Goal: Information Seeking & Learning: Learn about a topic

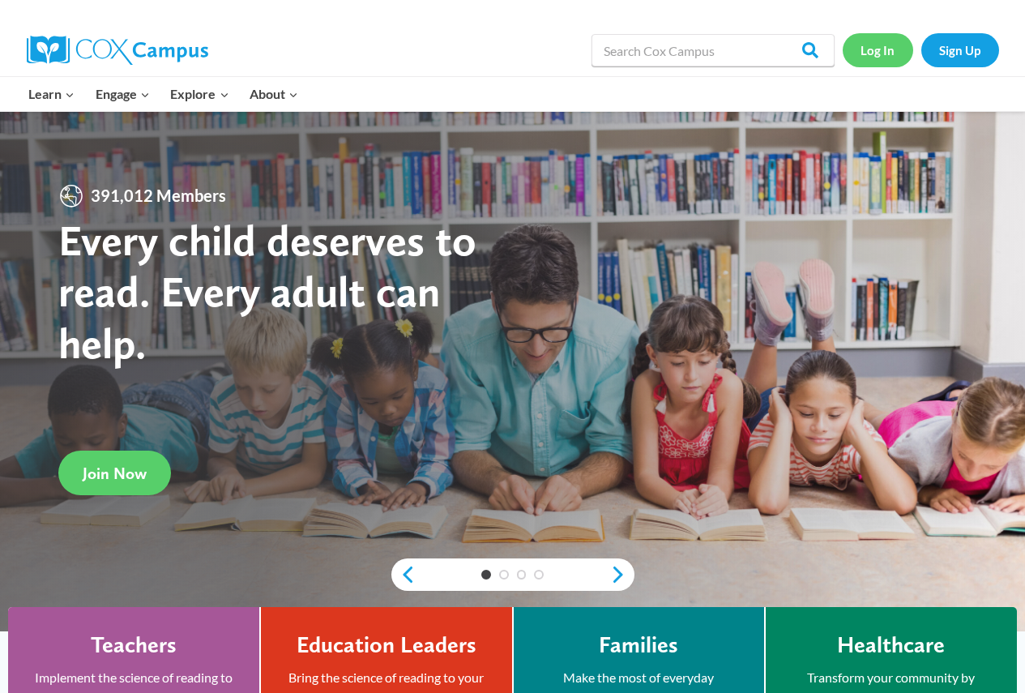
click at [866, 51] on link "Log In" at bounding box center [878, 49] width 71 height 33
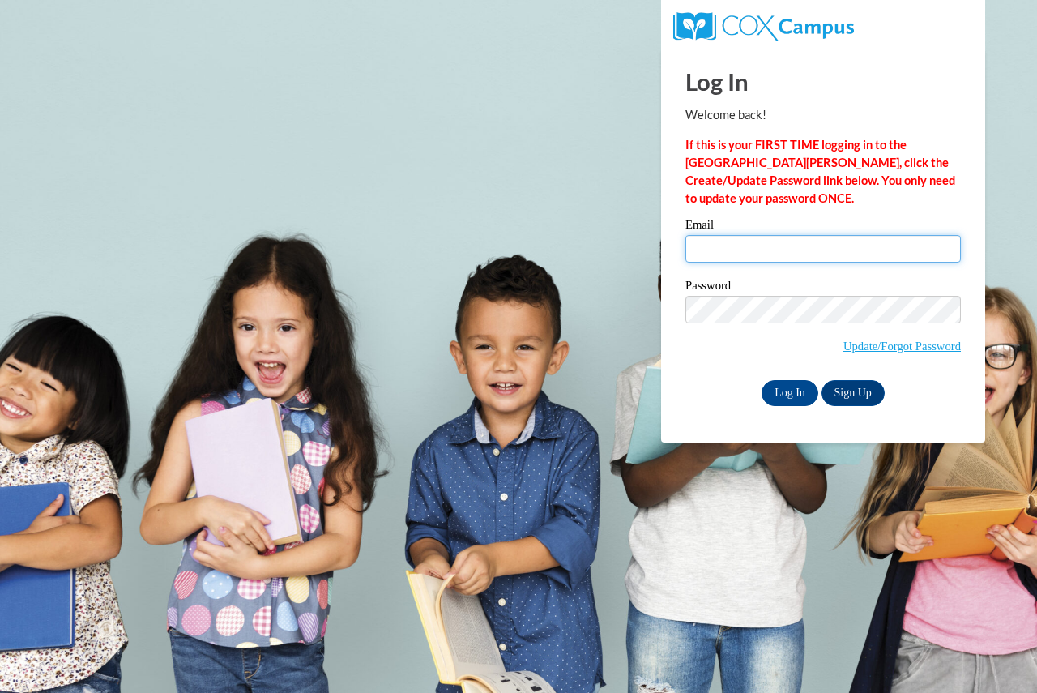
click at [726, 244] on input "Email" at bounding box center [824, 249] width 276 height 28
type input "thiessc@fortschools.org"
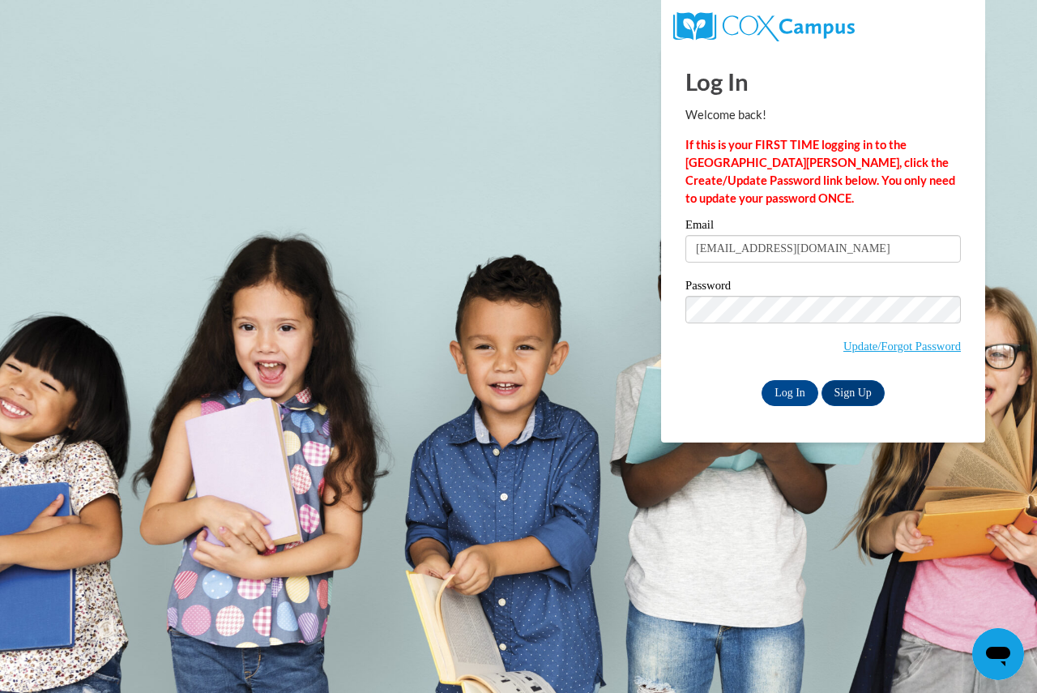
click at [816, 404] on div "Log In Welcome back! If this is your FIRST TIME logging in to the NEW Cox Campu…" at bounding box center [823, 246] width 348 height 394
click at [793, 394] on input "Log In" at bounding box center [790, 393] width 57 height 26
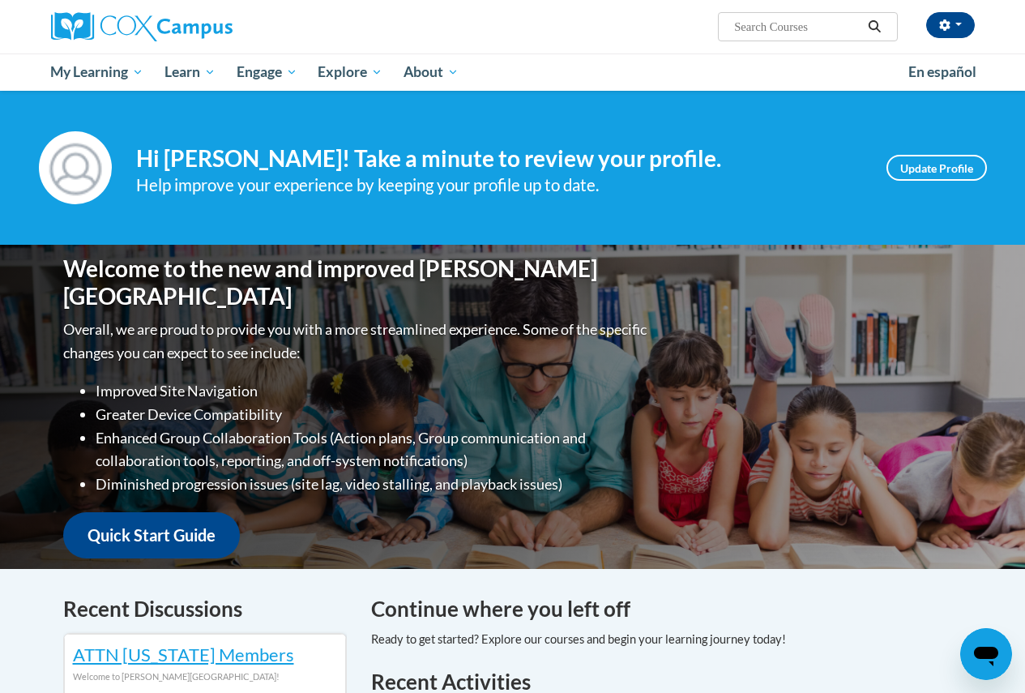
click at [791, 31] on input "Search..." at bounding box center [798, 26] width 130 height 19
type input "response to intervention"
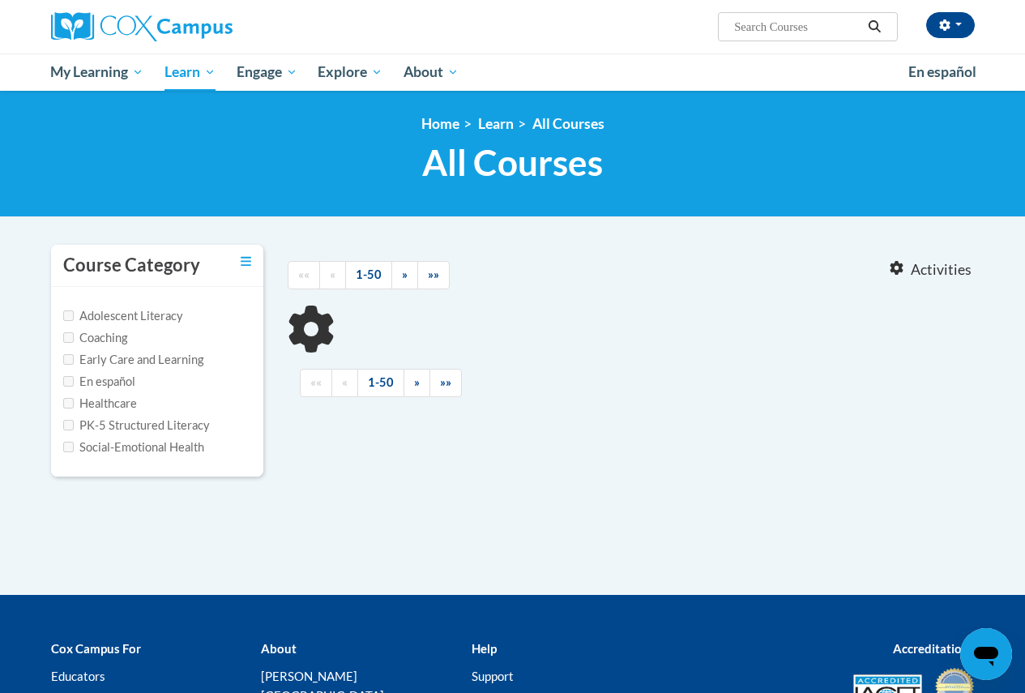
type input "response to intervention"
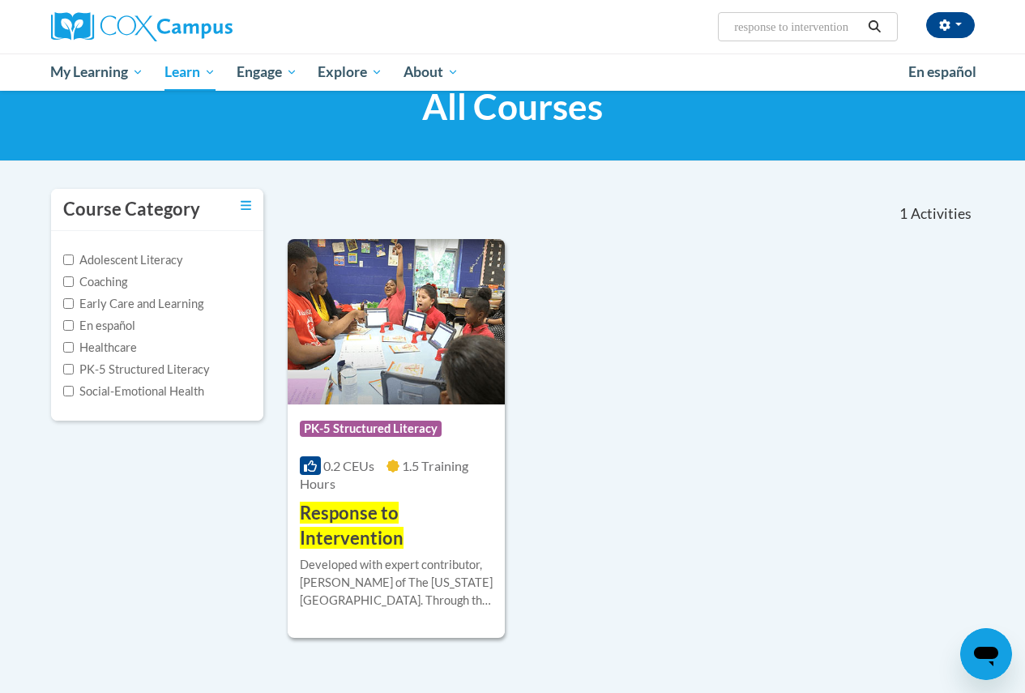
scroll to position [162, 0]
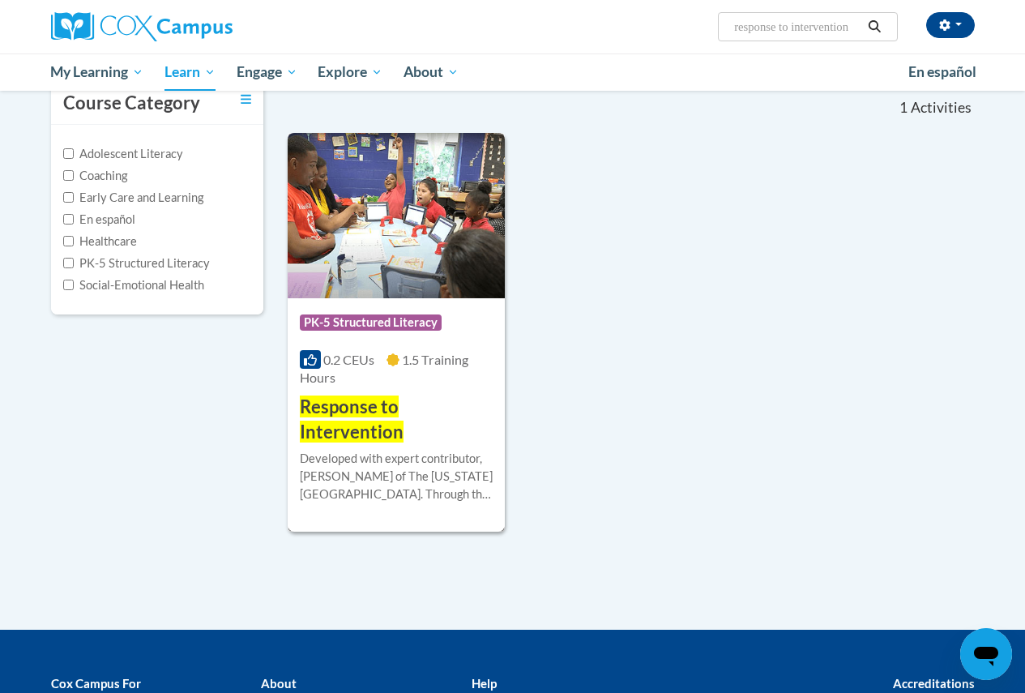
click at [420, 267] on img at bounding box center [396, 215] width 217 height 165
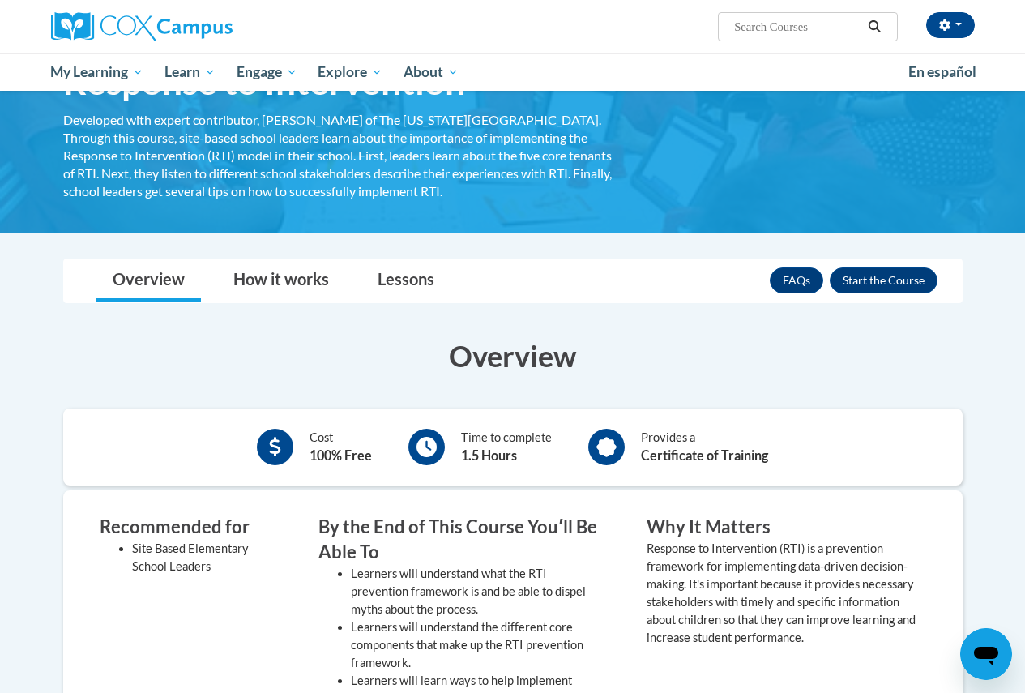
scroll to position [81, 0]
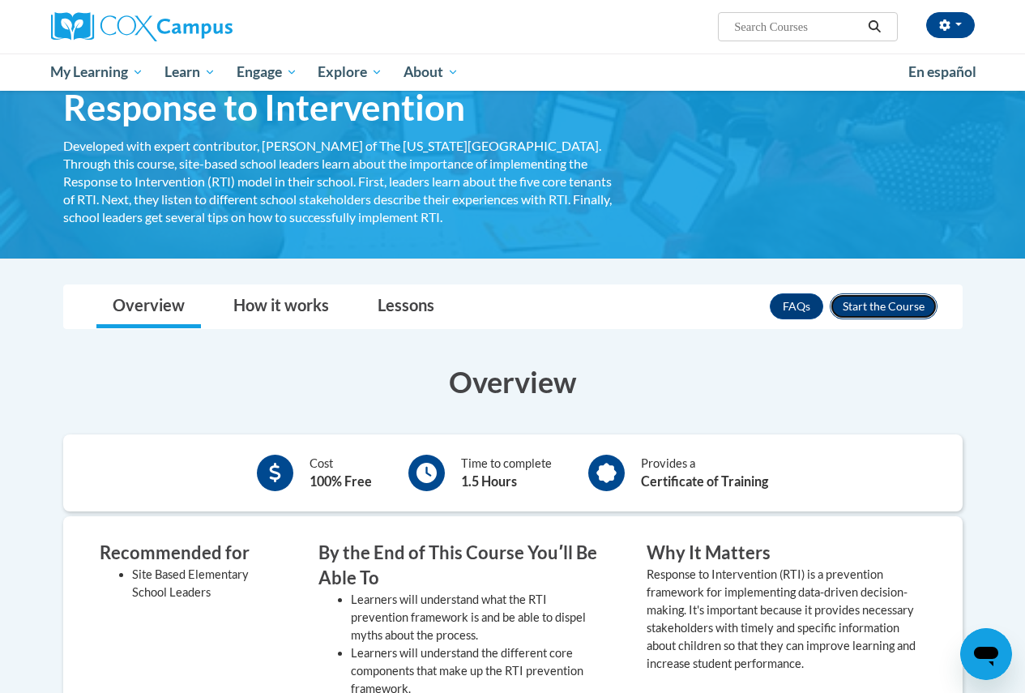
click at [857, 315] on button "Enroll" at bounding box center [884, 306] width 108 height 26
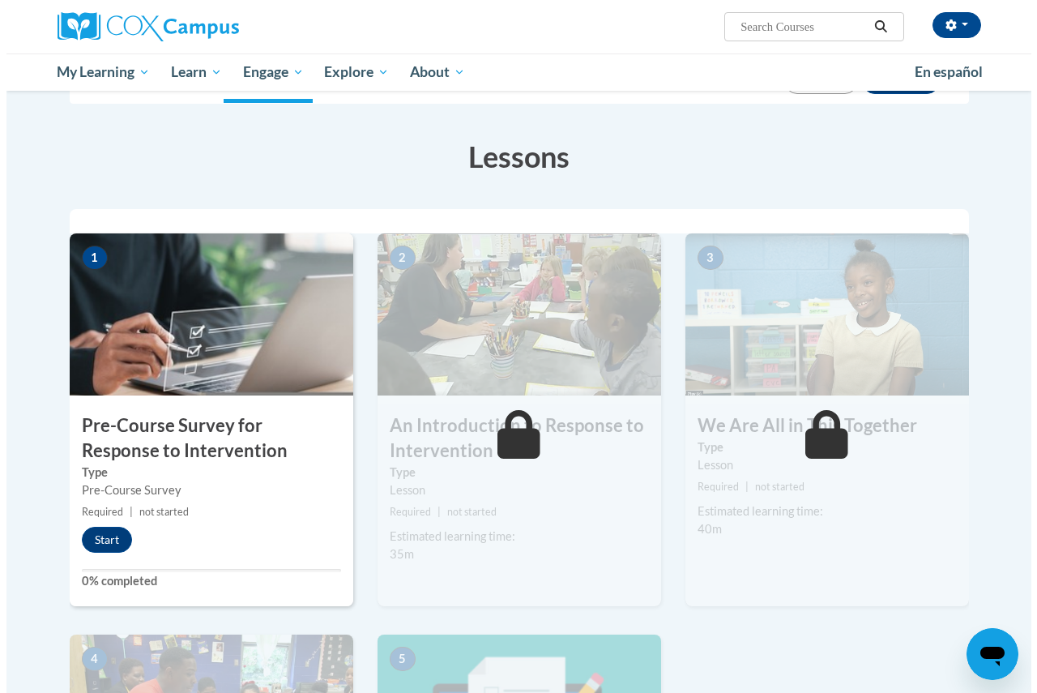
scroll to position [243, 0]
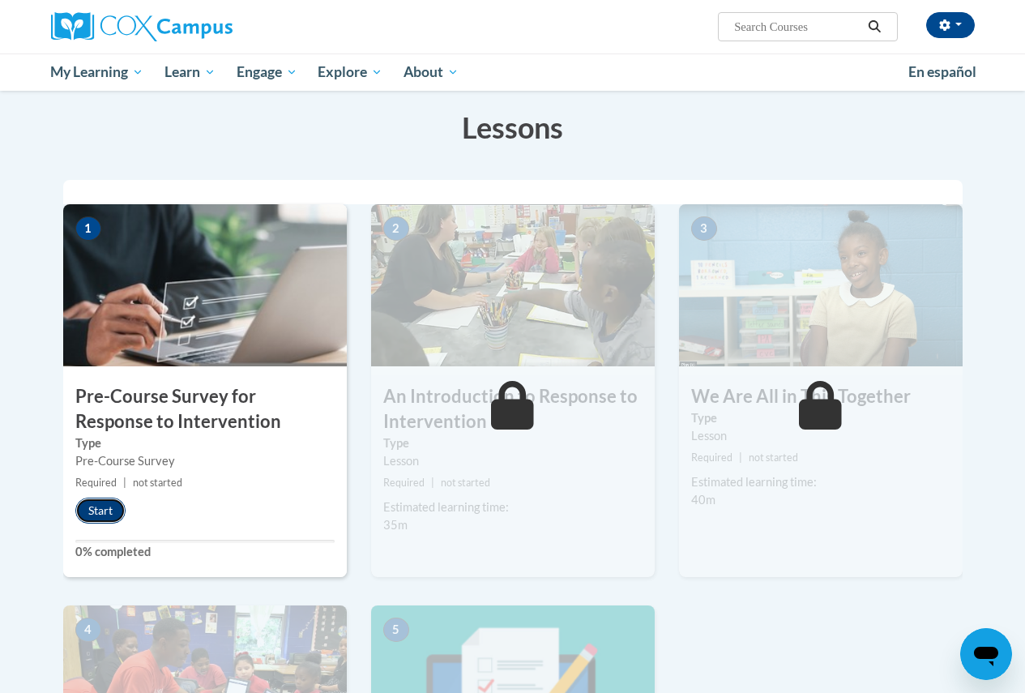
click at [103, 511] on button "Start" at bounding box center [100, 511] width 50 height 26
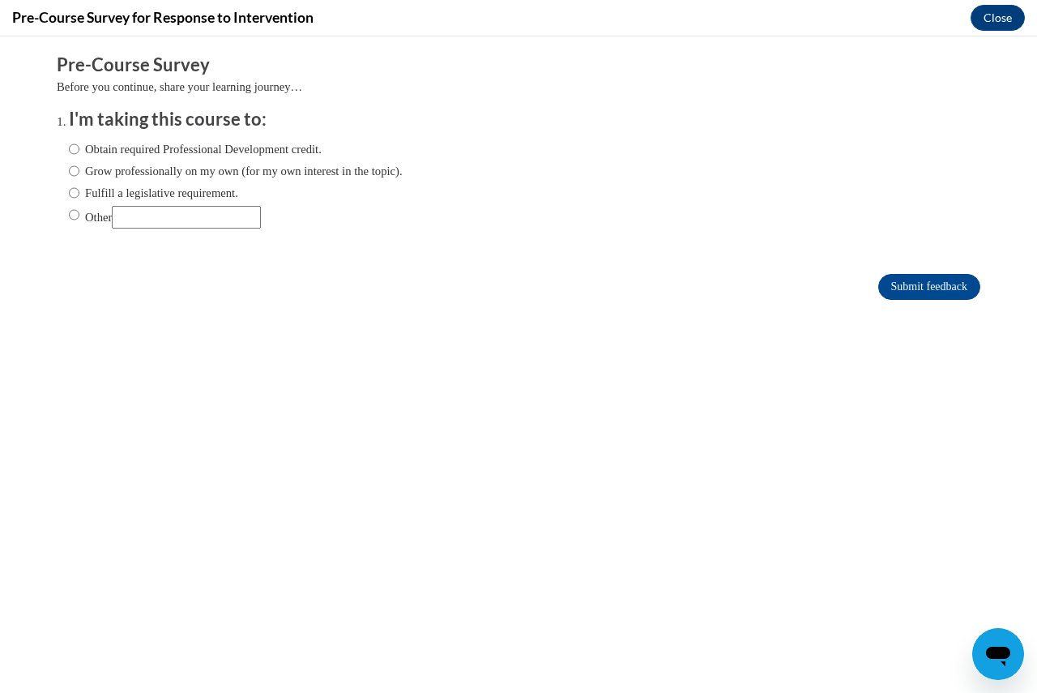
scroll to position [0, 0]
click at [69, 193] on input "Fulfill a legislative requirement." at bounding box center [74, 193] width 11 height 18
radio input "true"
click at [963, 282] on input "Submit feedback" at bounding box center [930, 287] width 102 height 26
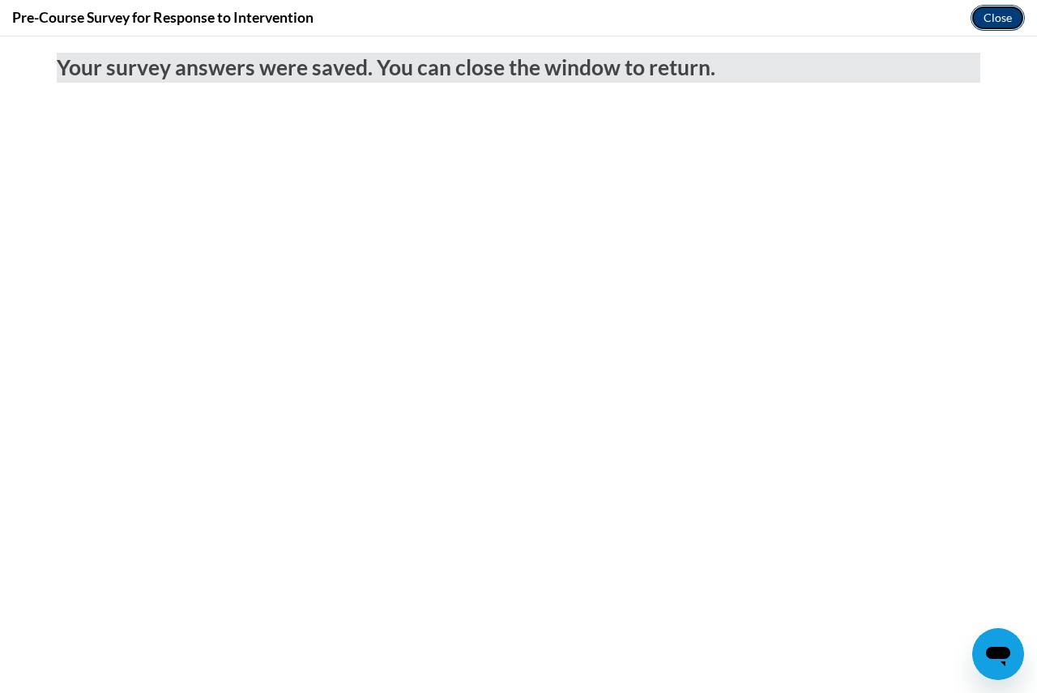
click at [985, 19] on button "Close" at bounding box center [998, 18] width 54 height 26
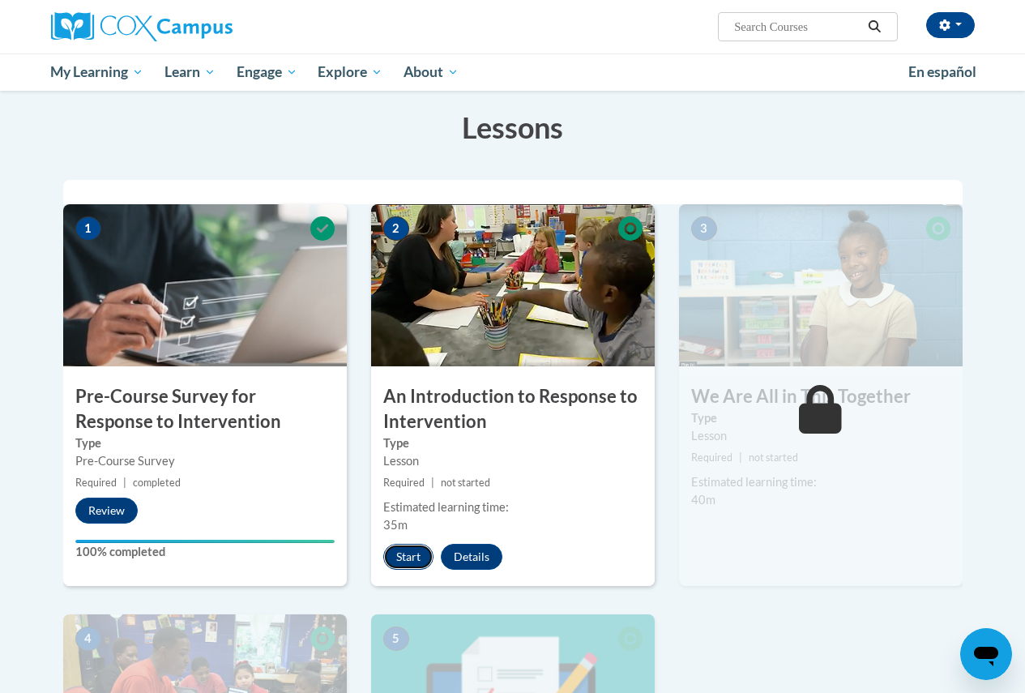
click at [414, 556] on button "Start" at bounding box center [408, 557] width 50 height 26
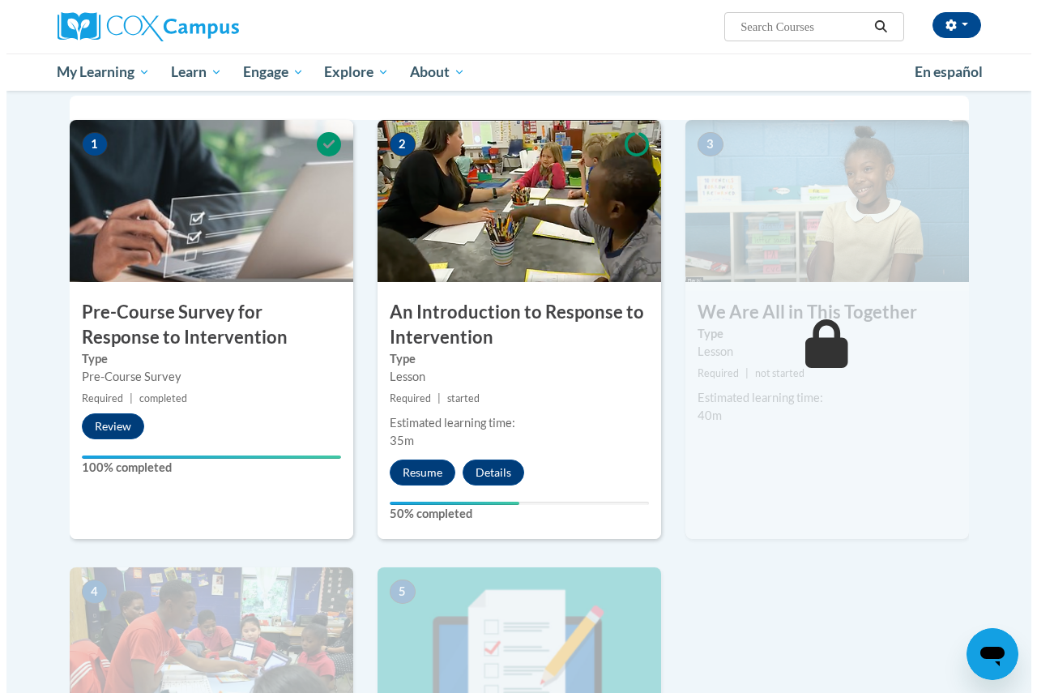
scroll to position [324, 0]
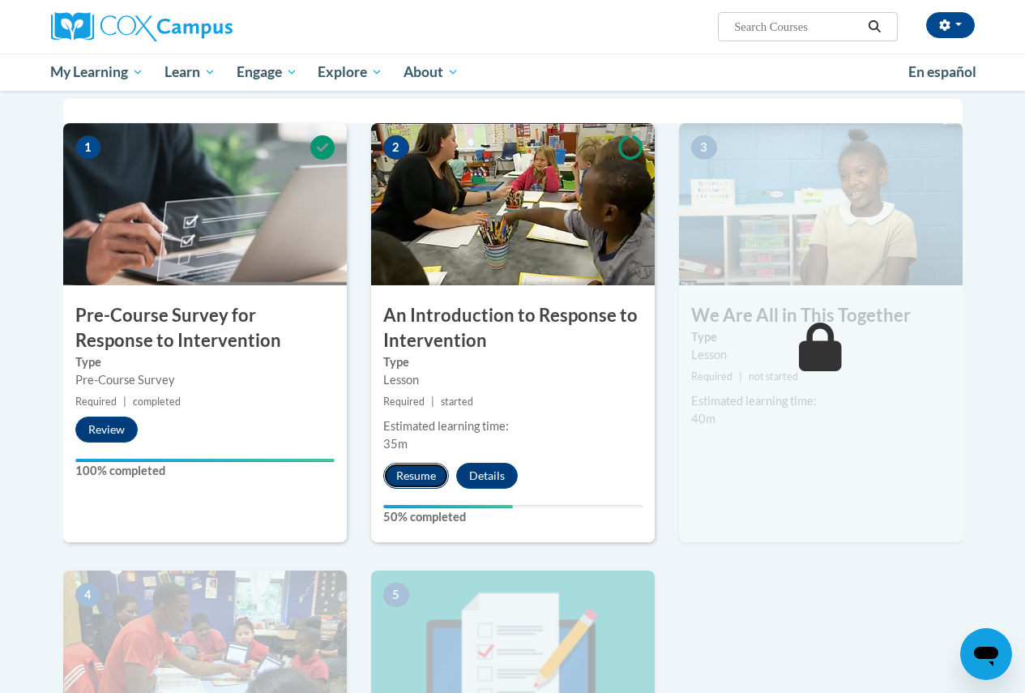
click at [427, 475] on button "Resume" at bounding box center [416, 476] width 66 height 26
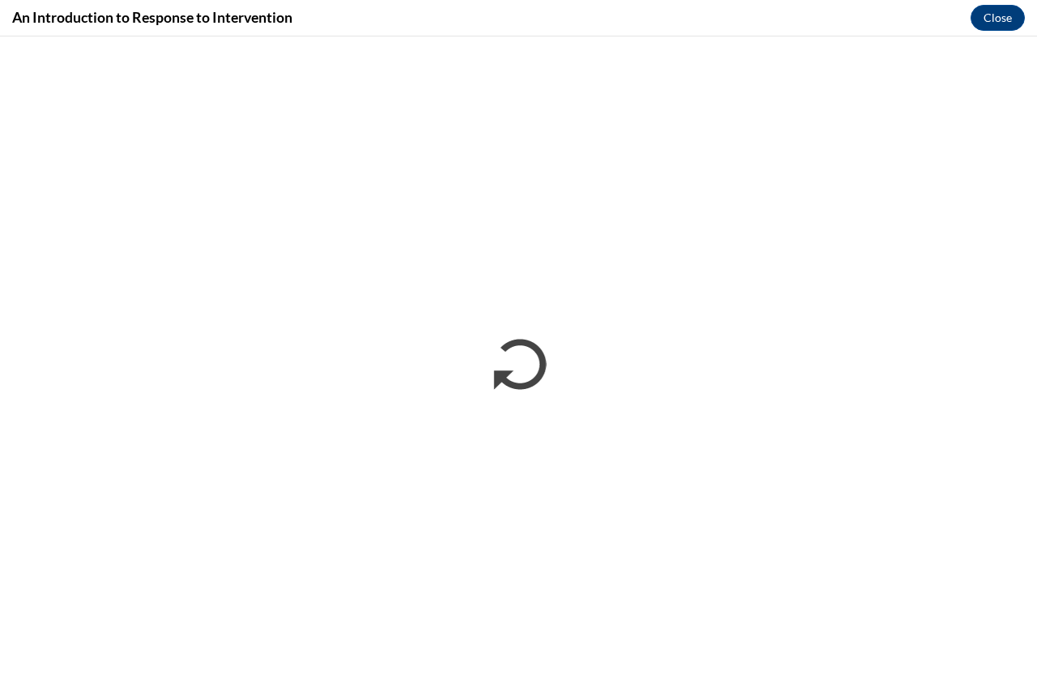
scroll to position [0, 0]
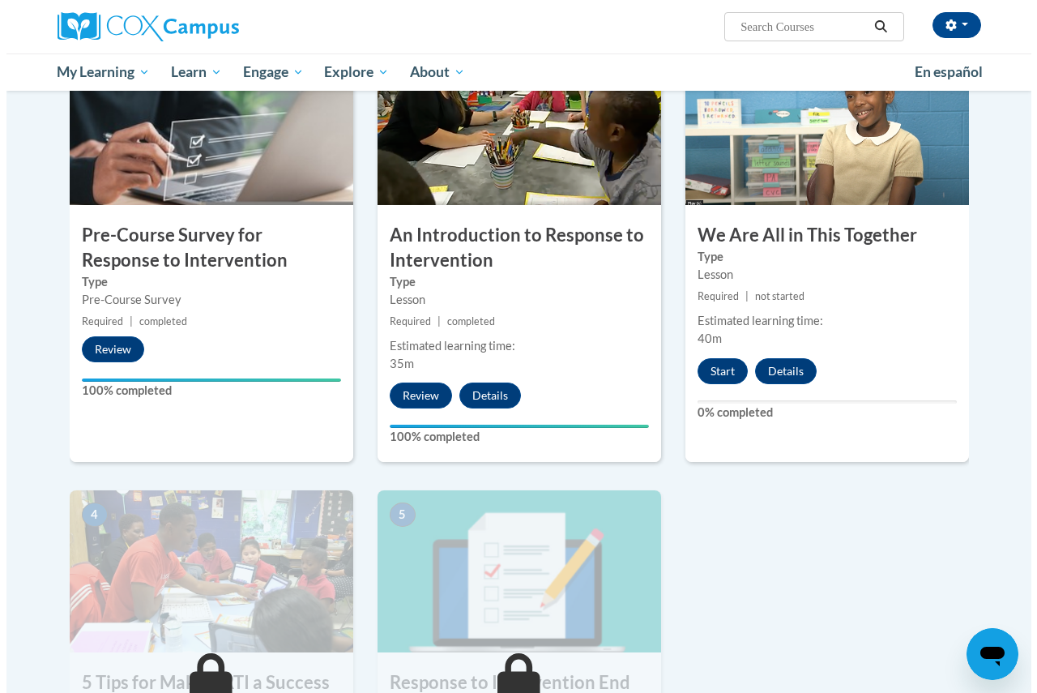
scroll to position [405, 0]
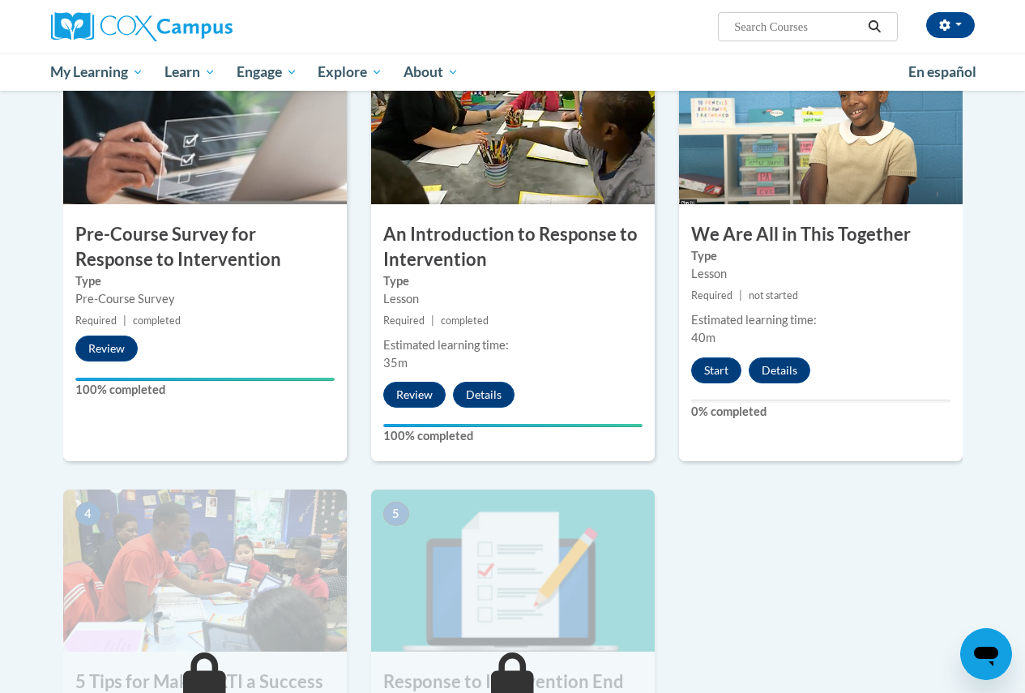
click at [692, 358] on div "Start Details Feedback" at bounding box center [755, 370] width 152 height 26
click at [713, 366] on button "Start" at bounding box center [716, 370] width 50 height 26
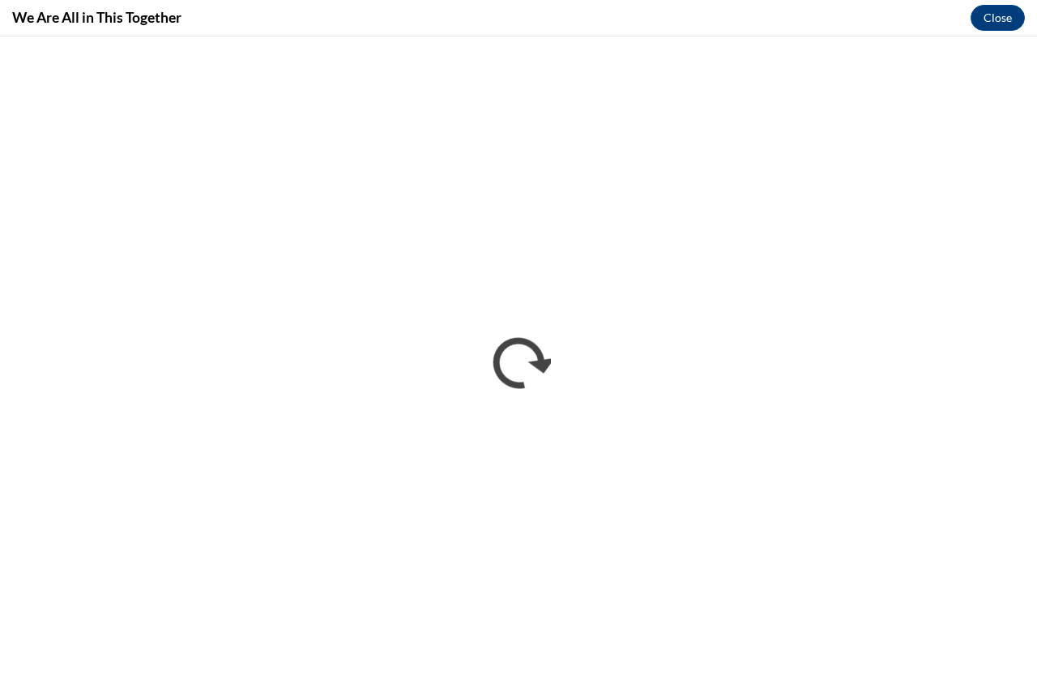
scroll to position [0, 0]
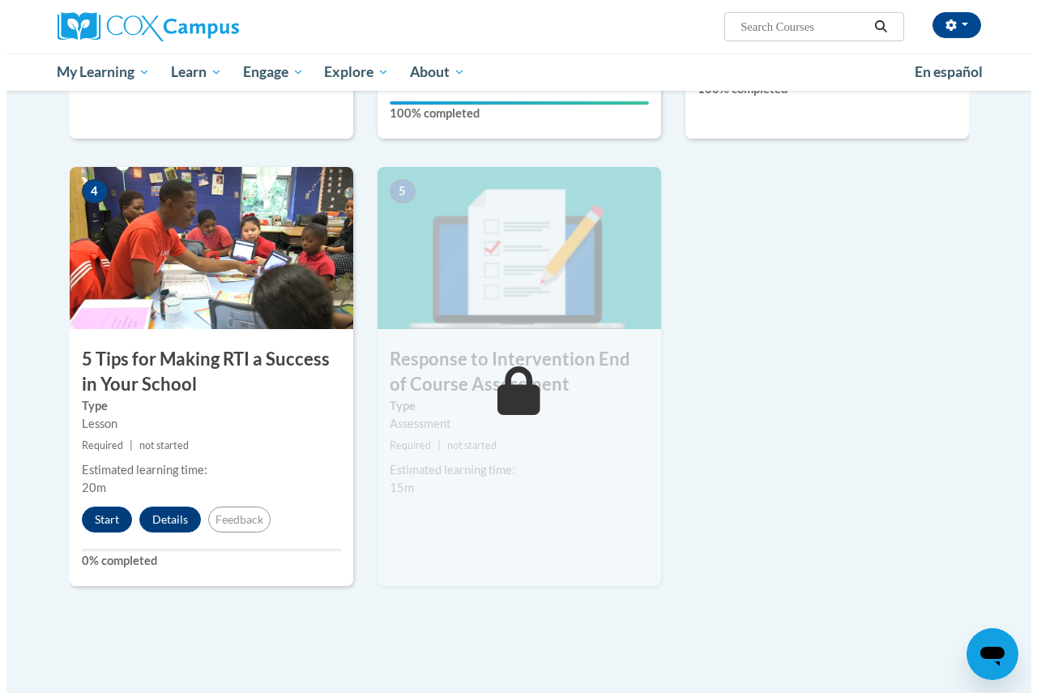
scroll to position [729, 0]
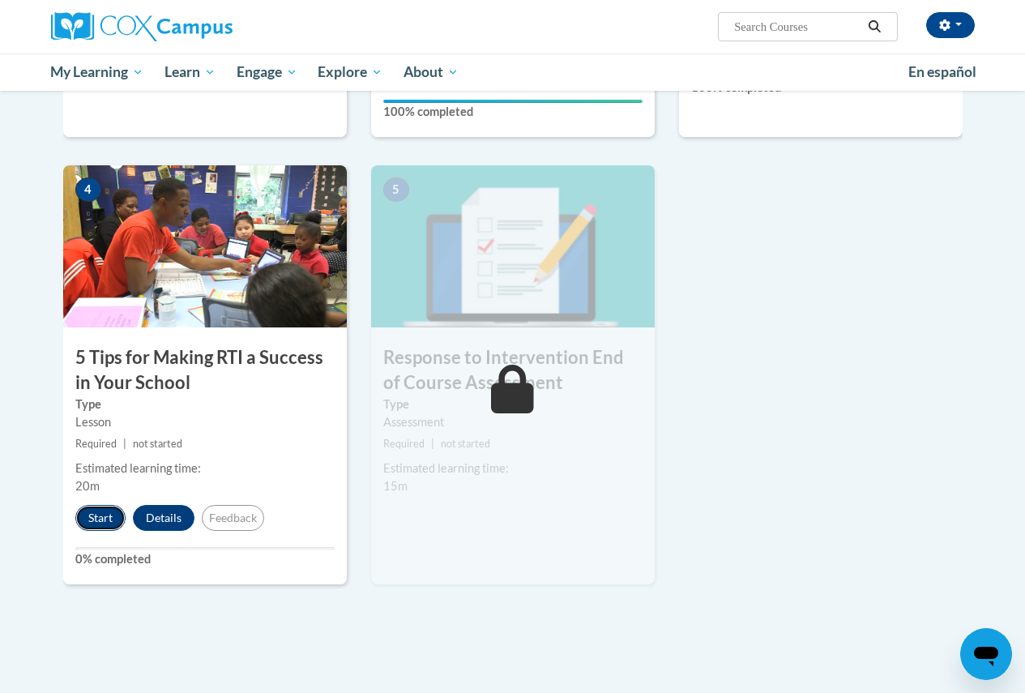
click at [113, 519] on button "Start" at bounding box center [100, 518] width 50 height 26
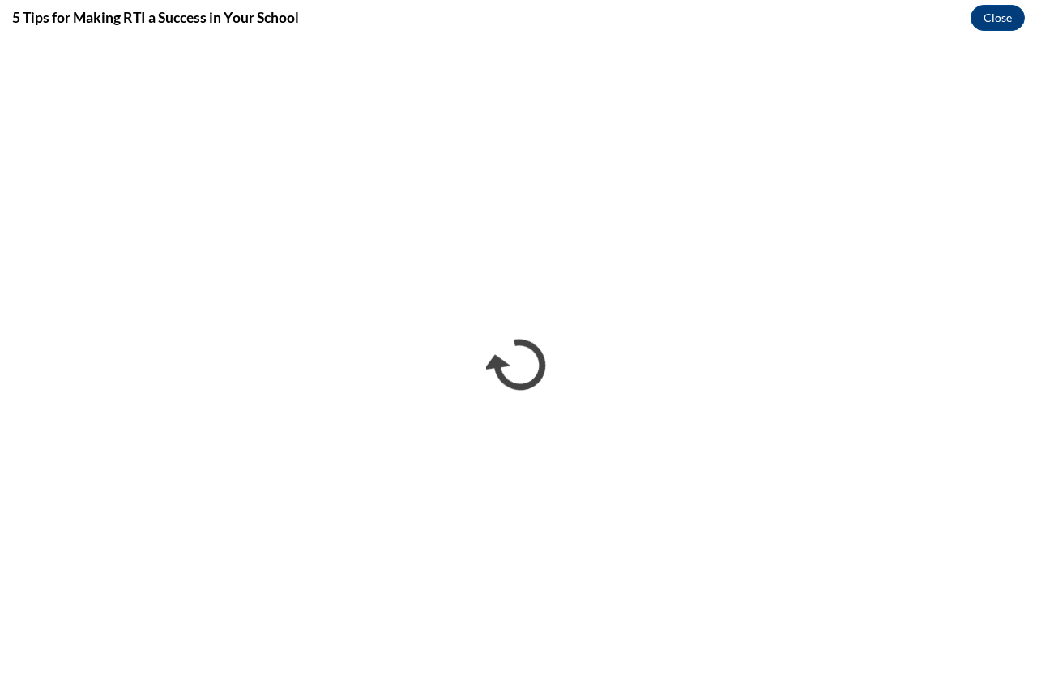
scroll to position [0, 0]
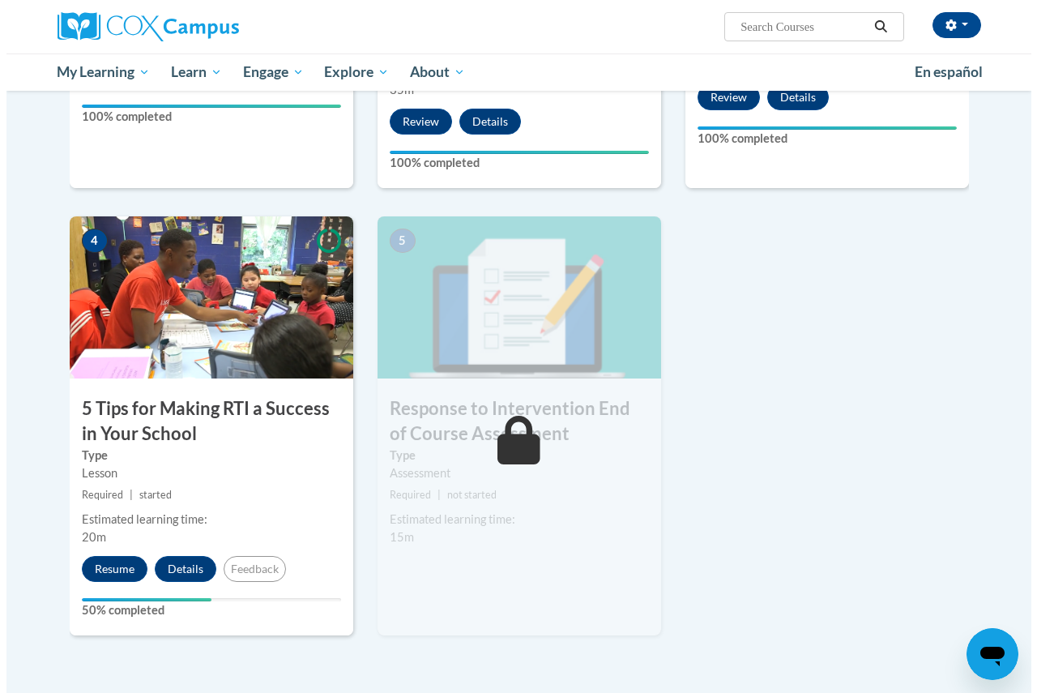
scroll to position [891, 0]
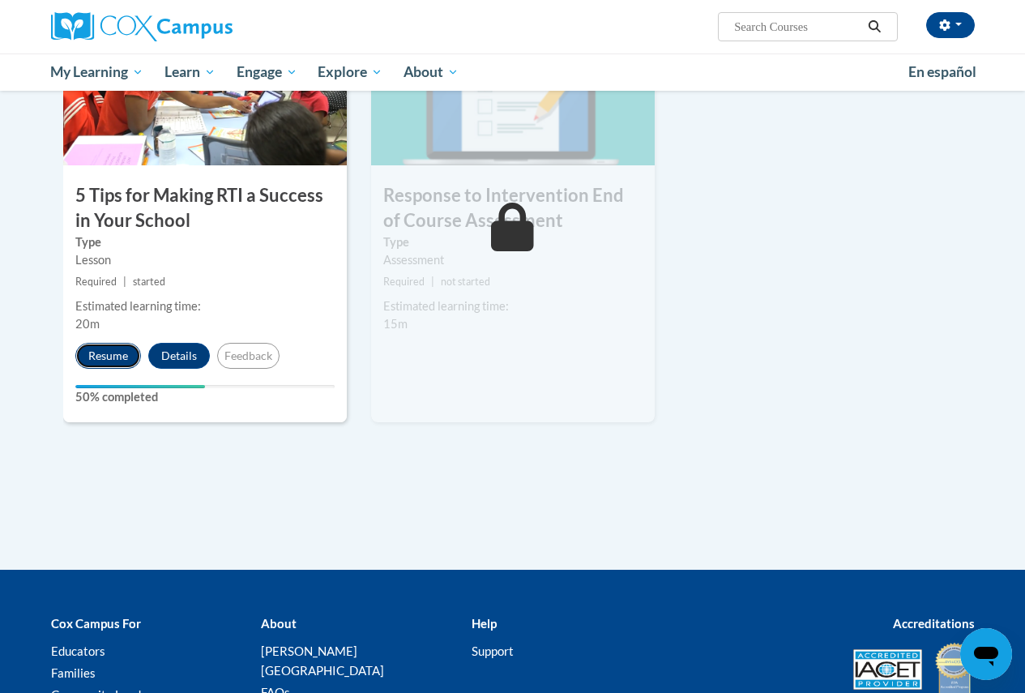
click at [111, 351] on button "Resume" at bounding box center [108, 356] width 66 height 26
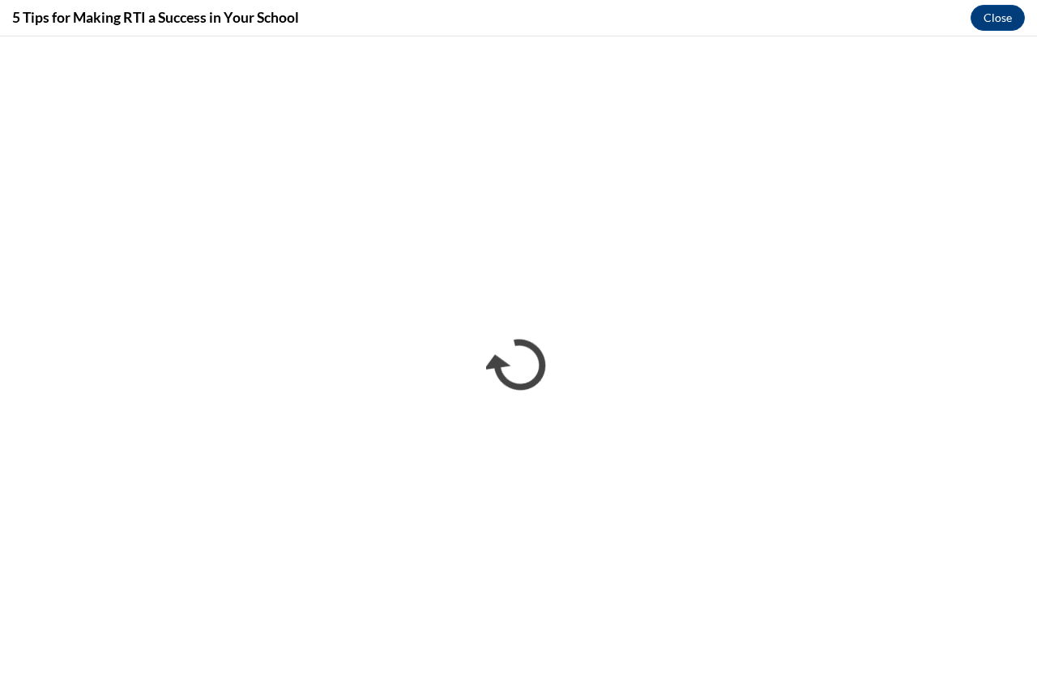
scroll to position [0, 0]
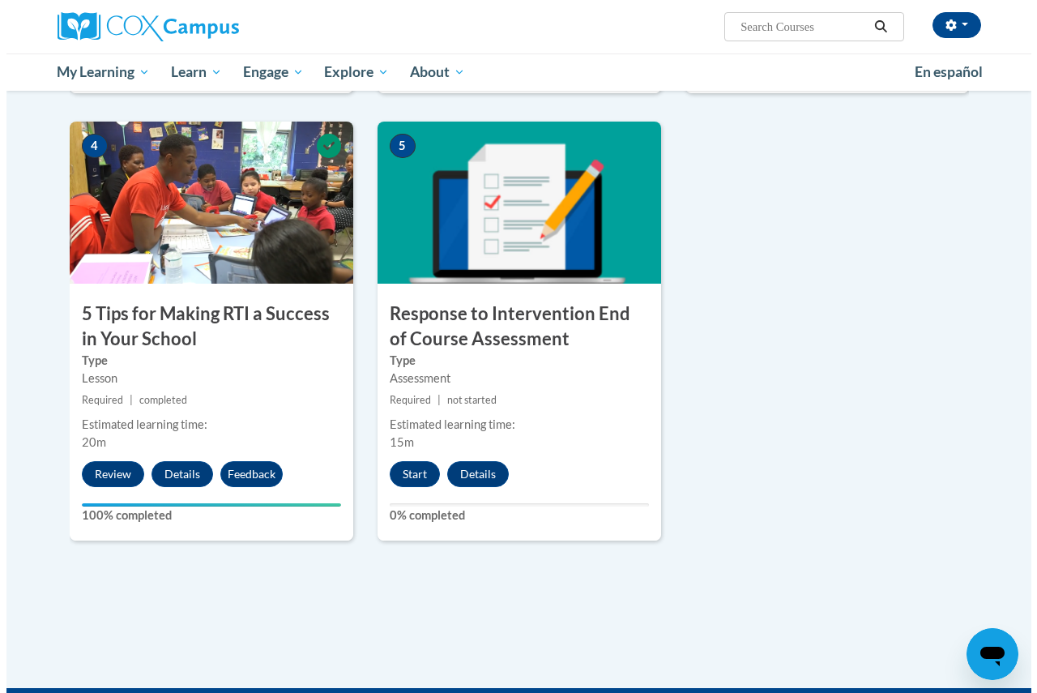
scroll to position [810, 0]
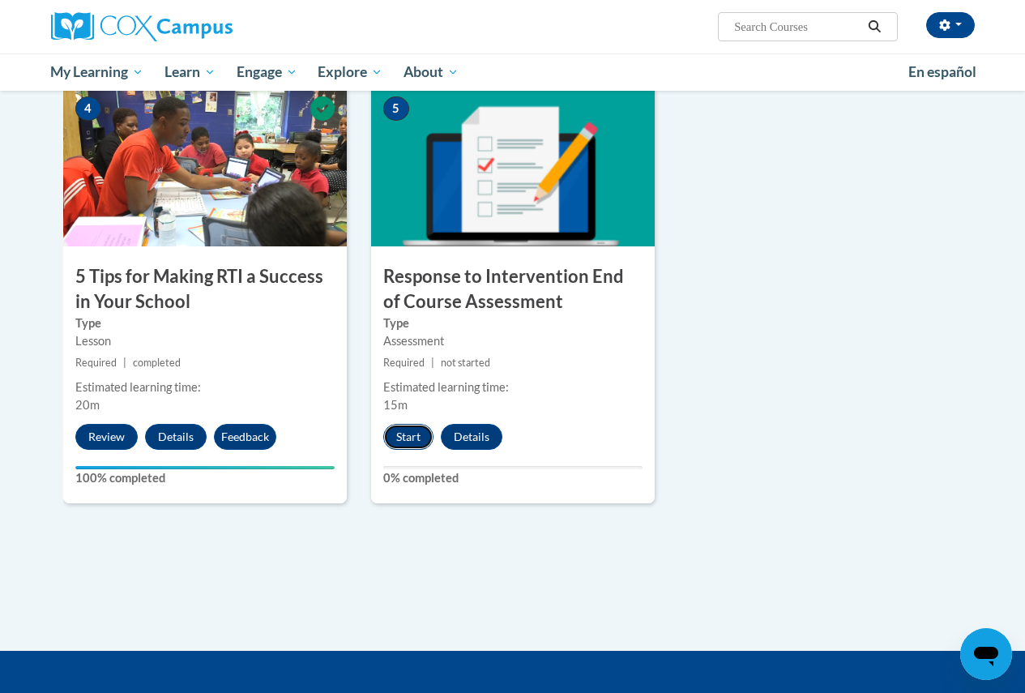
click at [386, 435] on button "Start" at bounding box center [408, 437] width 50 height 26
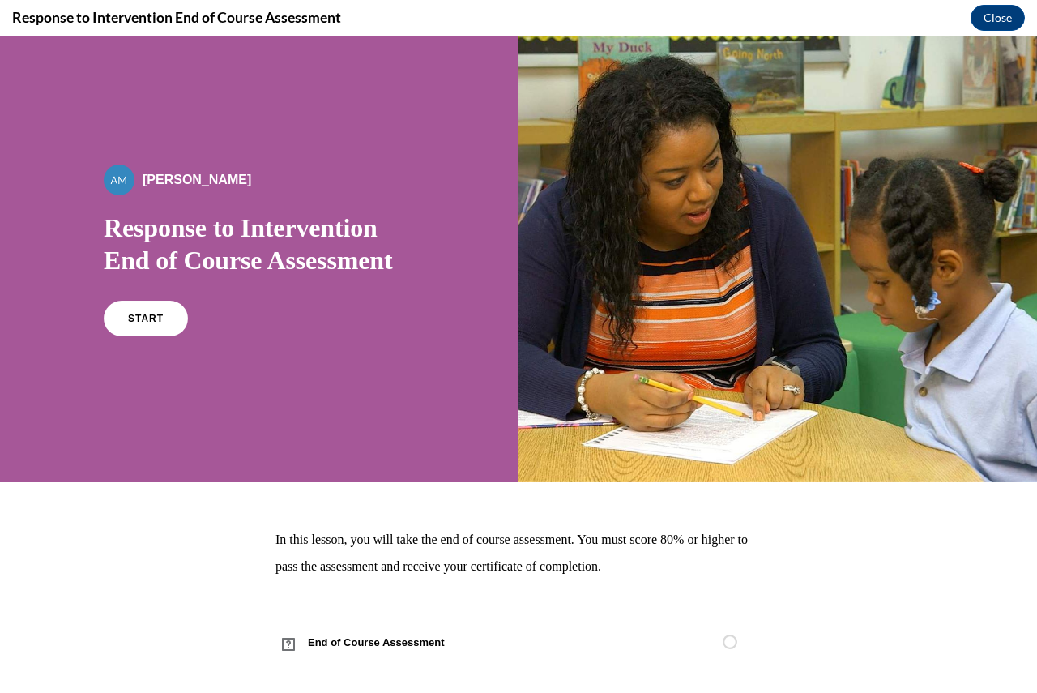
scroll to position [0, 0]
click at [135, 312] on link "START" at bounding box center [145, 318] width 88 height 37
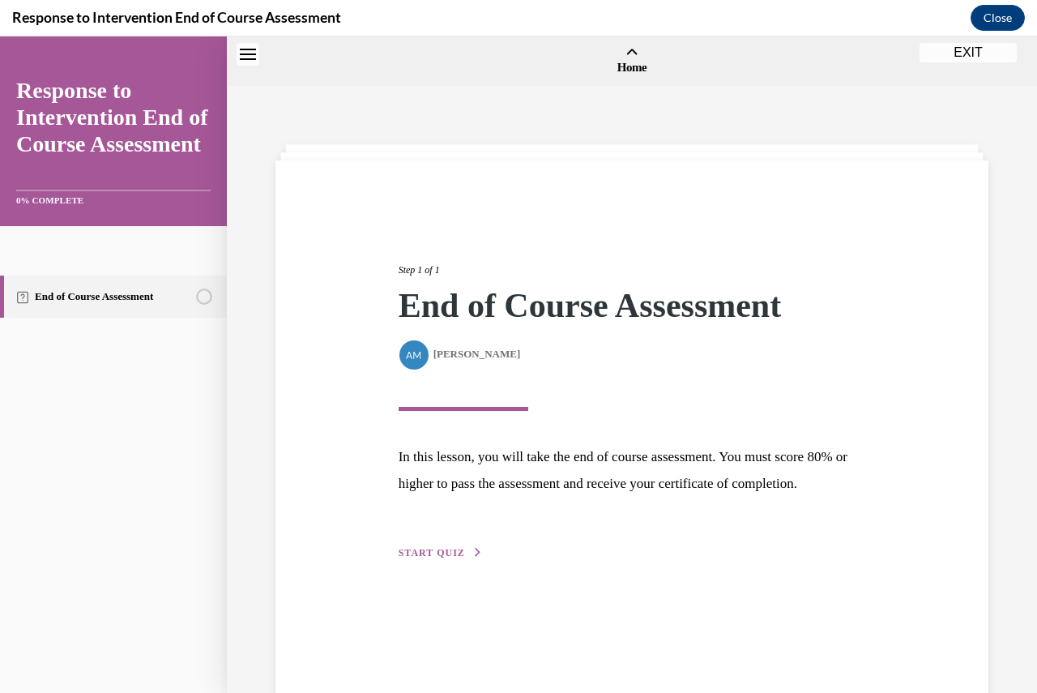
scroll to position [50, 0]
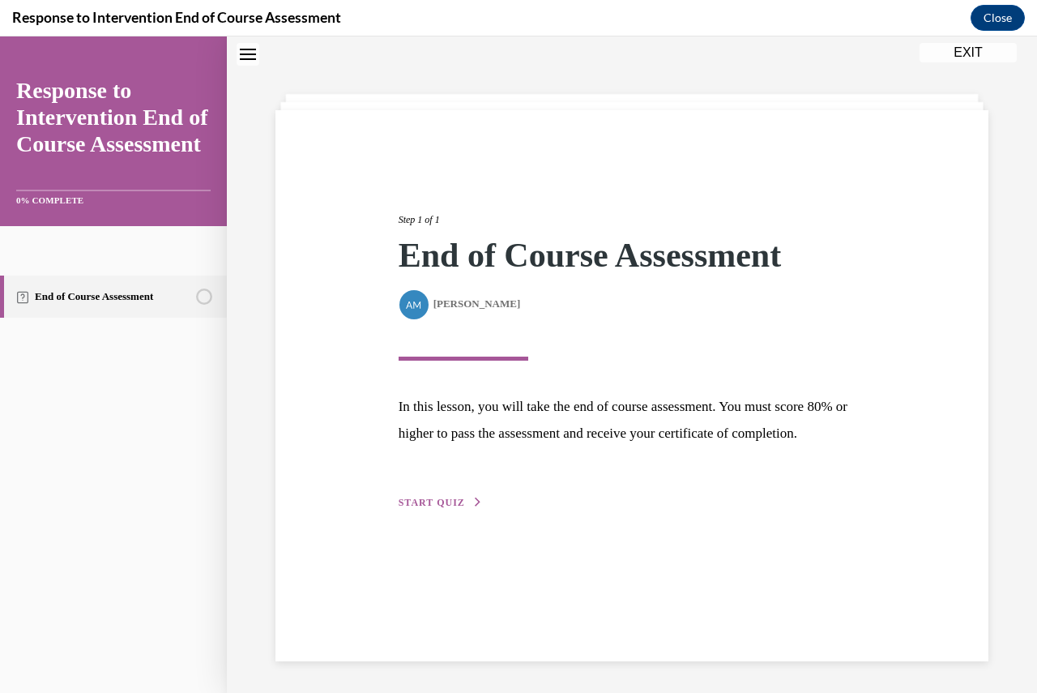
click at [432, 508] on span "START QUIZ" at bounding box center [432, 502] width 66 height 11
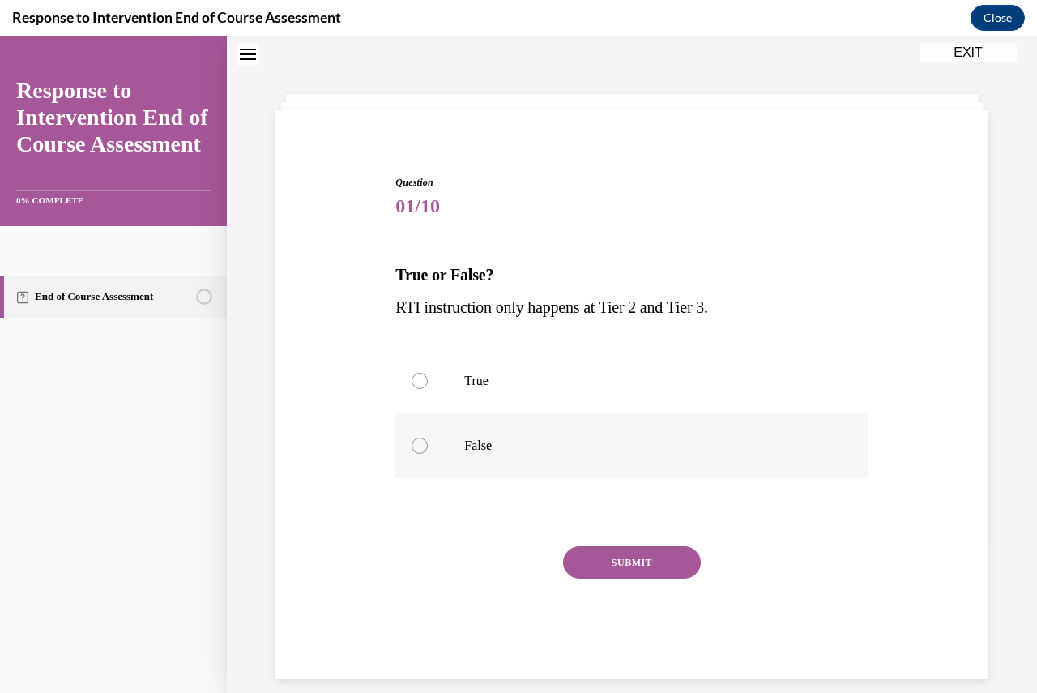
click at [422, 448] on div at bounding box center [420, 446] width 16 height 16
click at [422, 448] on input "False" at bounding box center [420, 446] width 16 height 16
radio input "true"
click at [599, 577] on button "SUBMIT" at bounding box center [632, 562] width 138 height 32
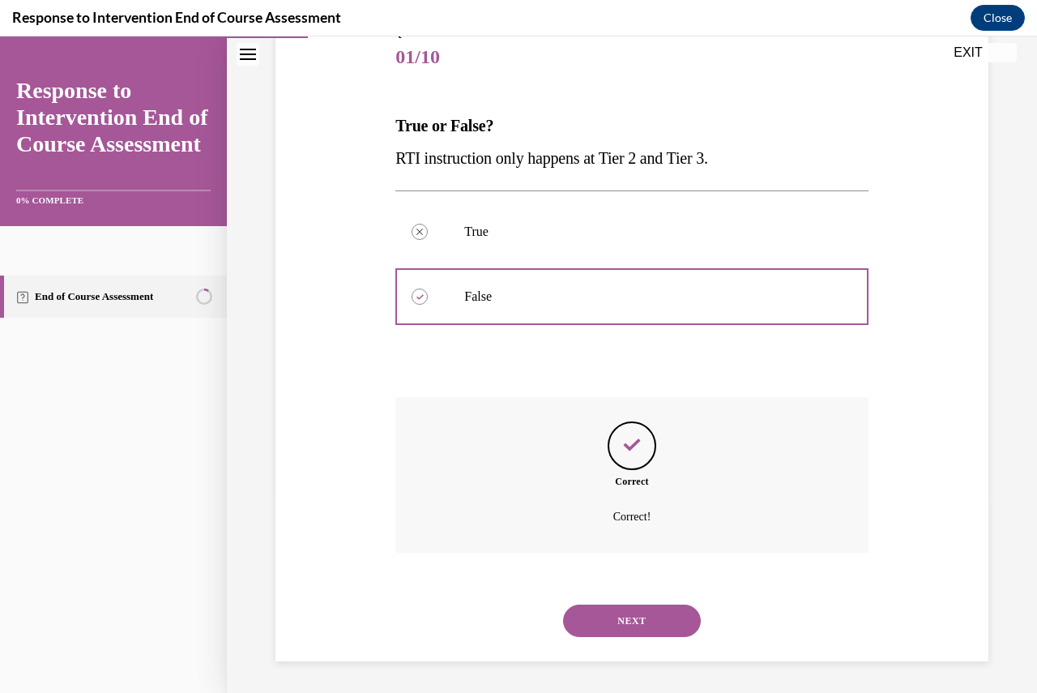
scroll to position [200, 0]
click at [662, 612] on button "NEXT" at bounding box center [632, 620] width 138 height 32
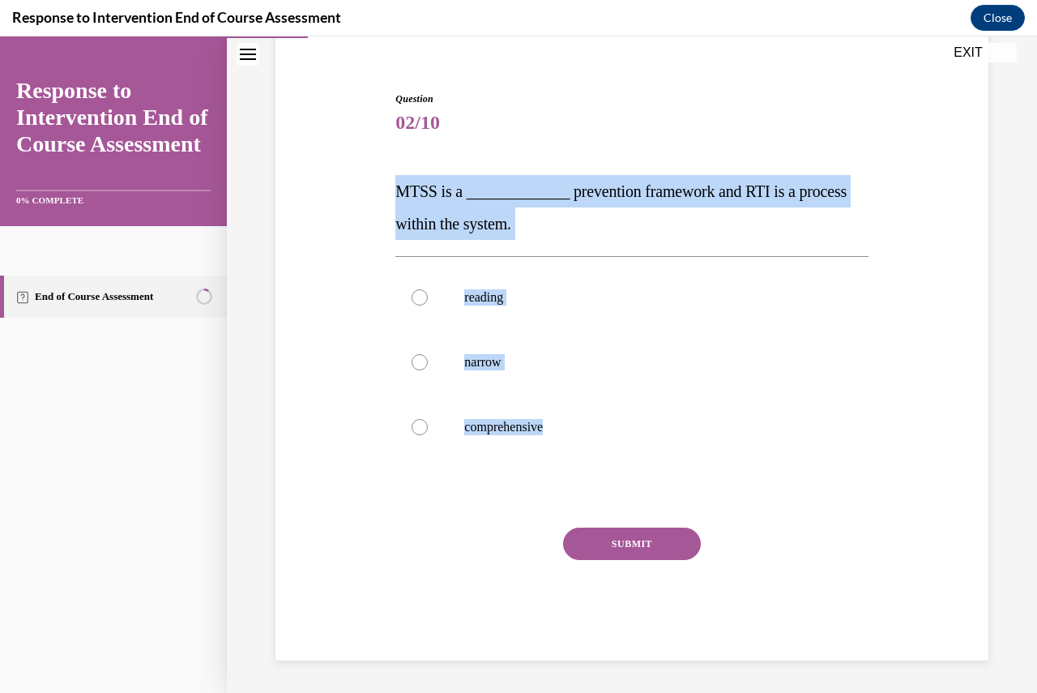
drag, startPoint x: 602, startPoint y: 430, endPoint x: 392, endPoint y: 200, distance: 311.5
click at [392, 200] on div "Question 02/10 MTSS is a _____________ prevention framework and RTI is a proces…" at bounding box center [631, 363] width 481 height 593
copy div "MTSS is a _____________ prevention framework and RTI is a process within the sy…"
click at [429, 422] on label "comprehensive" at bounding box center [631, 427] width 472 height 65
click at [428, 422] on input "comprehensive" at bounding box center [420, 427] width 16 height 16
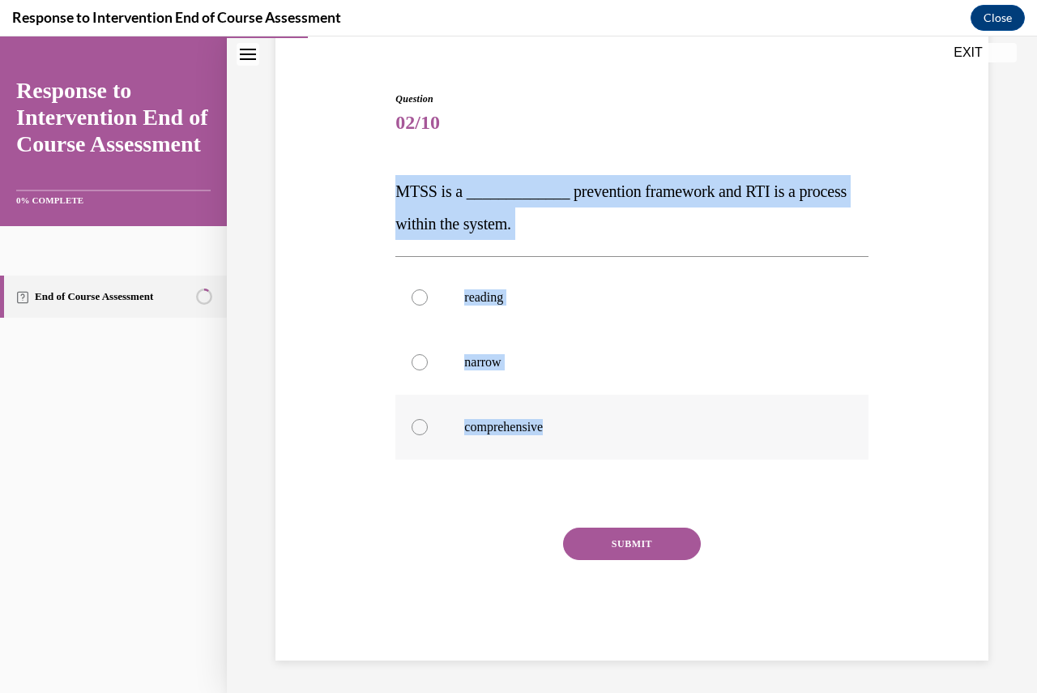
radio input "true"
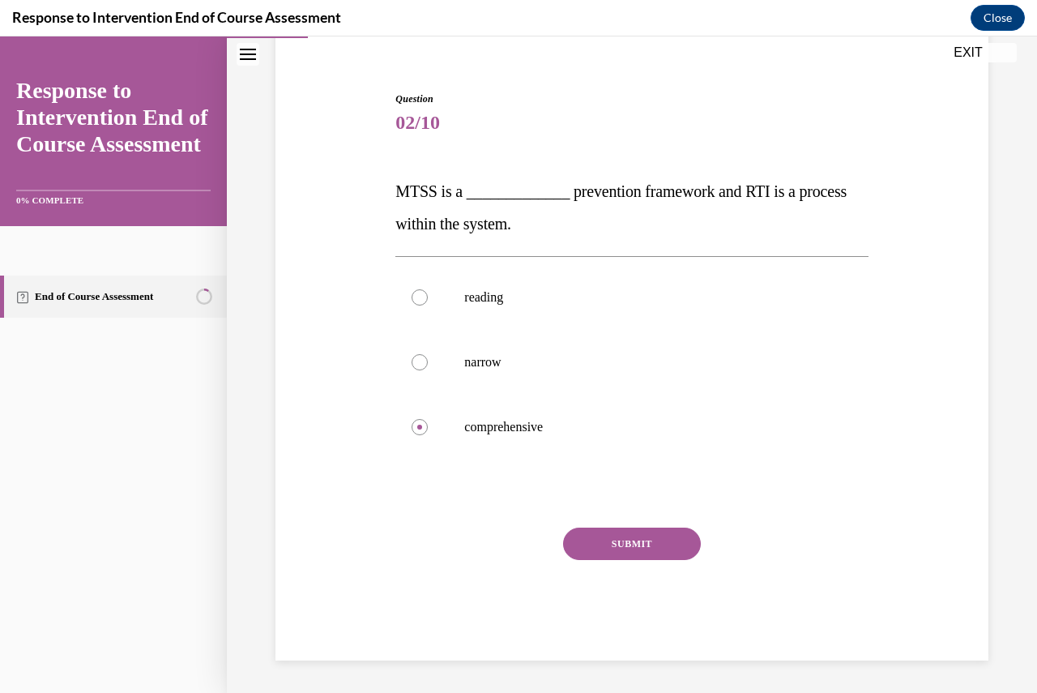
click at [614, 542] on button "SUBMIT" at bounding box center [632, 544] width 138 height 32
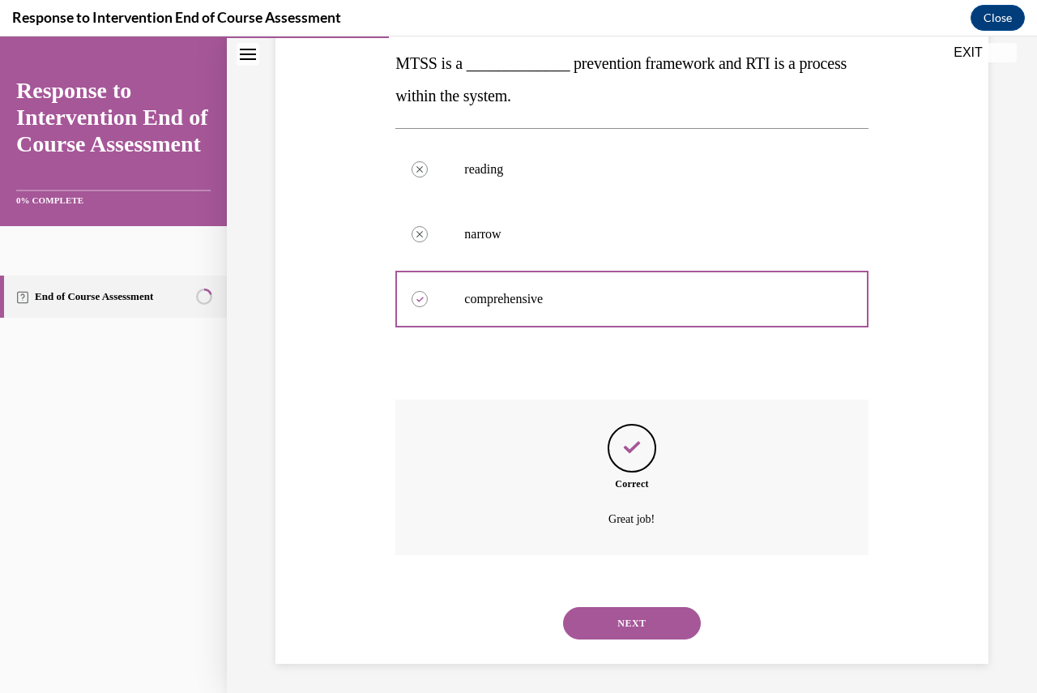
scroll to position [265, 0]
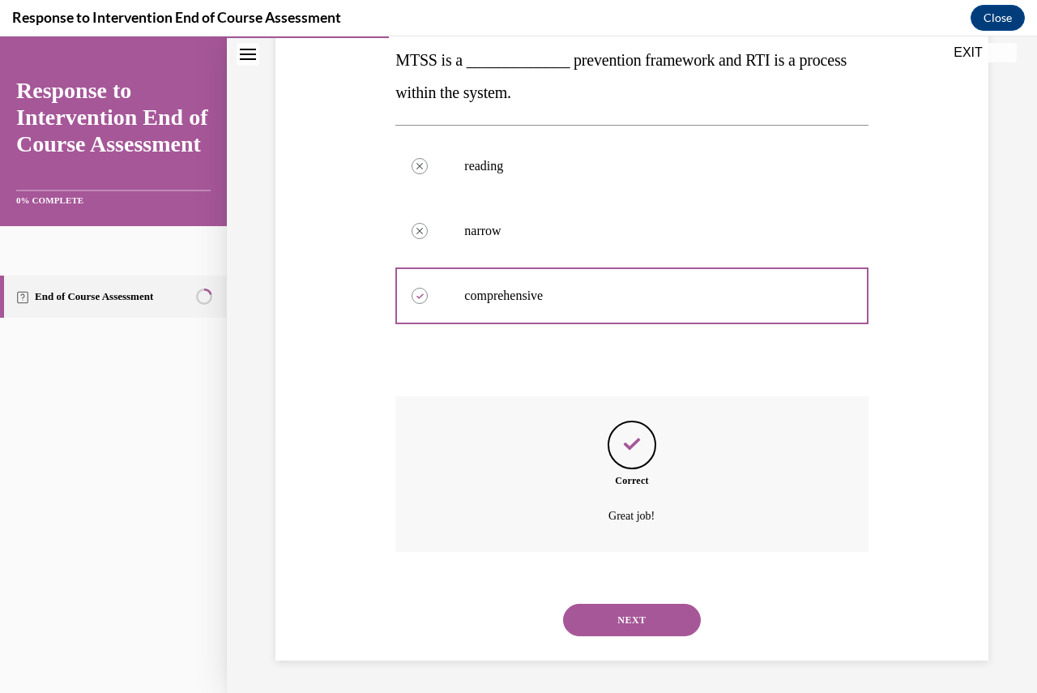
click at [629, 624] on button "NEXT" at bounding box center [632, 620] width 138 height 32
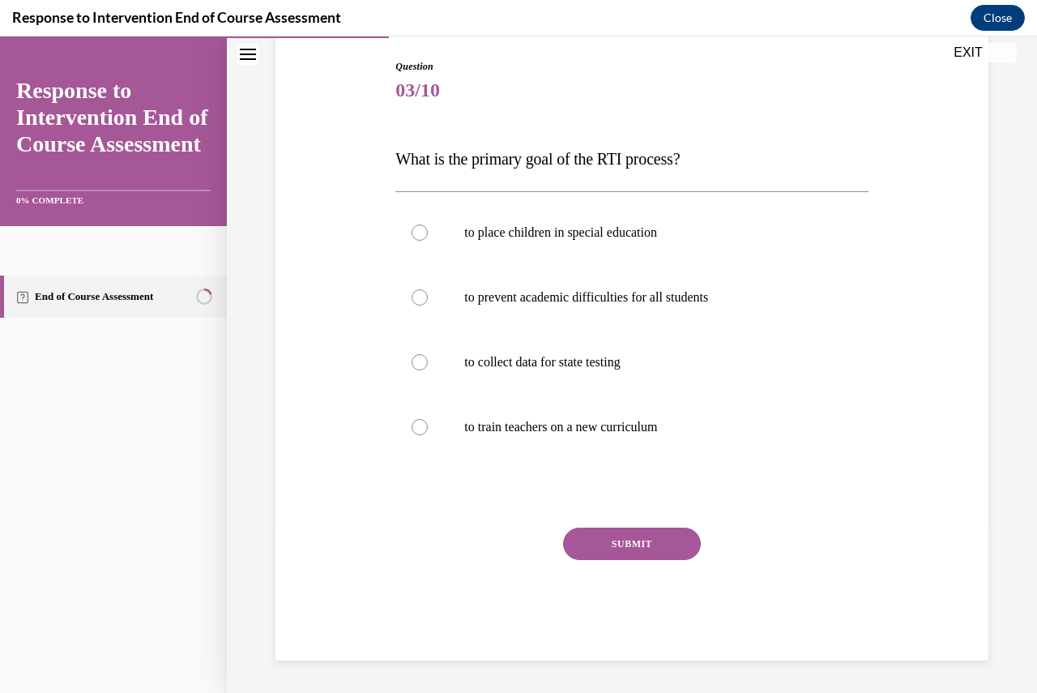
scroll to position [166, 0]
click at [418, 301] on div at bounding box center [420, 297] width 16 height 16
click at [418, 301] on input "to prevent academic difficulties for all students" at bounding box center [420, 297] width 16 height 16
radio input "true"
click at [590, 557] on button "SUBMIT" at bounding box center [632, 544] width 138 height 32
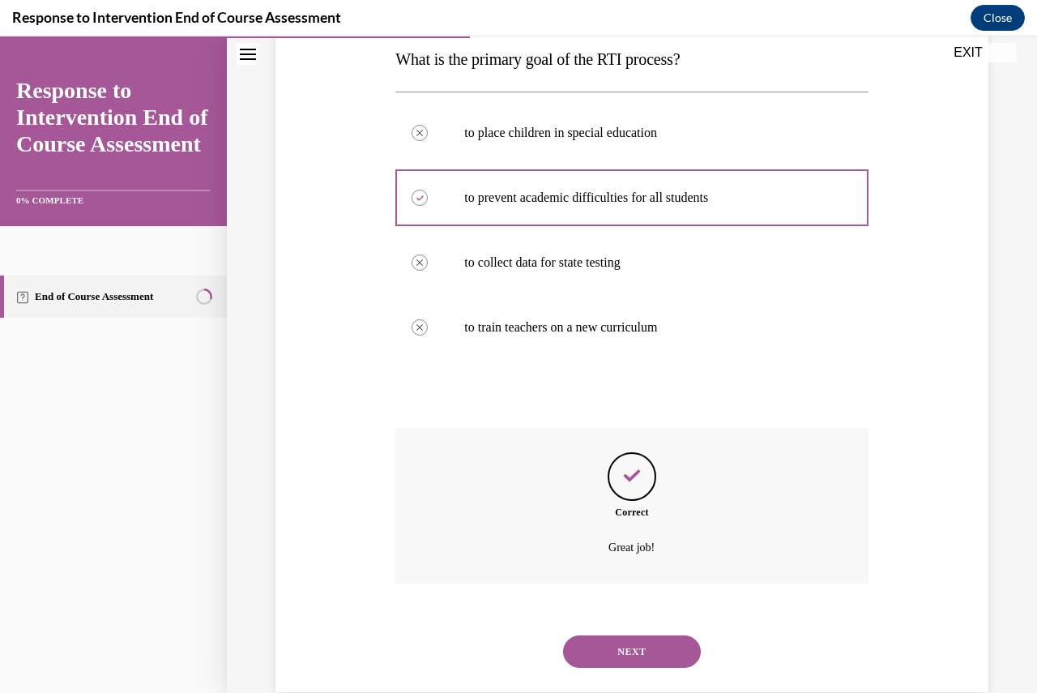
scroll to position [297, 0]
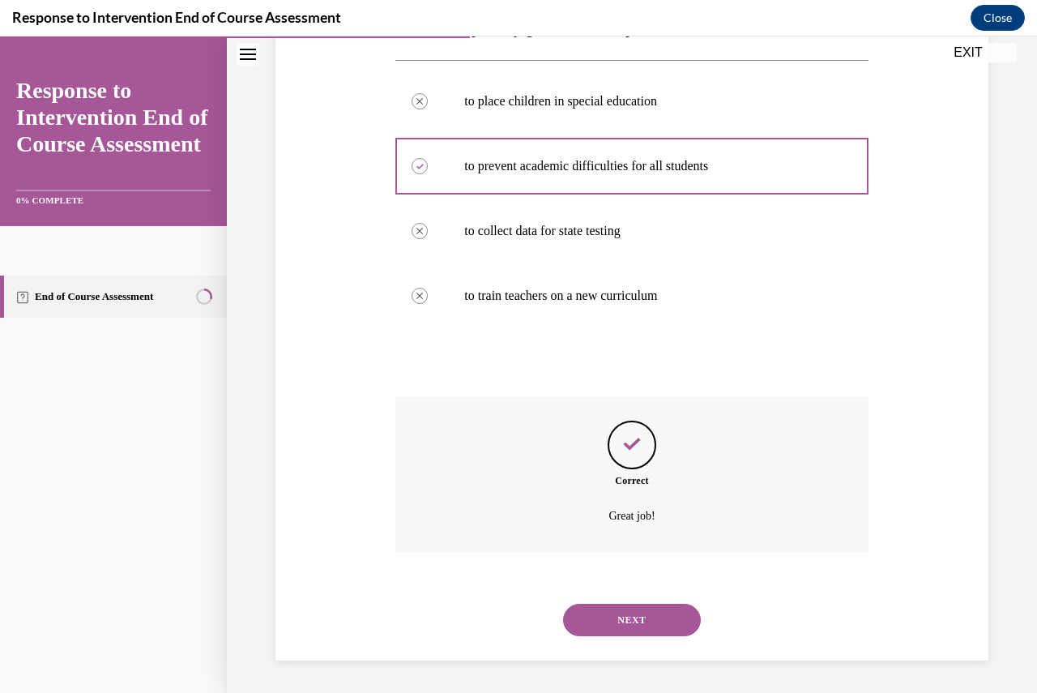
click at [625, 620] on button "NEXT" at bounding box center [632, 620] width 138 height 32
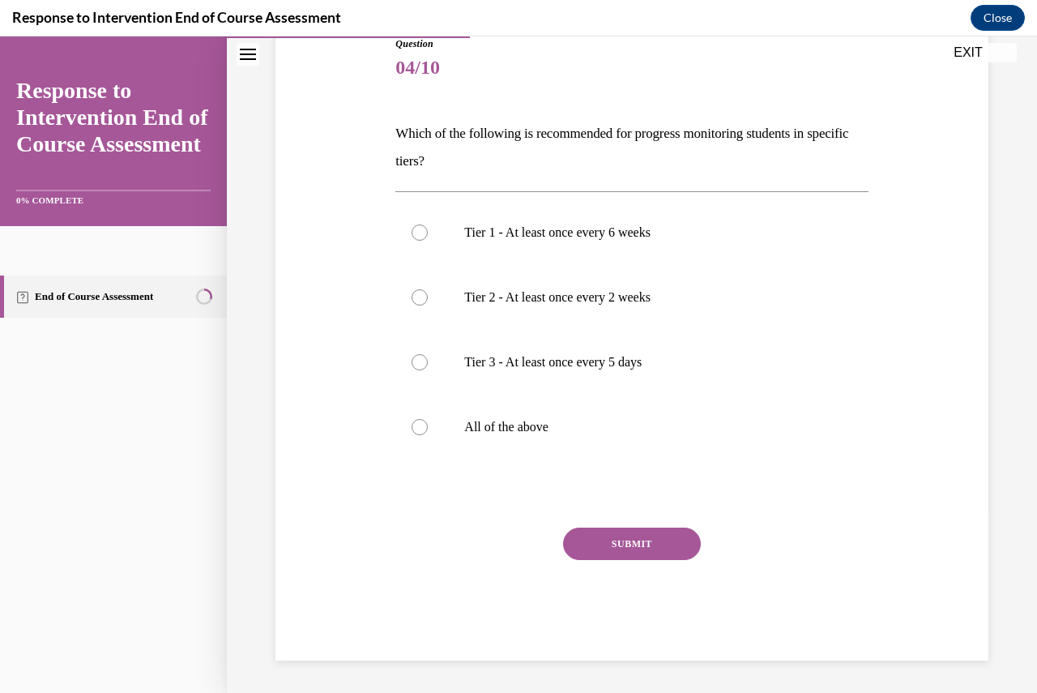
scroll to position [181, 0]
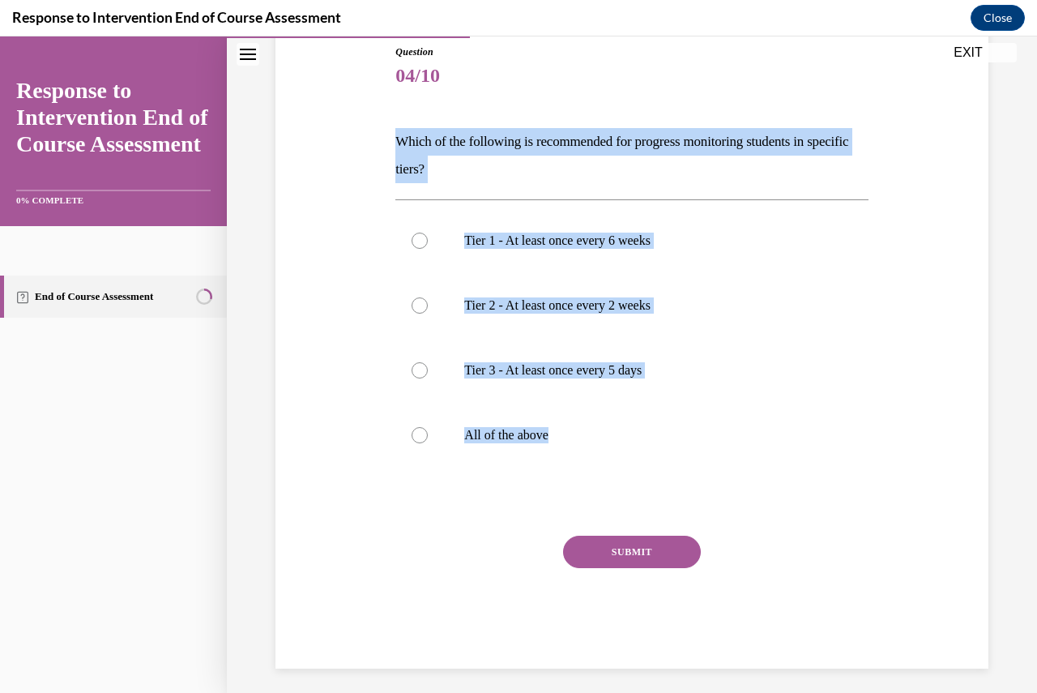
drag, startPoint x: 697, startPoint y: 451, endPoint x: 392, endPoint y: 145, distance: 432.1
click at [392, 145] on div "Question 04/10 Which of the following is recommended for progress monitoring st…" at bounding box center [631, 344] width 481 height 648
copy div "Which of the following is recommended for progress monitoring students in speci…"
click at [414, 437] on div at bounding box center [420, 435] width 16 height 16
click at [414, 437] on input "All of the above" at bounding box center [420, 435] width 16 height 16
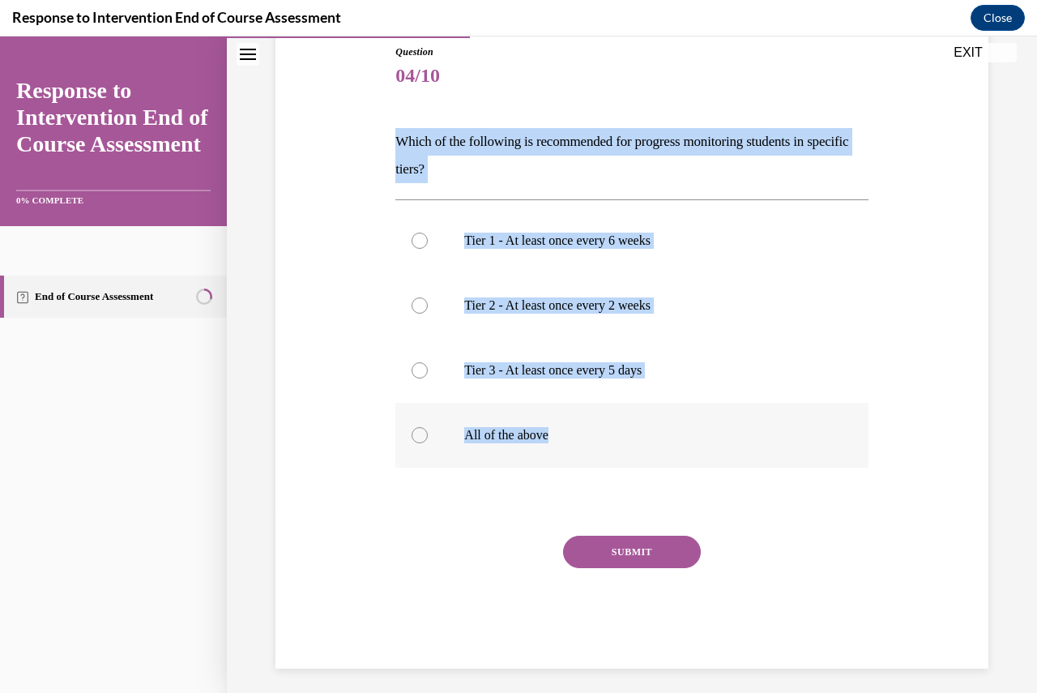
radio input "true"
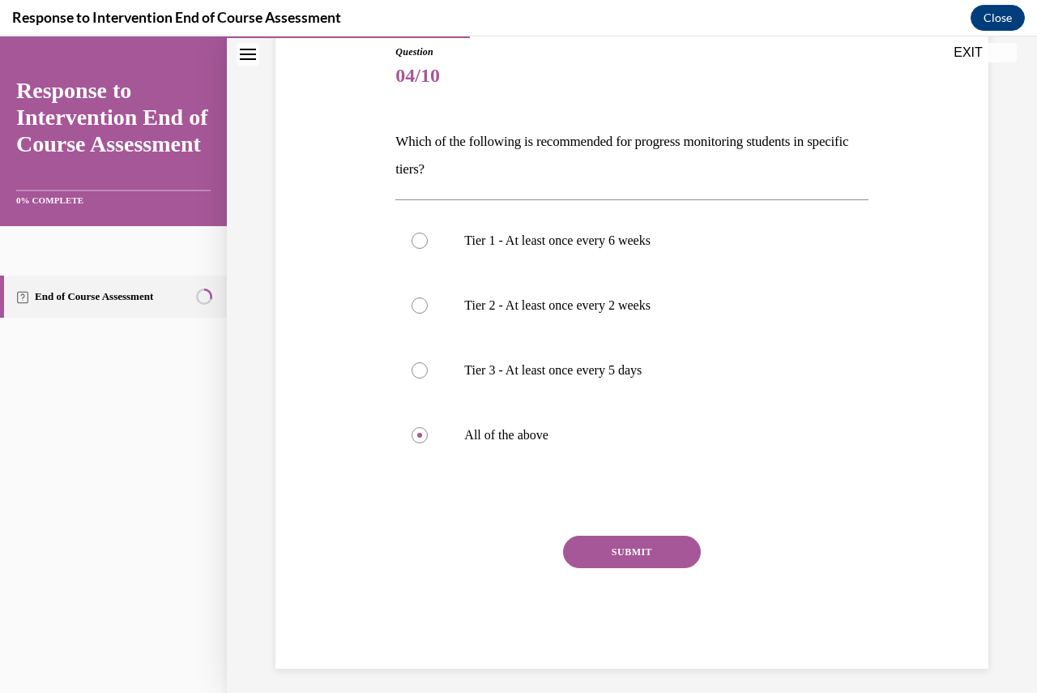
click at [652, 554] on button "SUBMIT" at bounding box center [632, 552] width 138 height 32
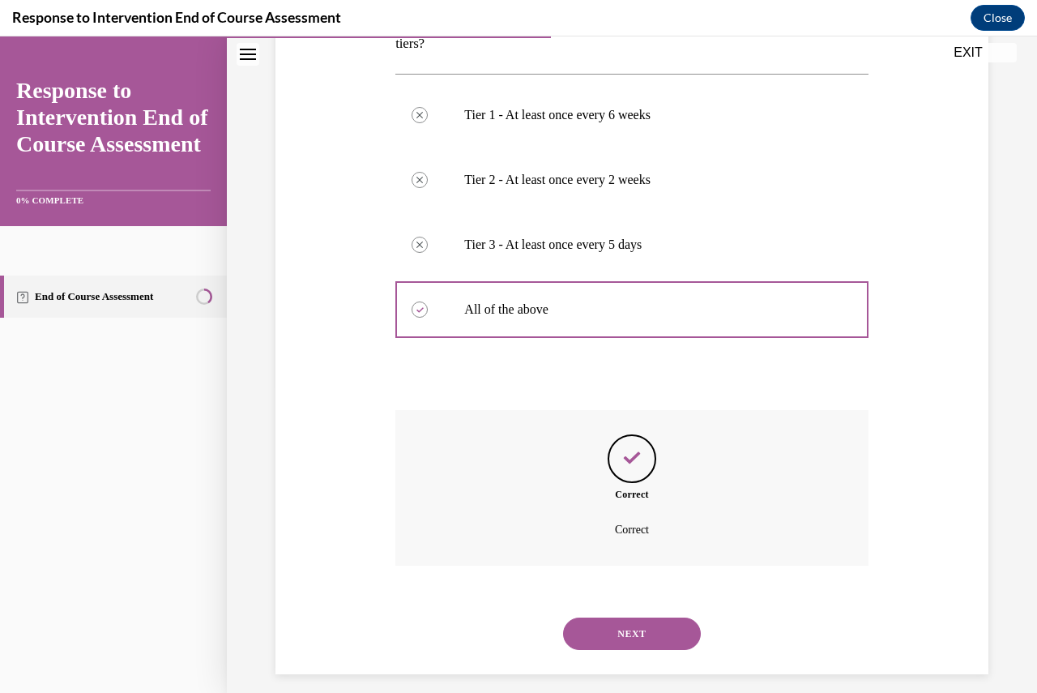
scroll to position [320, 0]
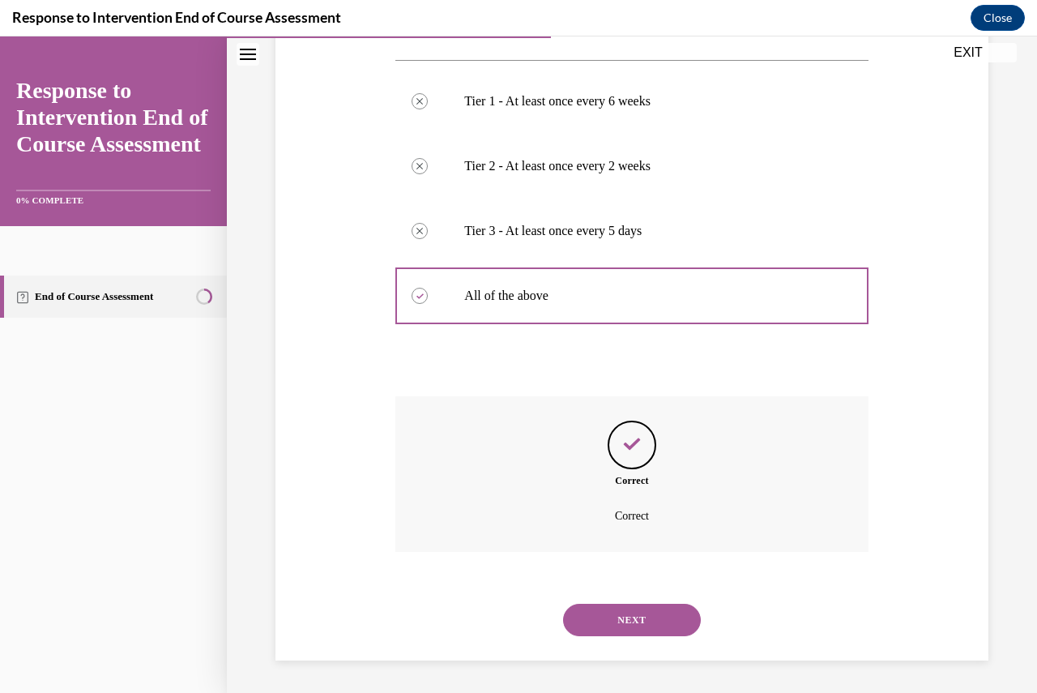
click at [634, 602] on div "NEXT" at bounding box center [631, 620] width 472 height 65
click at [630, 612] on button "NEXT" at bounding box center [632, 620] width 138 height 32
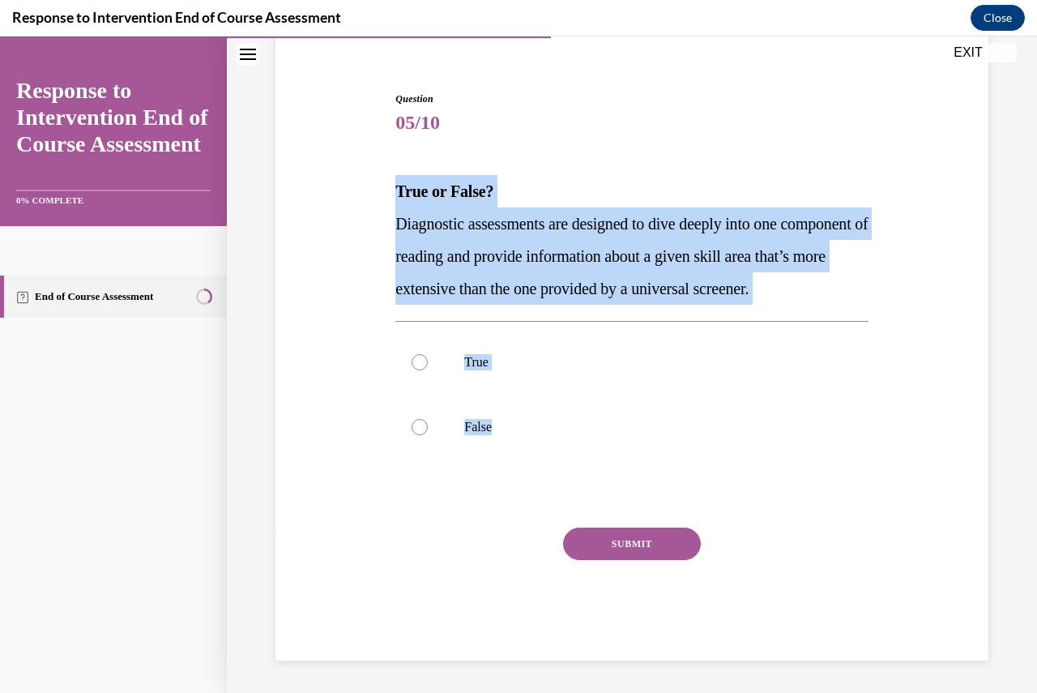
drag, startPoint x: 567, startPoint y: 438, endPoint x: 398, endPoint y: 165, distance: 322.1
click at [396, 165] on div "Question 05/10 True or False? Diagnostic assessments are designed to dive deepl…" at bounding box center [631, 376] width 472 height 569
copy div "True or False? Diagnostic assessments are designed to dive deeply into one comp…"
click at [413, 370] on label "True" at bounding box center [631, 362] width 472 height 65
click at [413, 370] on input "True" at bounding box center [420, 362] width 16 height 16
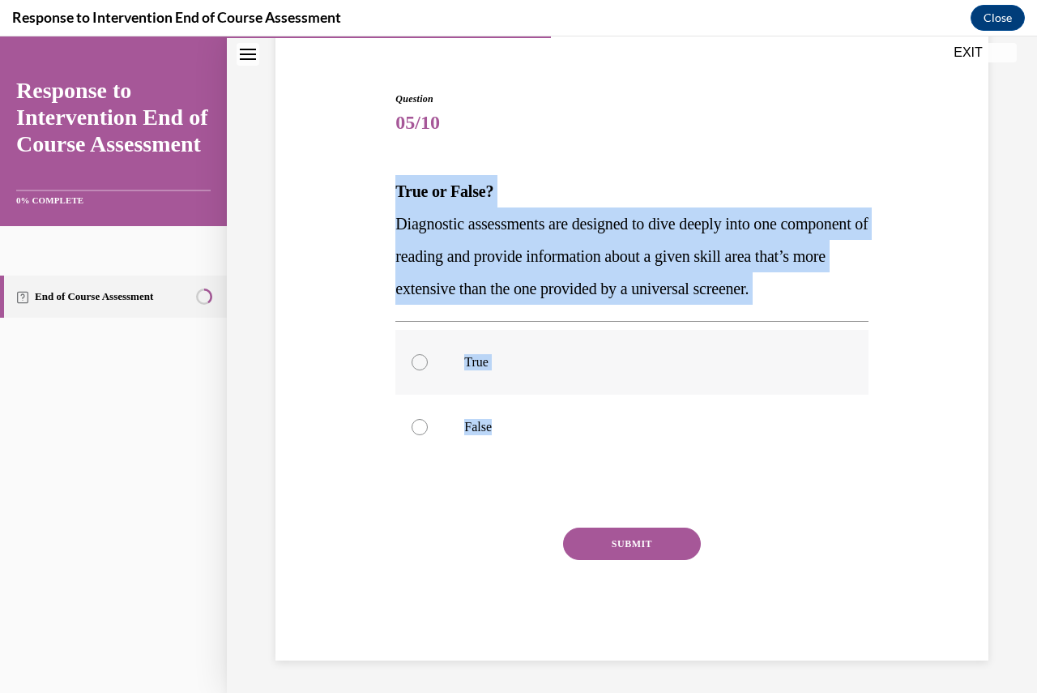
radio input "true"
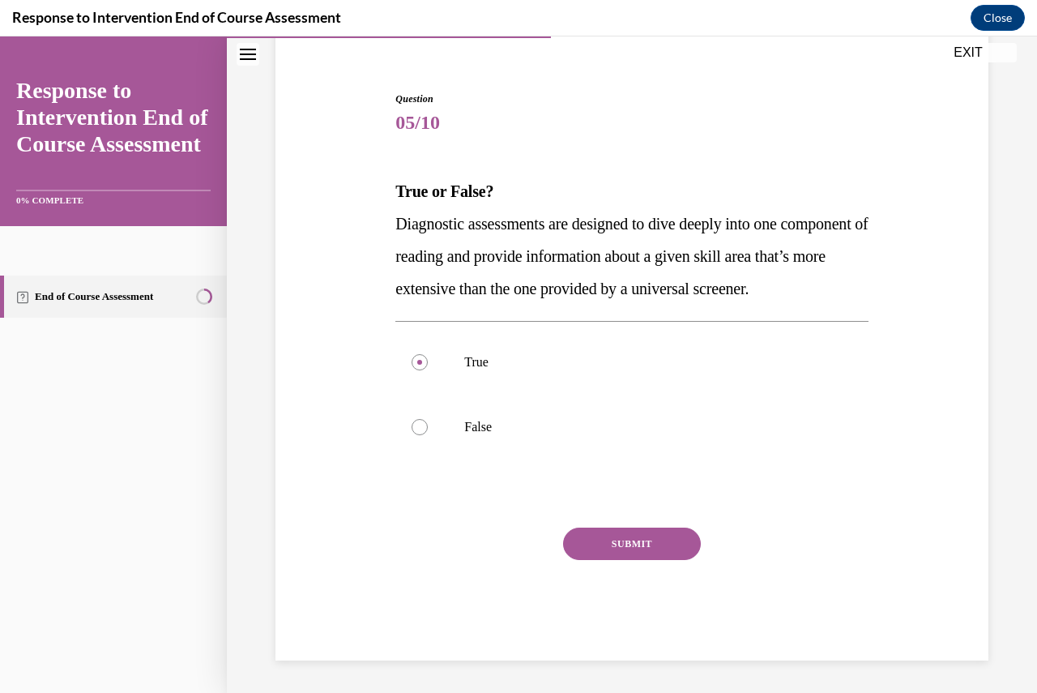
click at [608, 556] on button "SUBMIT" at bounding box center [632, 544] width 138 height 32
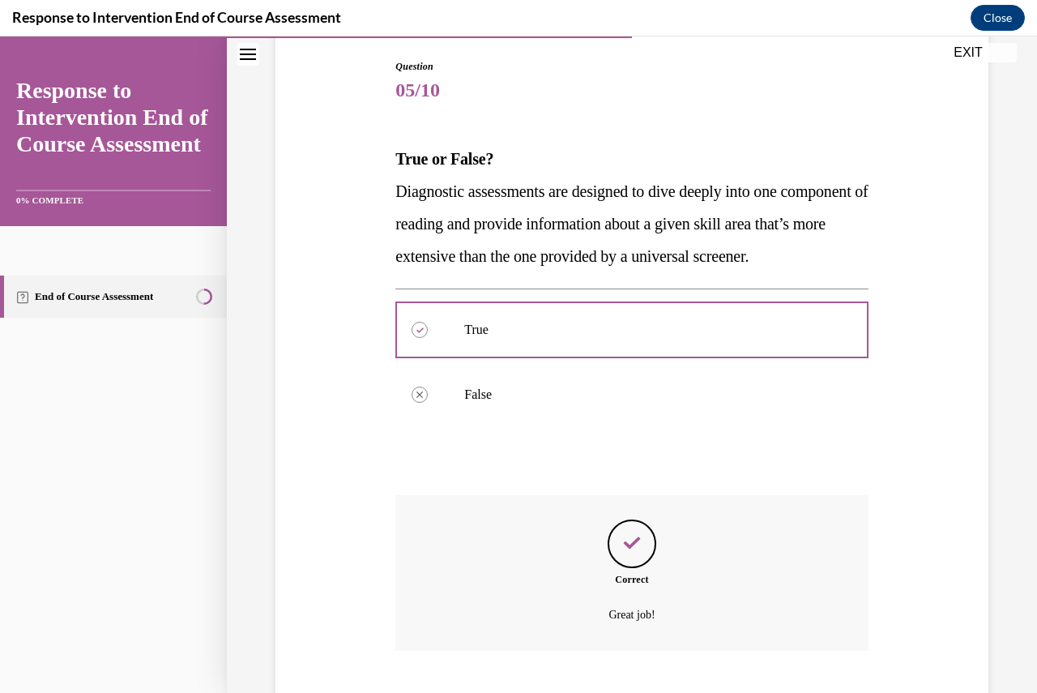
scroll to position [297, 0]
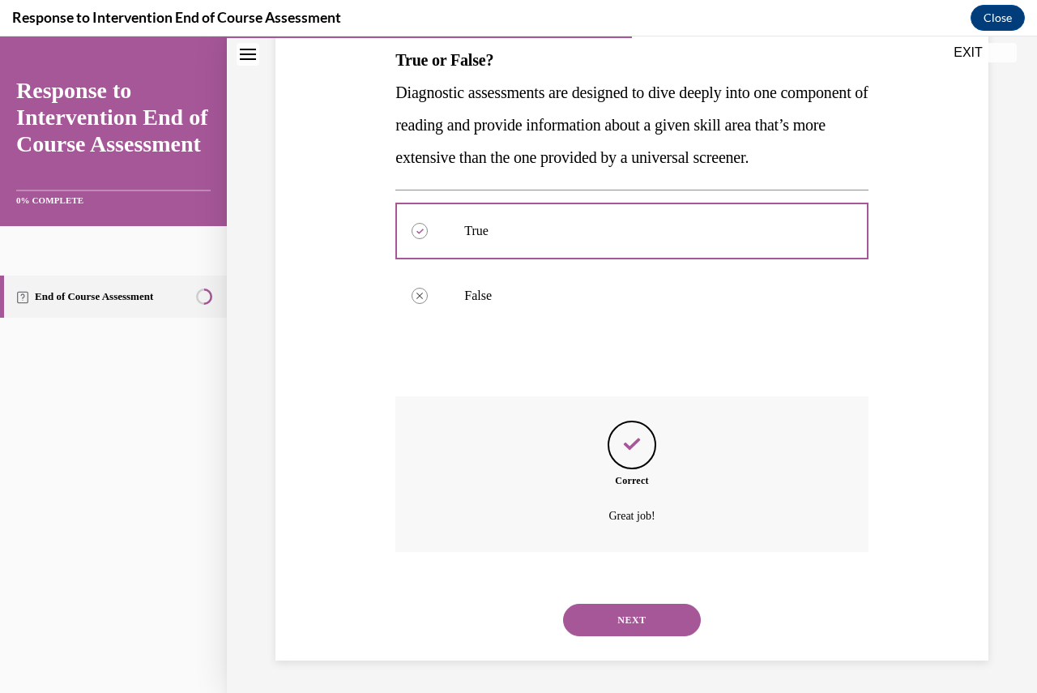
click at [614, 618] on button "NEXT" at bounding box center [632, 620] width 138 height 32
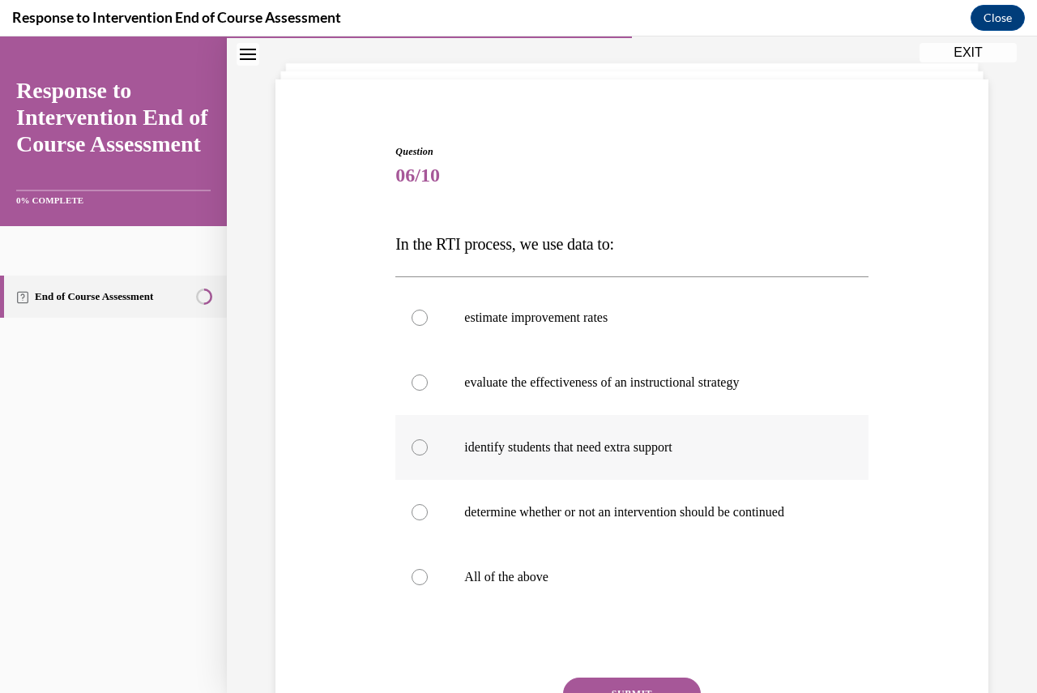
scroll to position [162, 0]
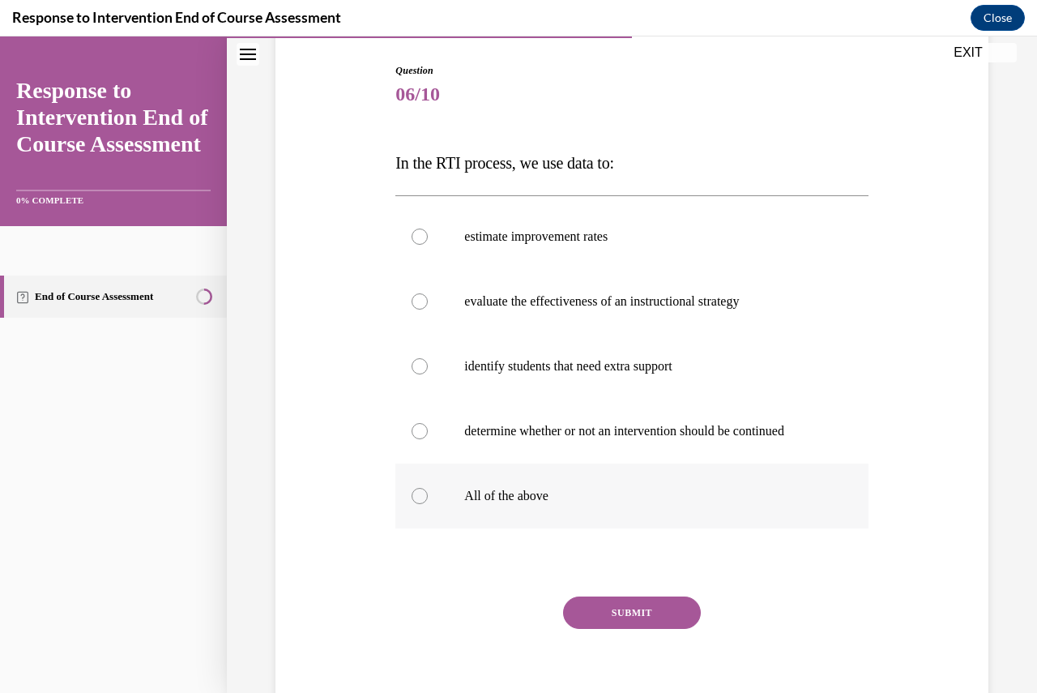
click at [429, 491] on label "All of the above" at bounding box center [631, 496] width 472 height 65
click at [428, 491] on input "All of the above" at bounding box center [420, 496] width 16 height 16
radio input "true"
click at [617, 622] on button "SUBMIT" at bounding box center [632, 612] width 138 height 32
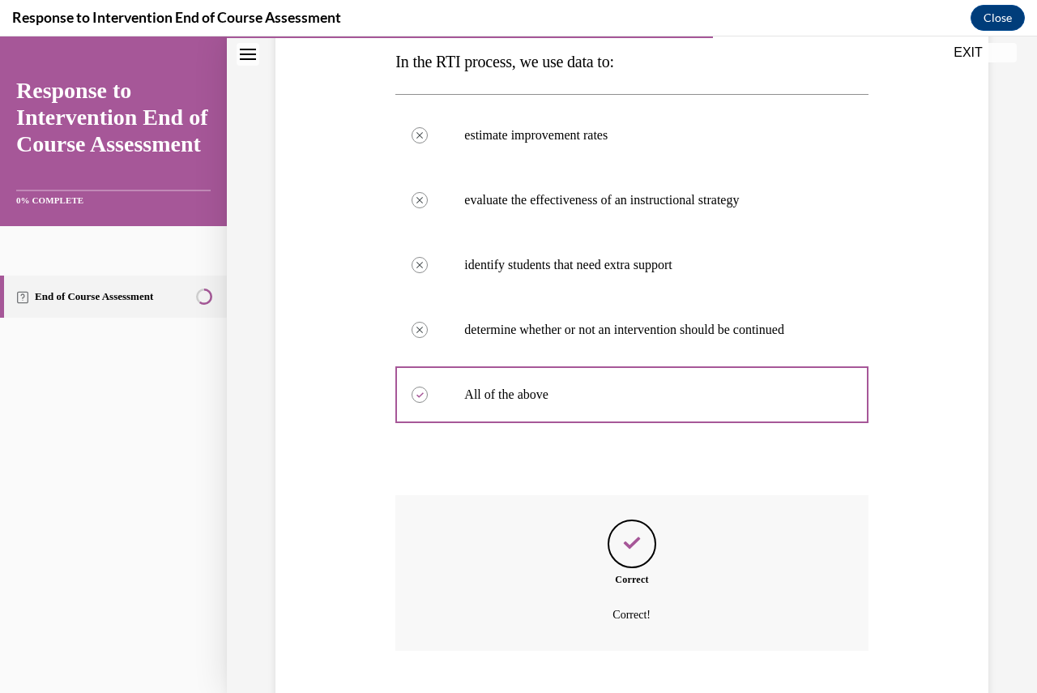
scroll to position [362, 0]
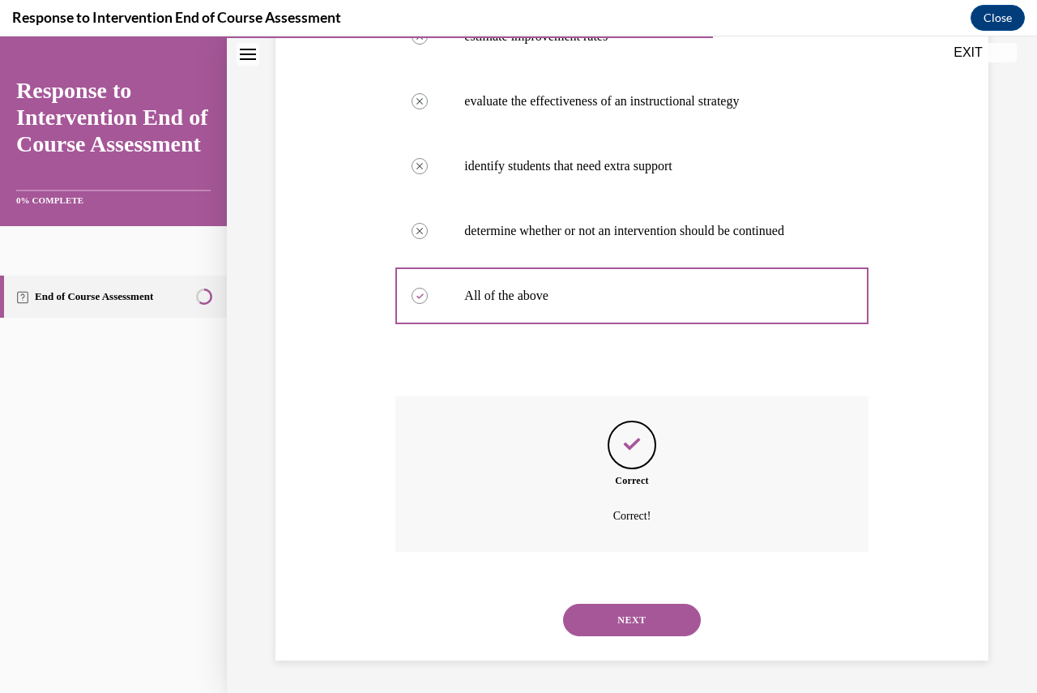
click at [622, 614] on button "NEXT" at bounding box center [632, 620] width 138 height 32
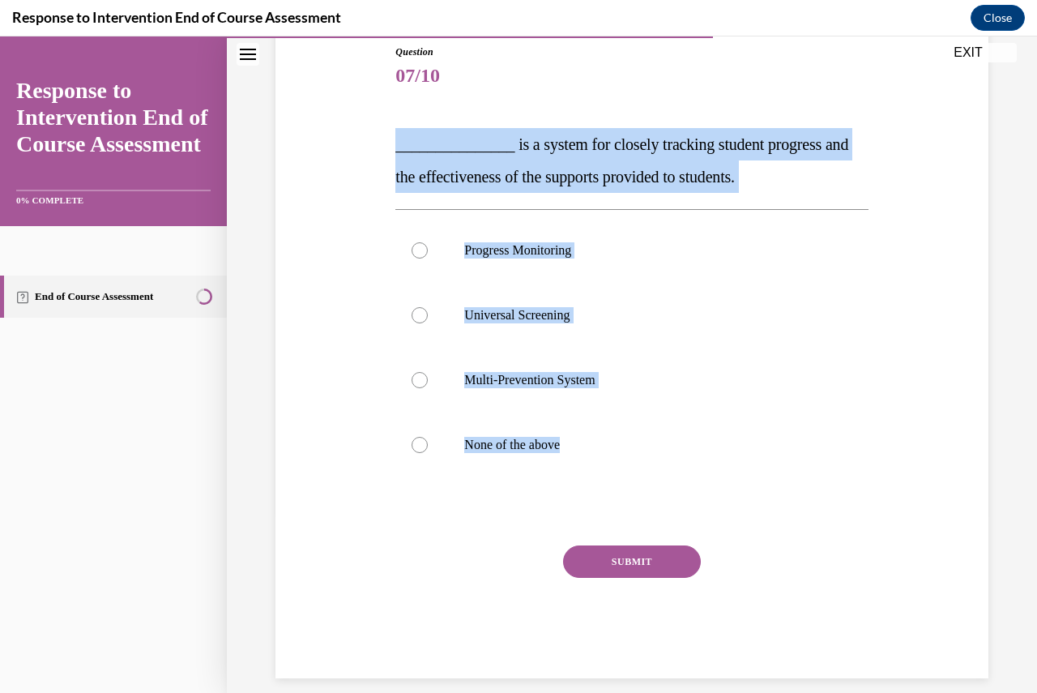
drag, startPoint x: 632, startPoint y: 451, endPoint x: 390, endPoint y: 125, distance: 406.0
click at [391, 125] on div "Question 07/10 _______________ is a system for closely tracking student progres…" at bounding box center [631, 349] width 481 height 658
copy div "_______________ is a system for closely tracking student progress and the effec…"
click at [421, 249] on div at bounding box center [420, 250] width 16 height 16
click at [421, 249] on input "Progress Monitoring" at bounding box center [420, 250] width 16 height 16
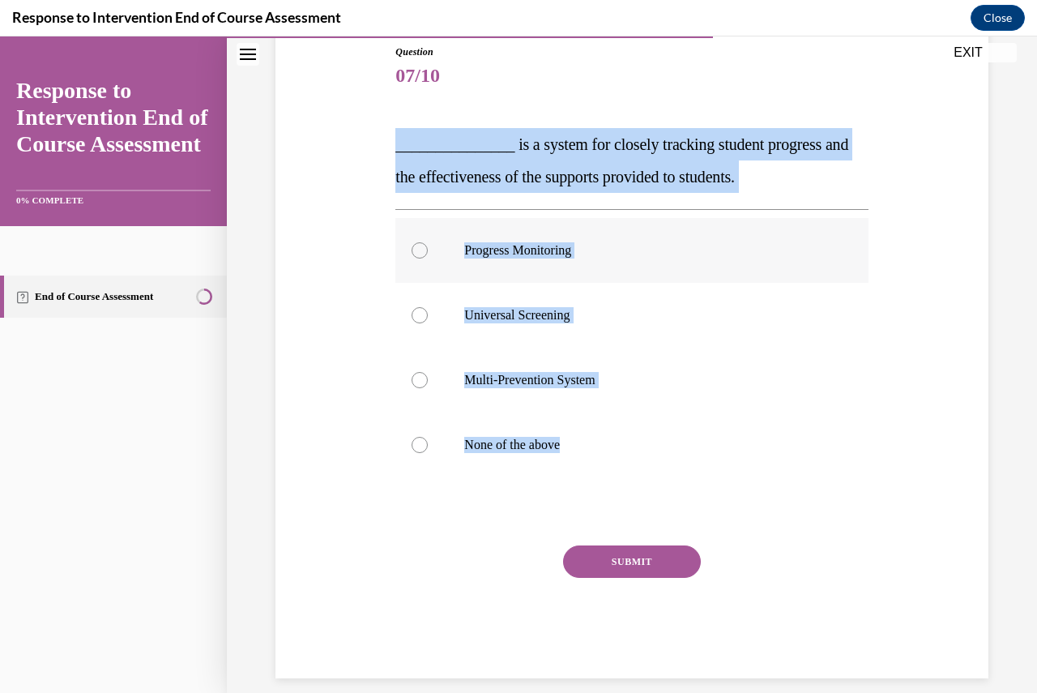
radio input "true"
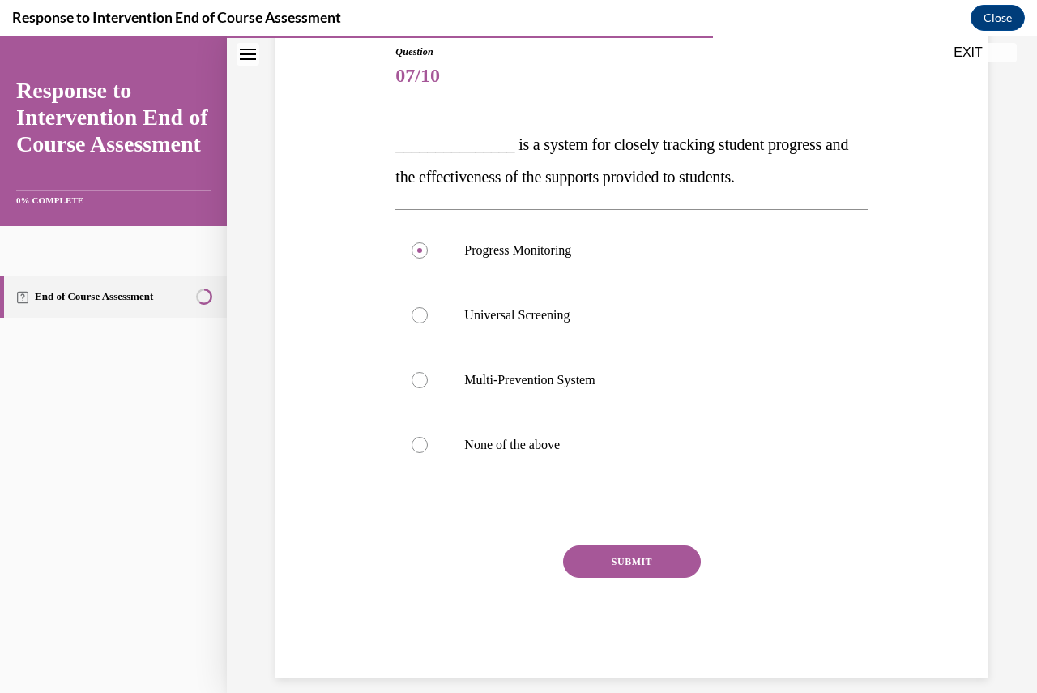
click at [580, 562] on button "SUBMIT" at bounding box center [632, 561] width 138 height 32
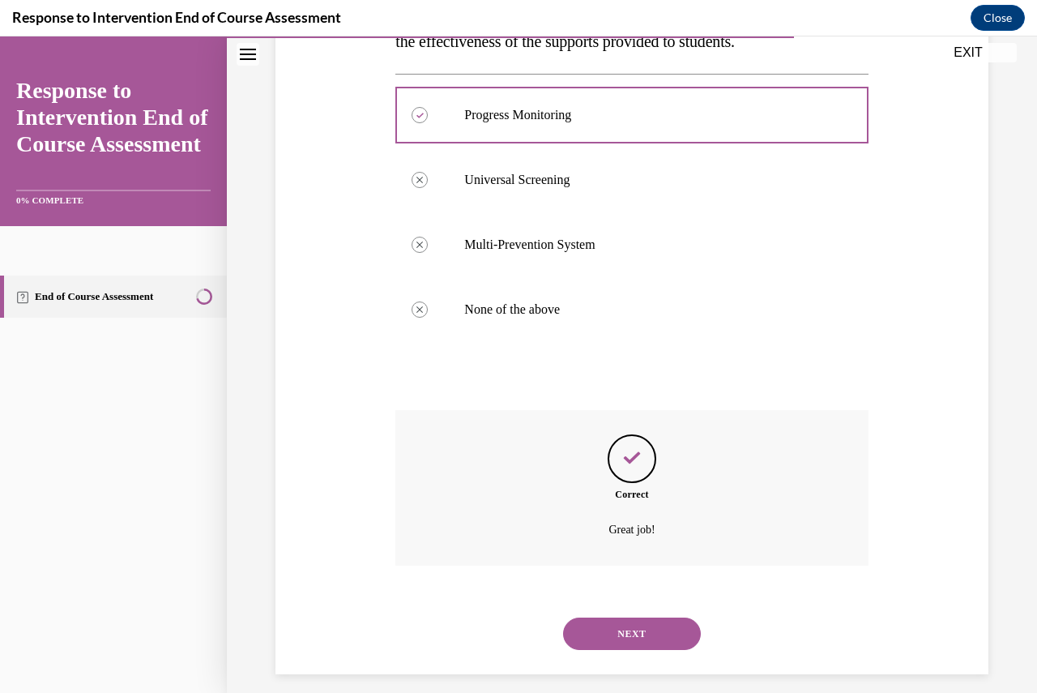
scroll to position [330, 0]
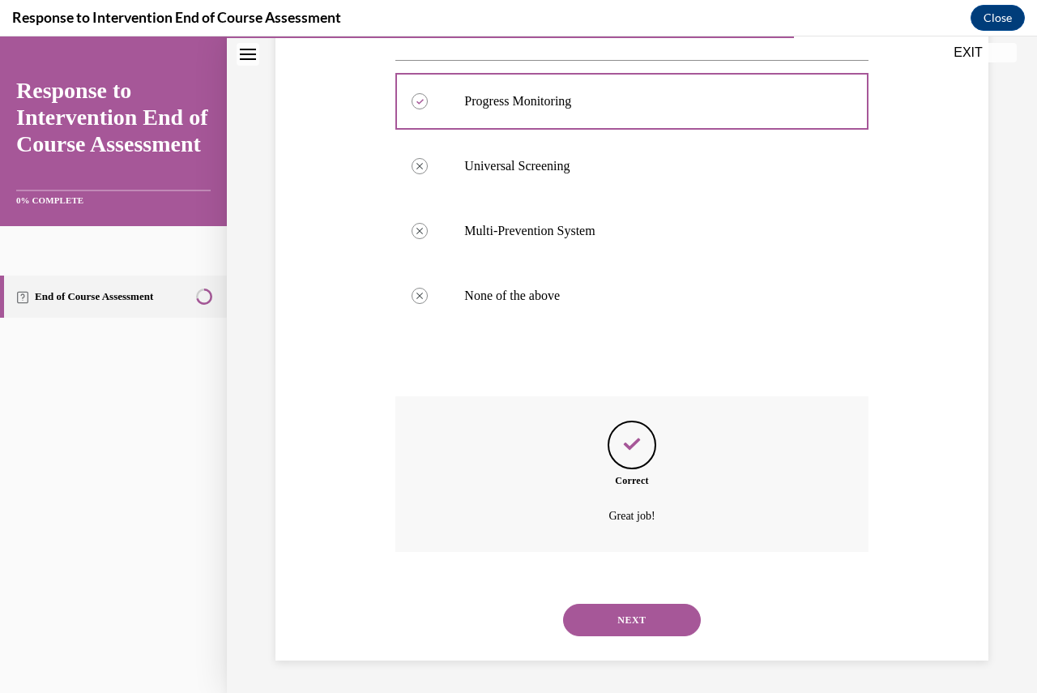
click at [640, 605] on button "NEXT" at bounding box center [632, 620] width 138 height 32
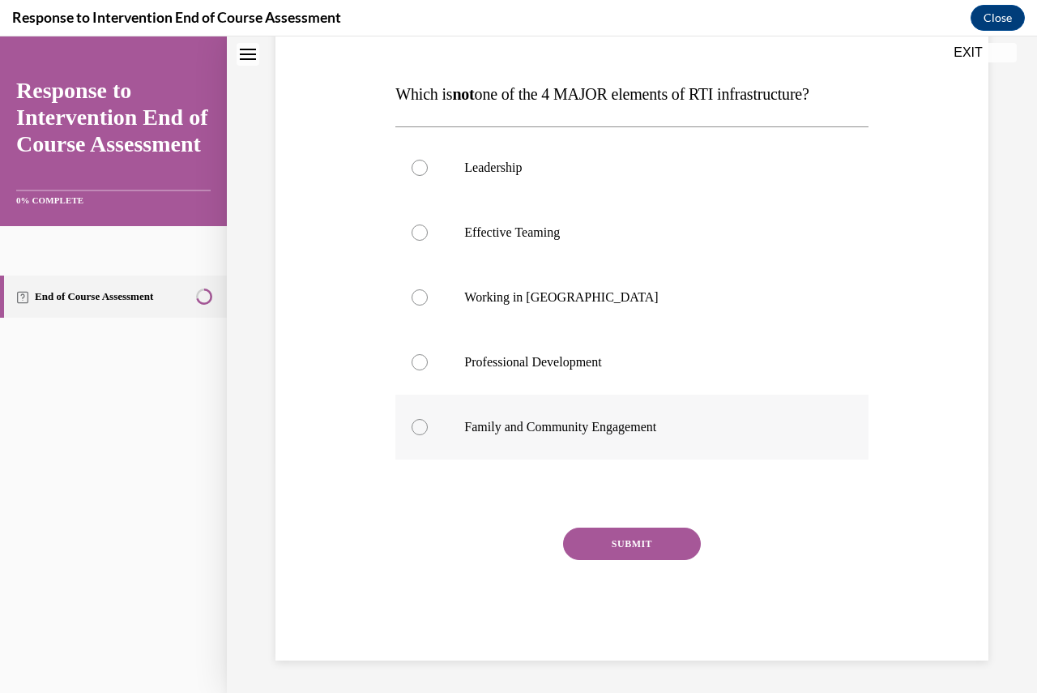
scroll to position [0, 0]
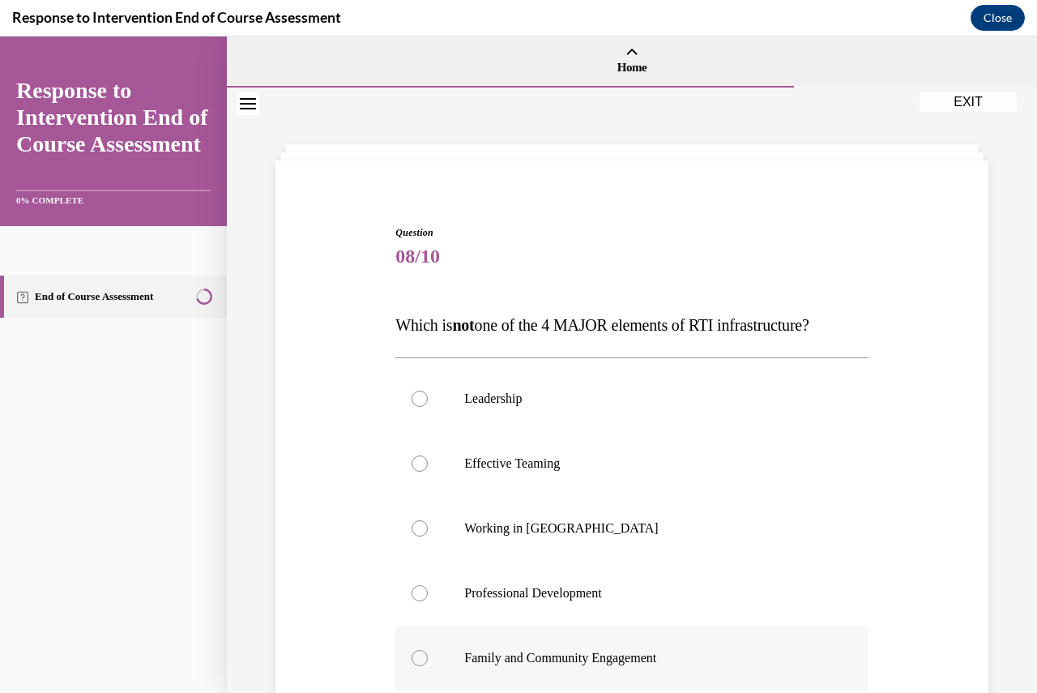
click at [644, 626] on label "Family and Community Engagement" at bounding box center [631, 658] width 472 height 65
click at [428, 650] on input "Family and Community Engagement" at bounding box center [420, 658] width 16 height 16
radio input "true"
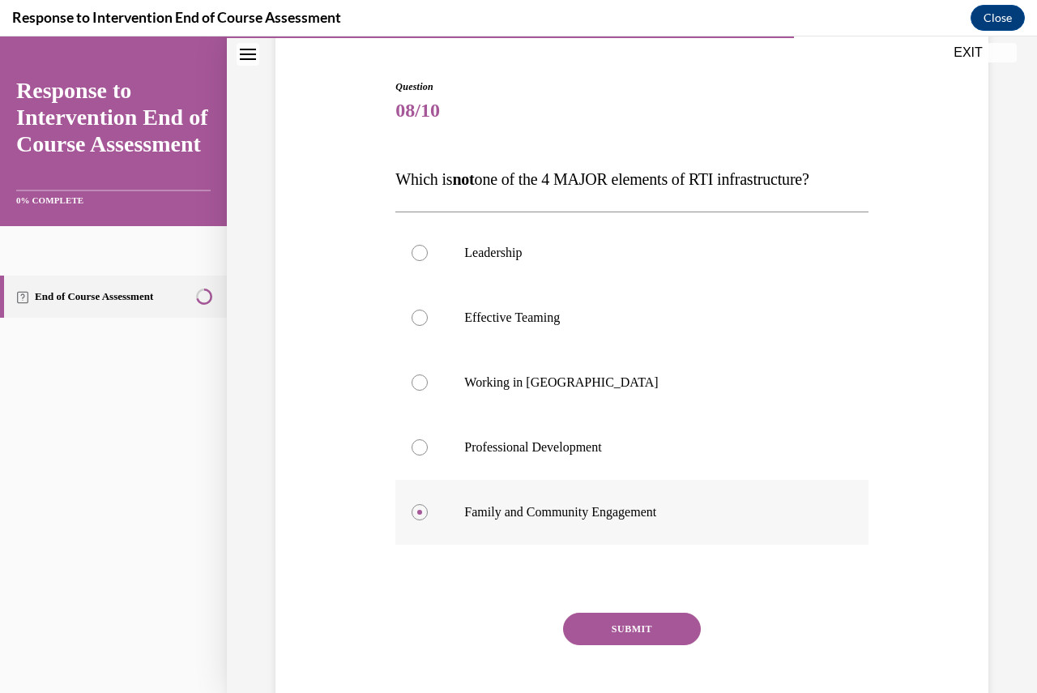
scroll to position [162, 0]
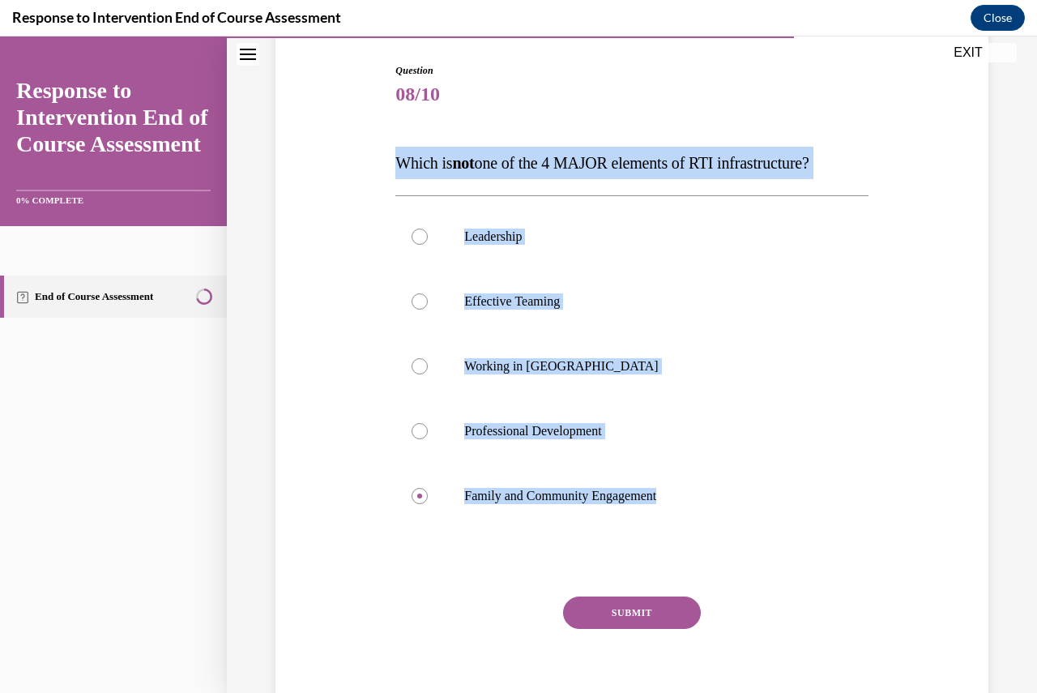
drag, startPoint x: 717, startPoint y: 492, endPoint x: 380, endPoint y: 112, distance: 508.1
click at [380, 112] on div "Question 08/10 Which is not one of the 4 MAJOR elements of RTI infrastructure? …" at bounding box center [631, 372] width 721 height 715
copy div "Which is not one of the 4 MAJOR elements of RTI infrastructure? Leadership Effe…"
click at [414, 371] on div at bounding box center [420, 366] width 16 height 16
click at [414, 371] on input "Working in Silos" at bounding box center [420, 366] width 16 height 16
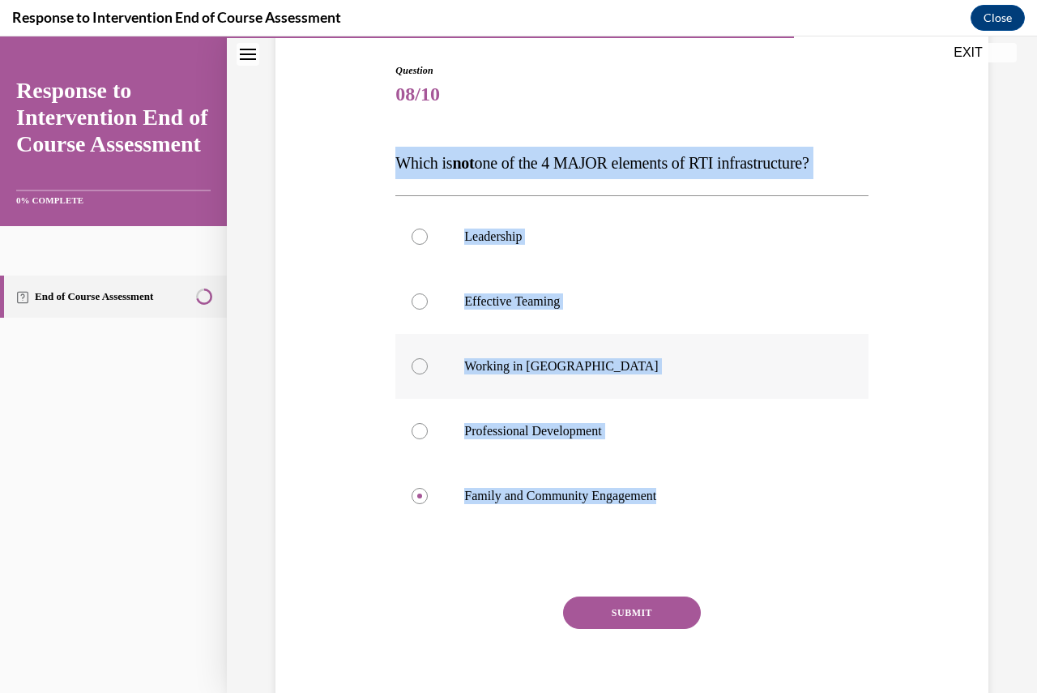
radio input "true"
click at [629, 623] on button "SUBMIT" at bounding box center [632, 612] width 138 height 32
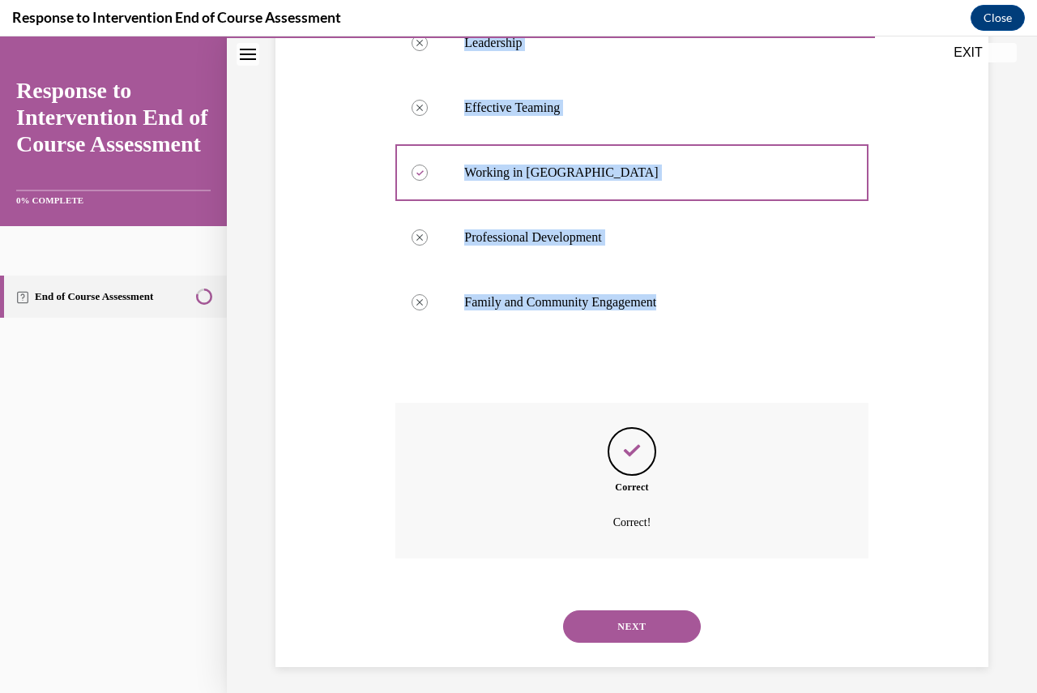
scroll to position [362, 0]
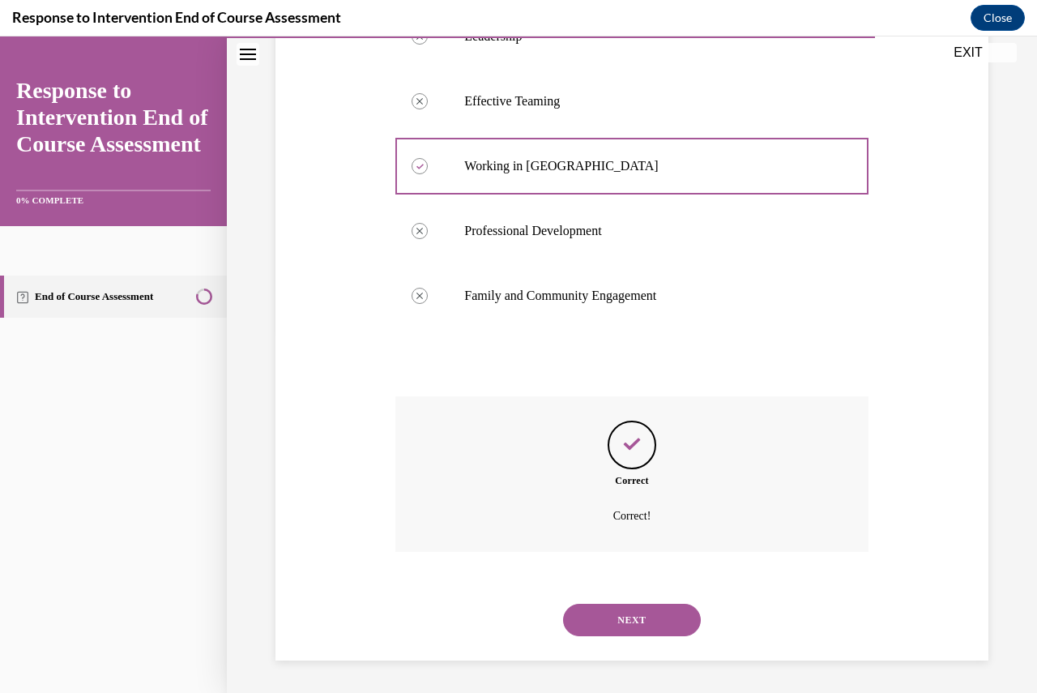
click at [629, 638] on div "NEXT" at bounding box center [631, 620] width 472 height 65
click at [626, 623] on button "NEXT" at bounding box center [632, 620] width 138 height 32
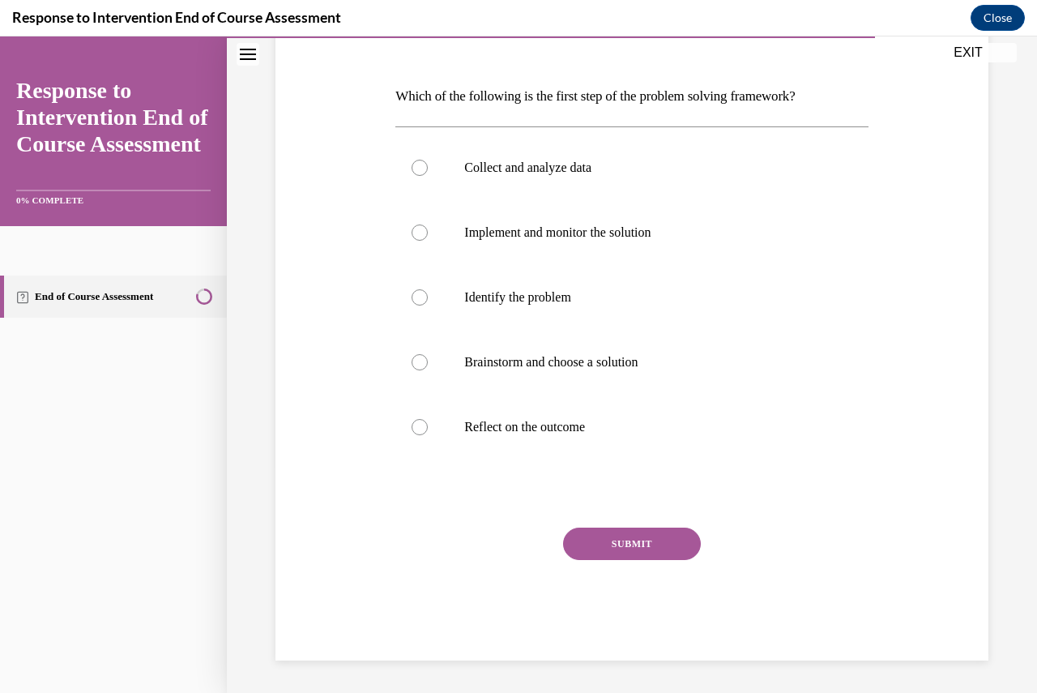
scroll to position [181, 0]
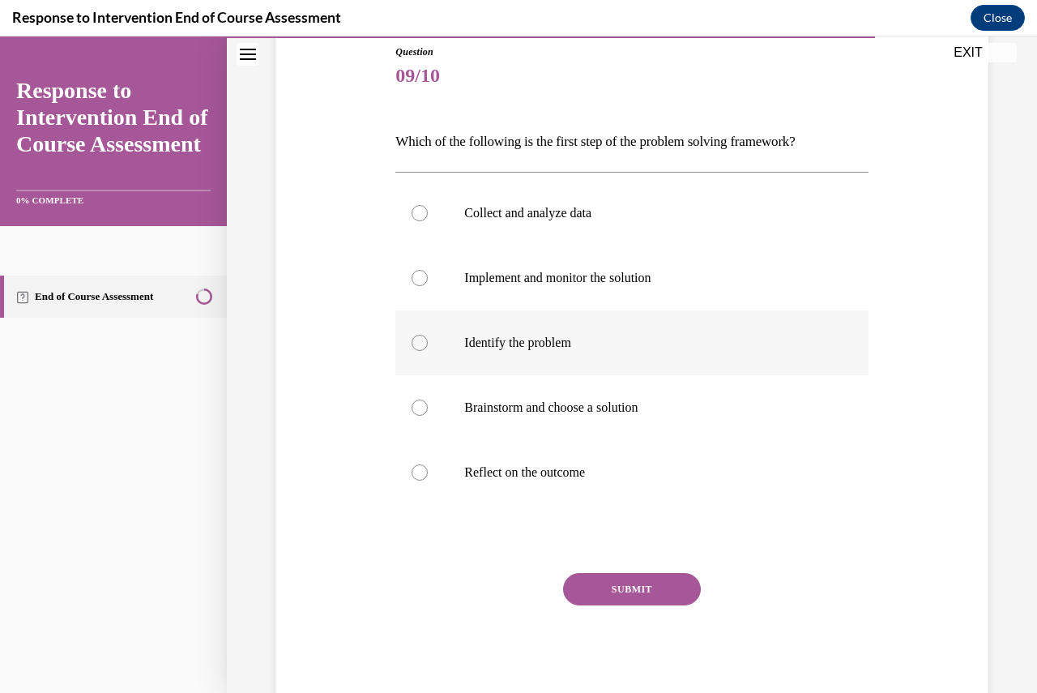
click at [417, 338] on div at bounding box center [420, 343] width 16 height 16
click at [417, 338] on input "Identify the problem" at bounding box center [420, 343] width 16 height 16
radio input "true"
click at [417, 212] on div at bounding box center [420, 213] width 16 height 16
click at [417, 212] on input "Collect and analyze data" at bounding box center [420, 213] width 16 height 16
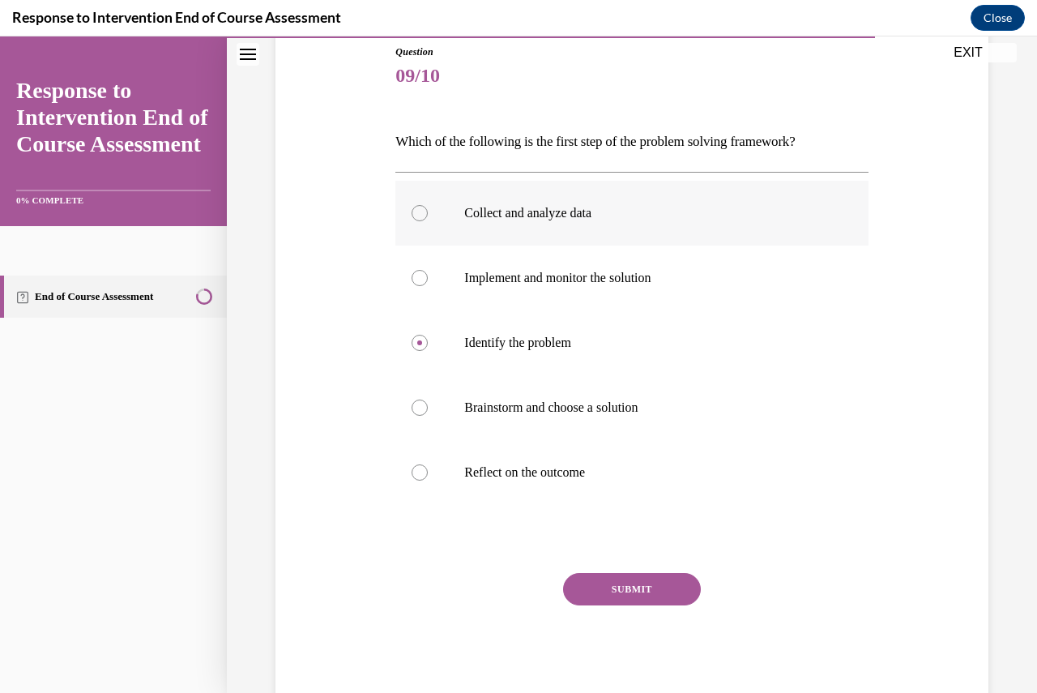
radio input "true"
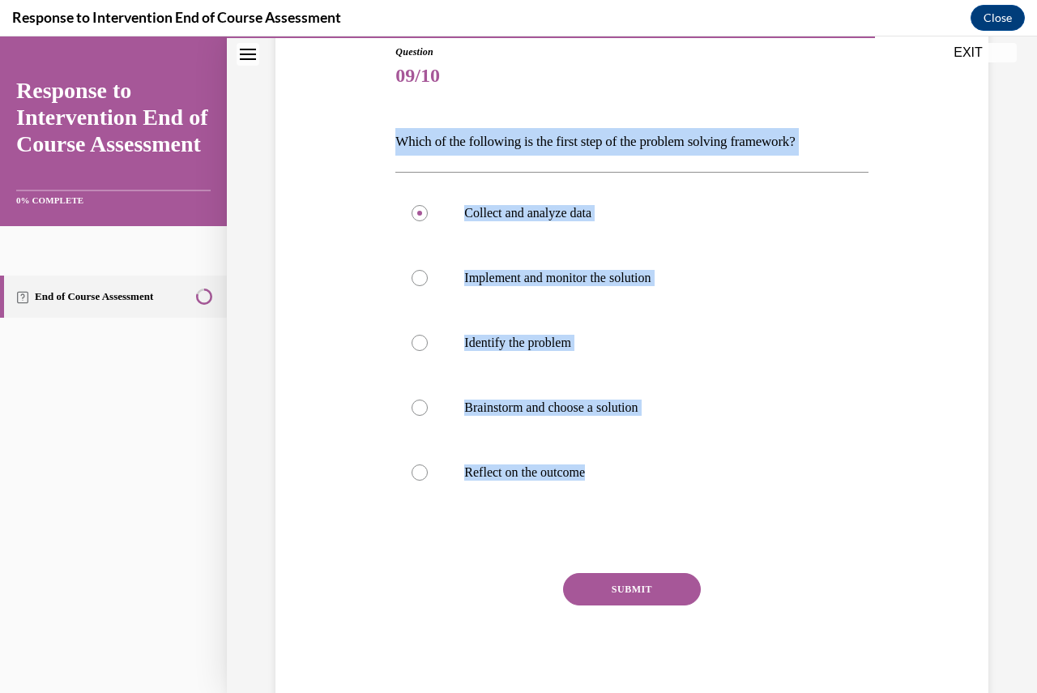
drag, startPoint x: 648, startPoint y: 487, endPoint x: 394, endPoint y: 118, distance: 448.0
click at [395, 118] on div "Question 09/10 Which of the following is the first step of the problem solving …" at bounding box center [631, 375] width 472 height 661
copy div "Which of the following is the first step of the problem solving framework? Coll…"
click at [419, 337] on div at bounding box center [420, 343] width 16 height 16
click at [419, 337] on input "Identify the problem" at bounding box center [420, 343] width 16 height 16
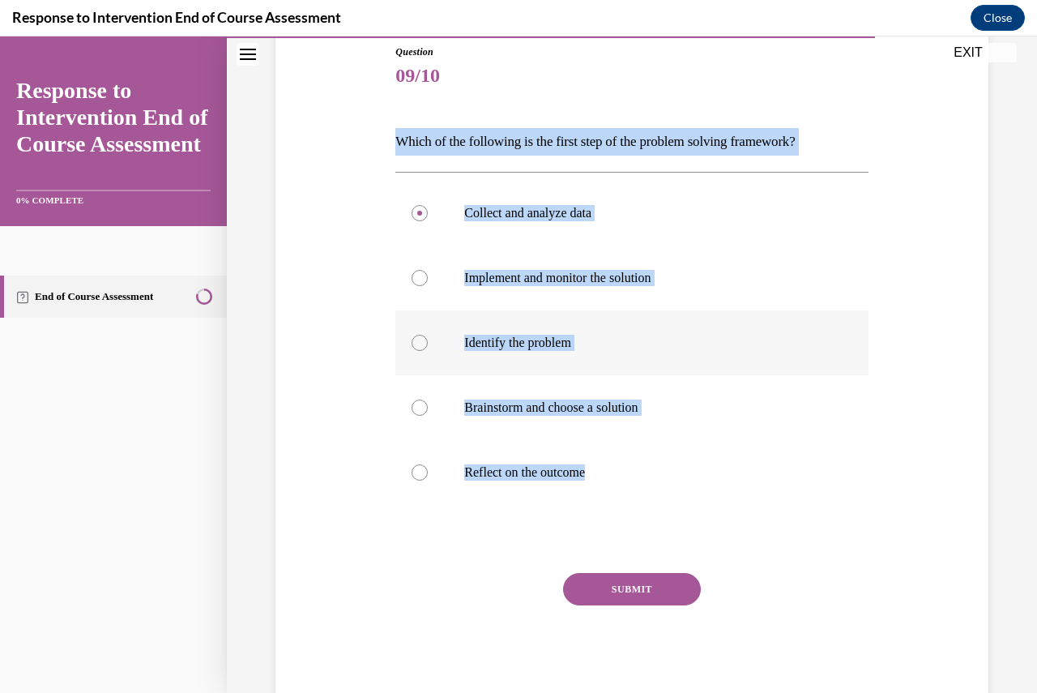
radio input "true"
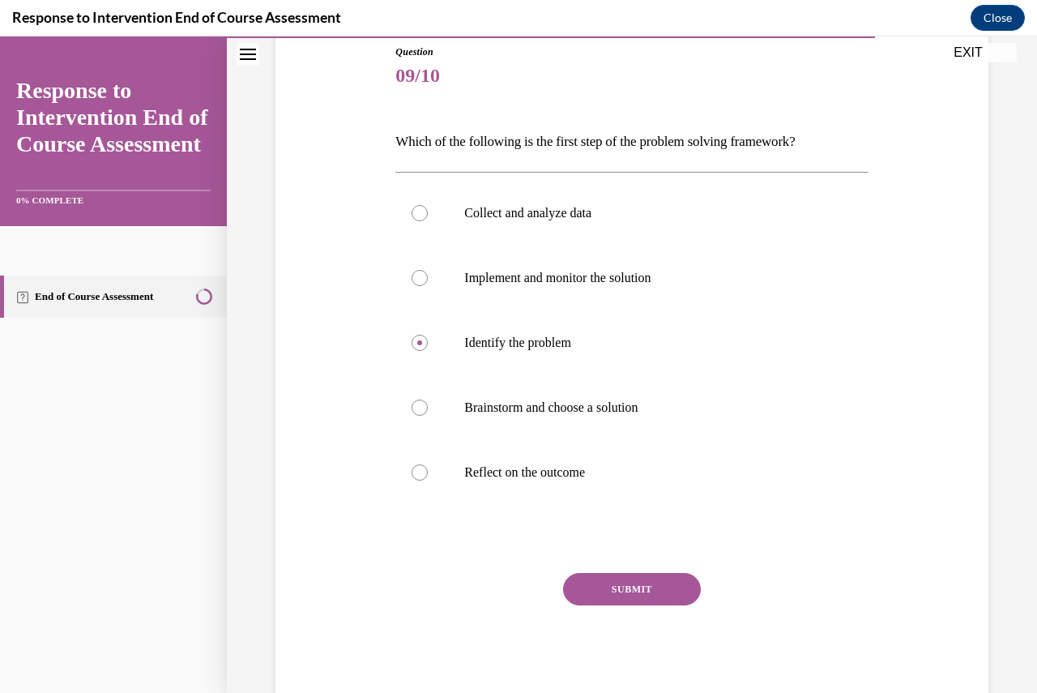
click at [614, 584] on button "SUBMIT" at bounding box center [632, 589] width 138 height 32
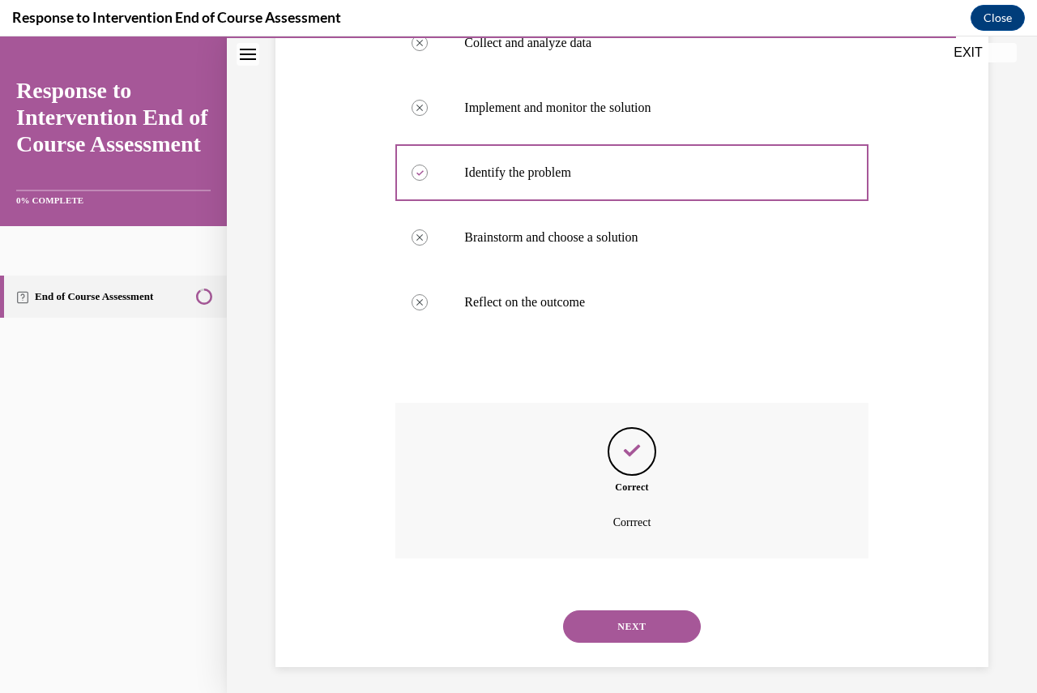
scroll to position [357, 0]
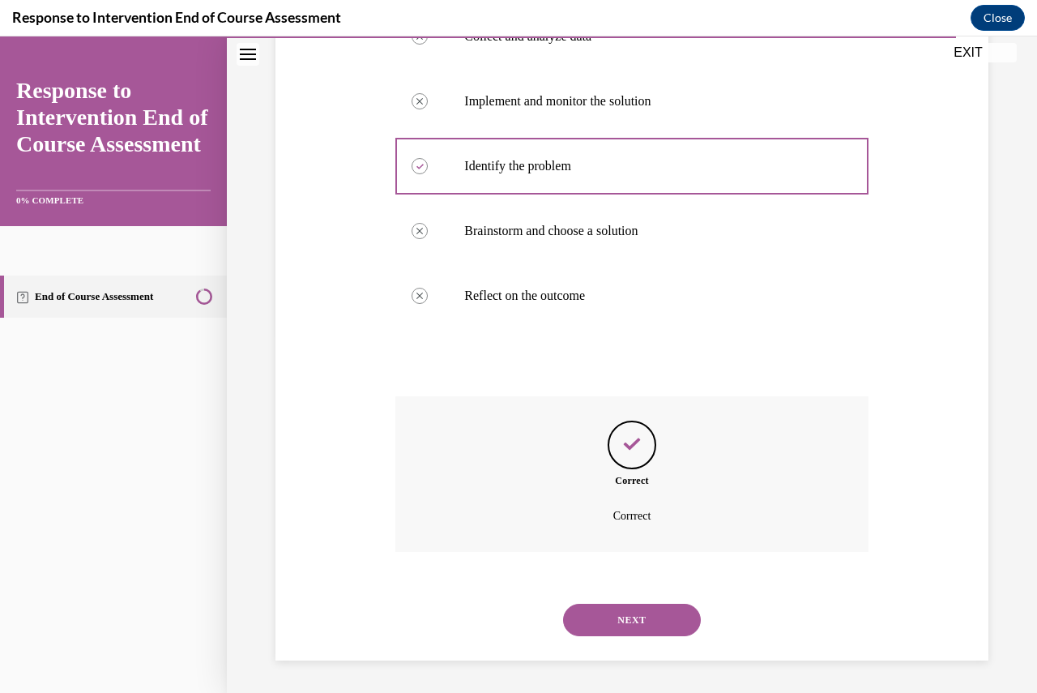
click at [652, 605] on button "NEXT" at bounding box center [632, 620] width 138 height 32
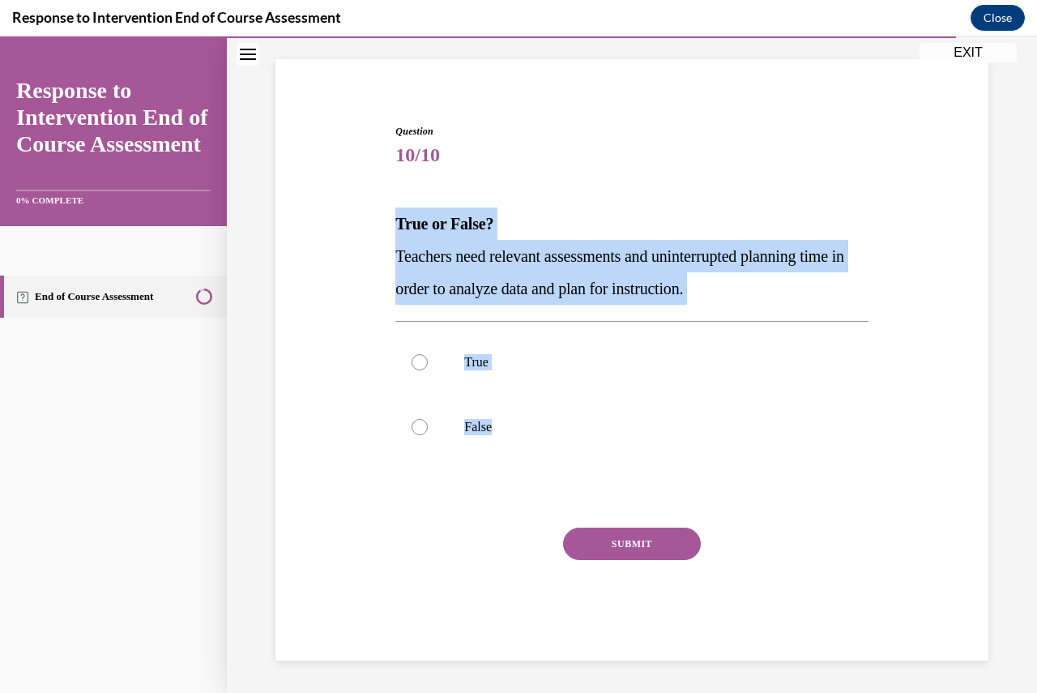
drag, startPoint x: 527, startPoint y: 440, endPoint x: 391, endPoint y: 232, distance: 248.8
click at [391, 232] on div "Question 10/10 True or False? Teachers need relevant assessments and uninterrup…" at bounding box center [631, 380] width 481 height 561
copy div "True or False? Teachers need relevant assessments and uninterrupted planning ti…"
click at [406, 361] on label "True" at bounding box center [631, 362] width 472 height 65
click at [412, 361] on input "True" at bounding box center [420, 362] width 16 height 16
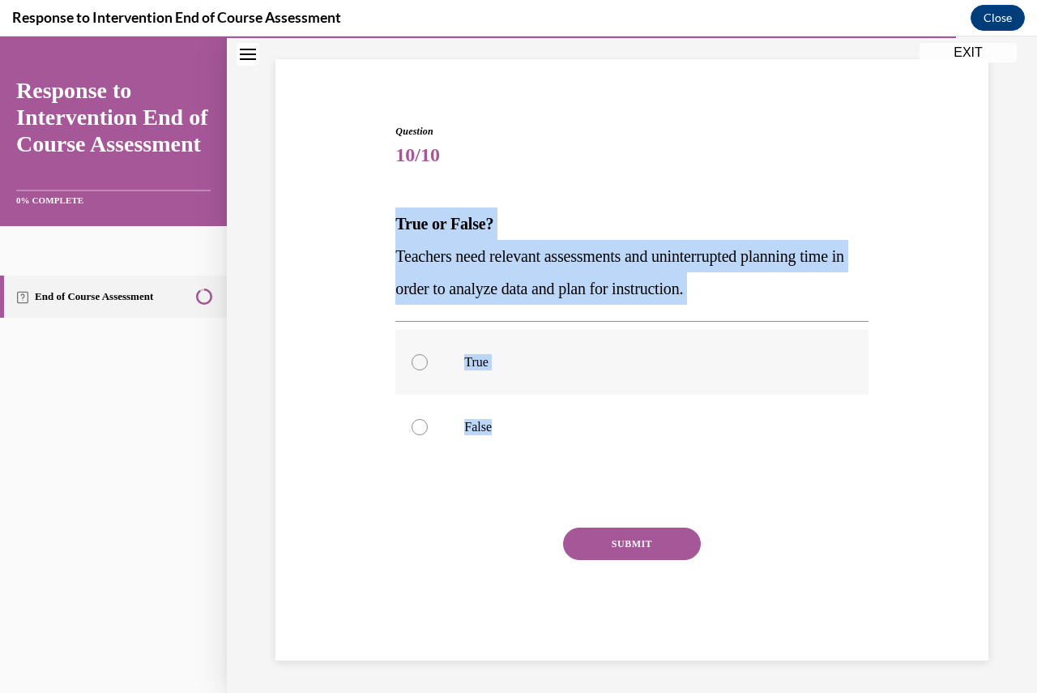
radio input "true"
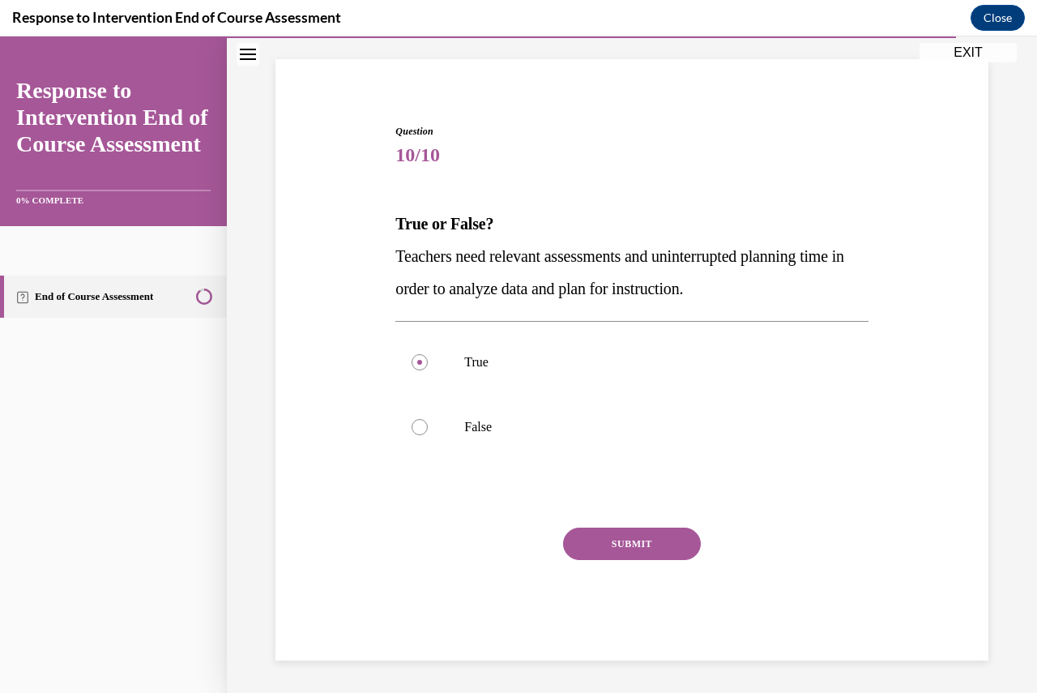
click at [655, 557] on button "SUBMIT" at bounding box center [632, 544] width 138 height 32
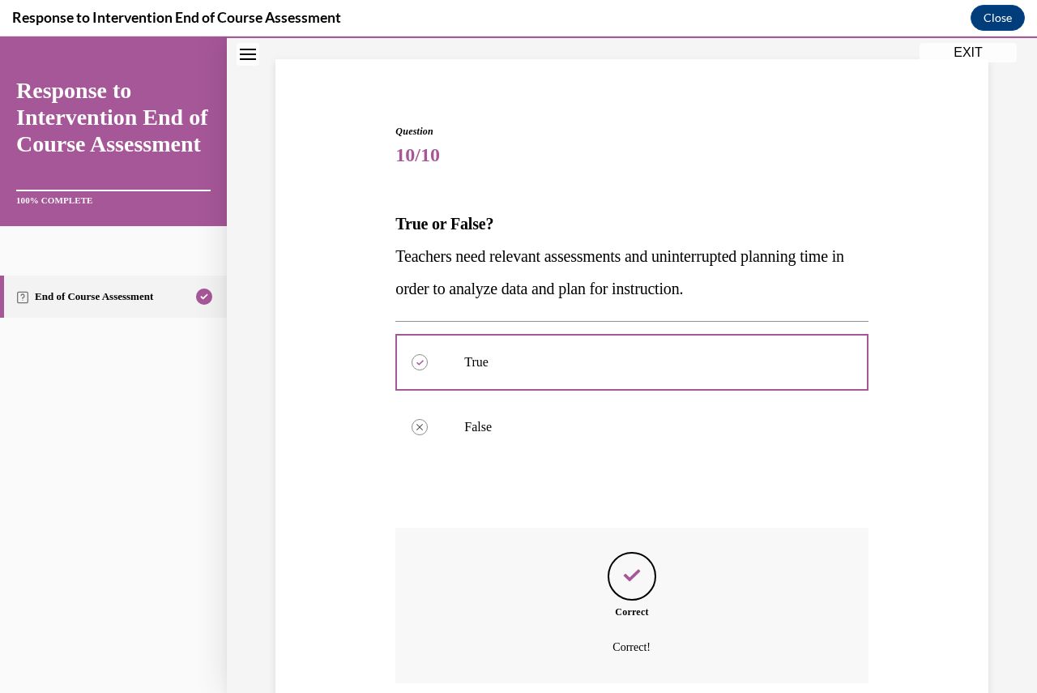
scroll to position [233, 0]
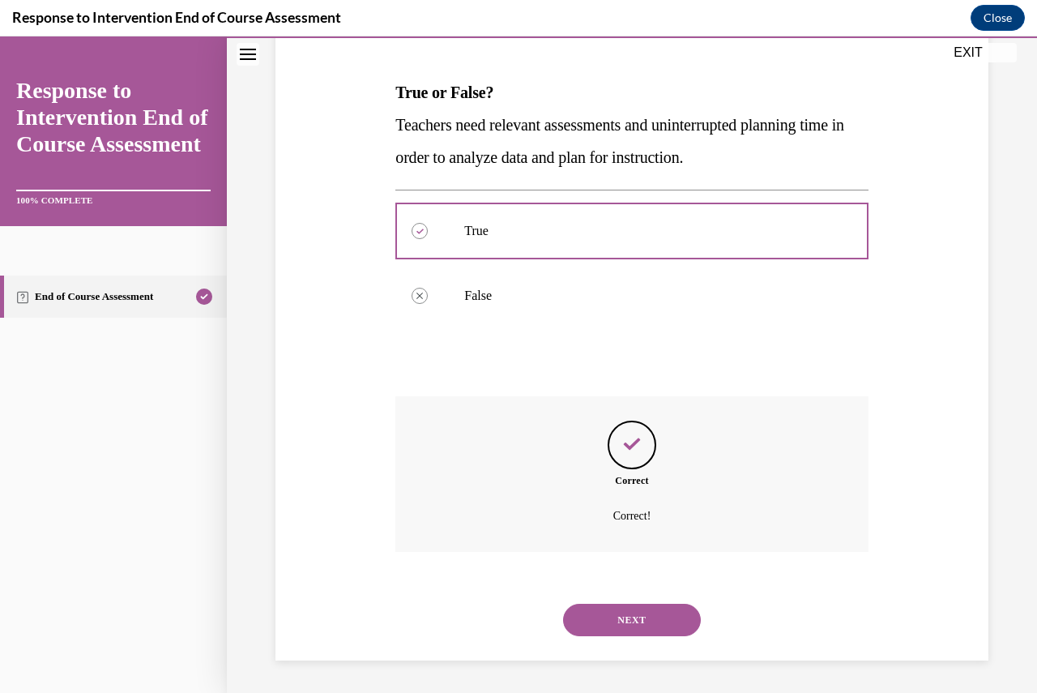
click at [673, 620] on button "NEXT" at bounding box center [632, 620] width 138 height 32
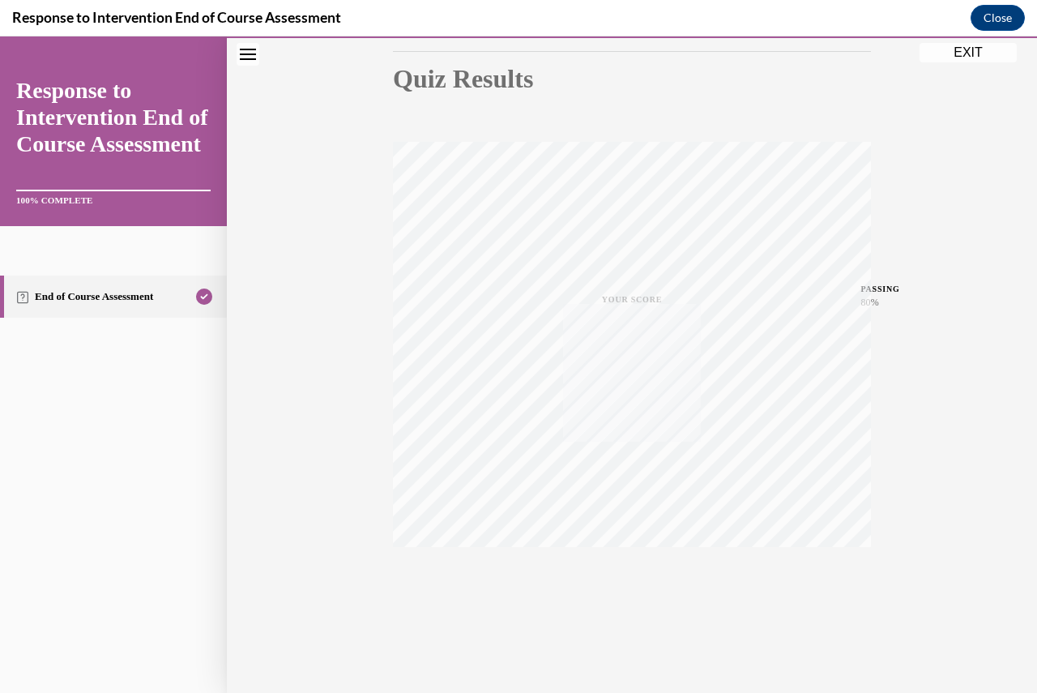
scroll to position [174, 0]
click at [976, 45] on button "EXIT" at bounding box center [968, 52] width 97 height 19
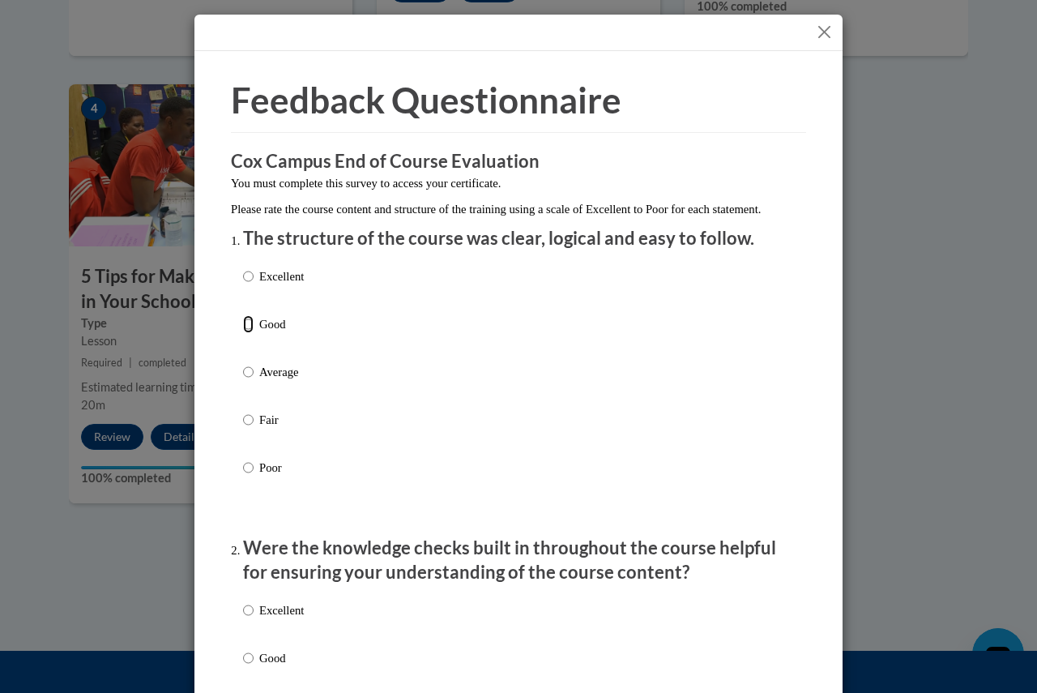
click at [243, 333] on input "Good" at bounding box center [248, 324] width 11 height 18
radio input "true"
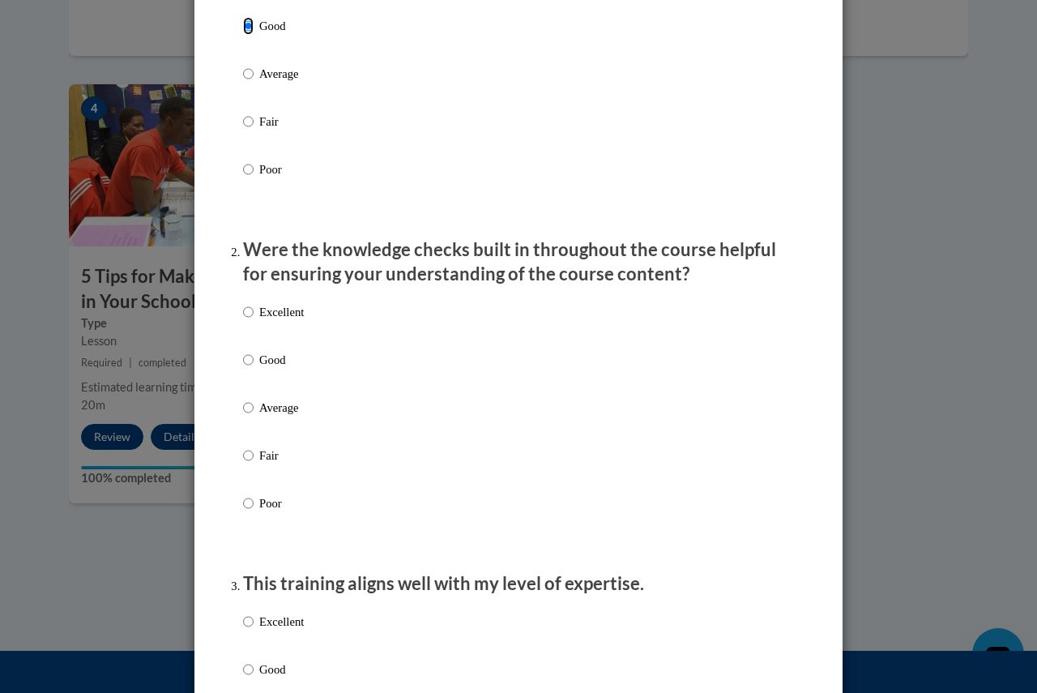
scroll to position [324, 0]
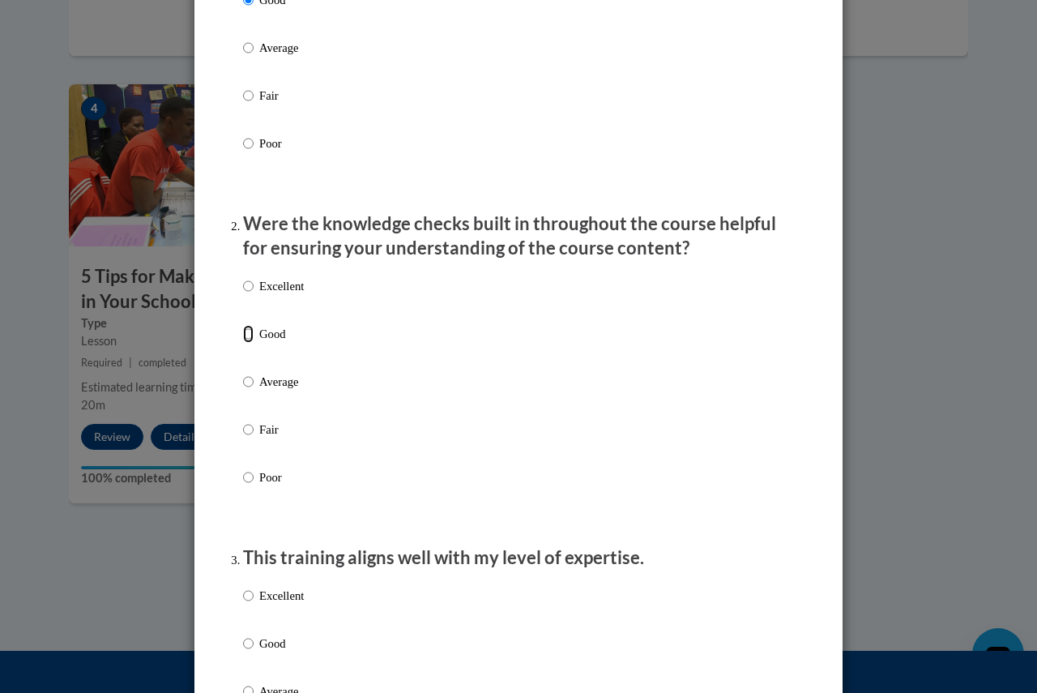
click at [247, 343] on input "Good" at bounding box center [248, 334] width 11 height 18
radio input "true"
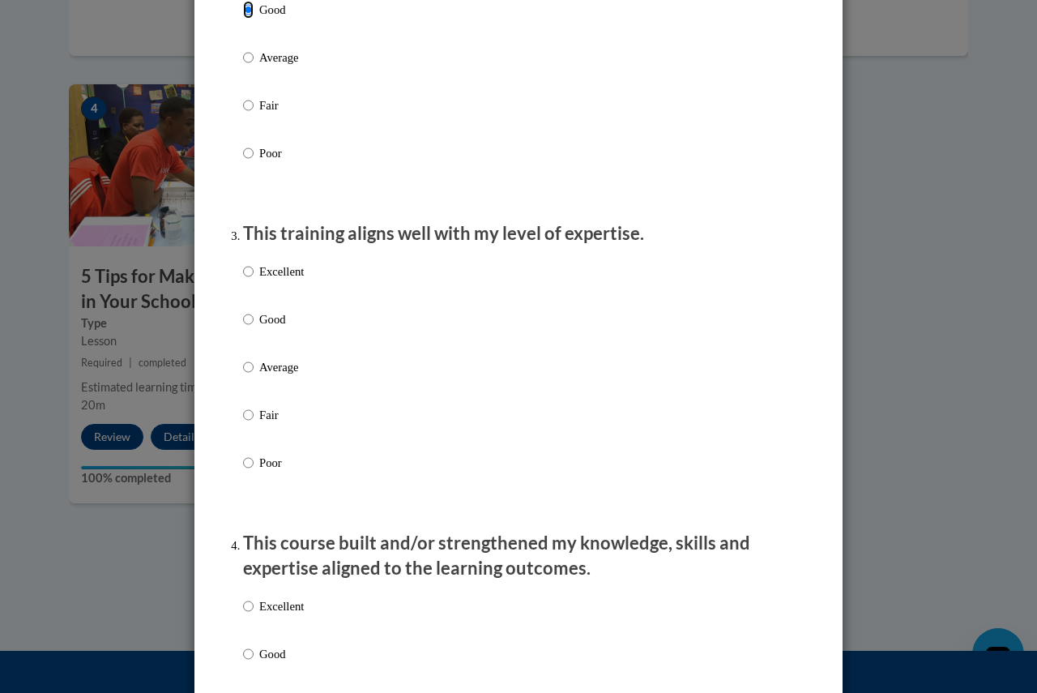
scroll to position [729, 0]
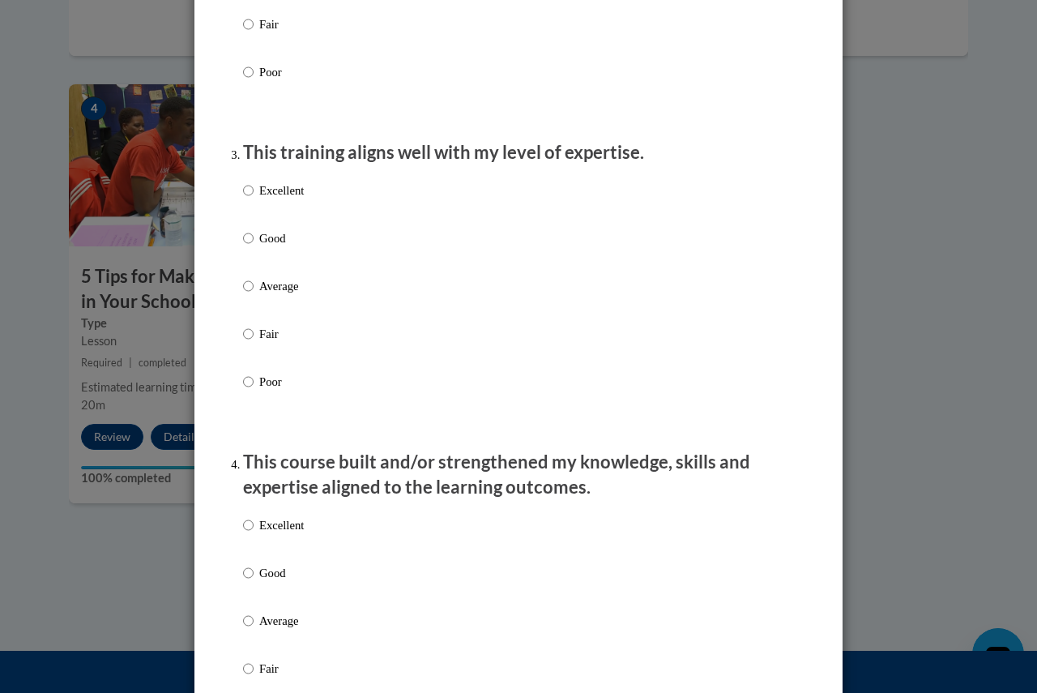
click at [248, 264] on label "Good" at bounding box center [273, 251] width 61 height 44
click at [248, 247] on input "Good" at bounding box center [248, 238] width 11 height 18
radio input "true"
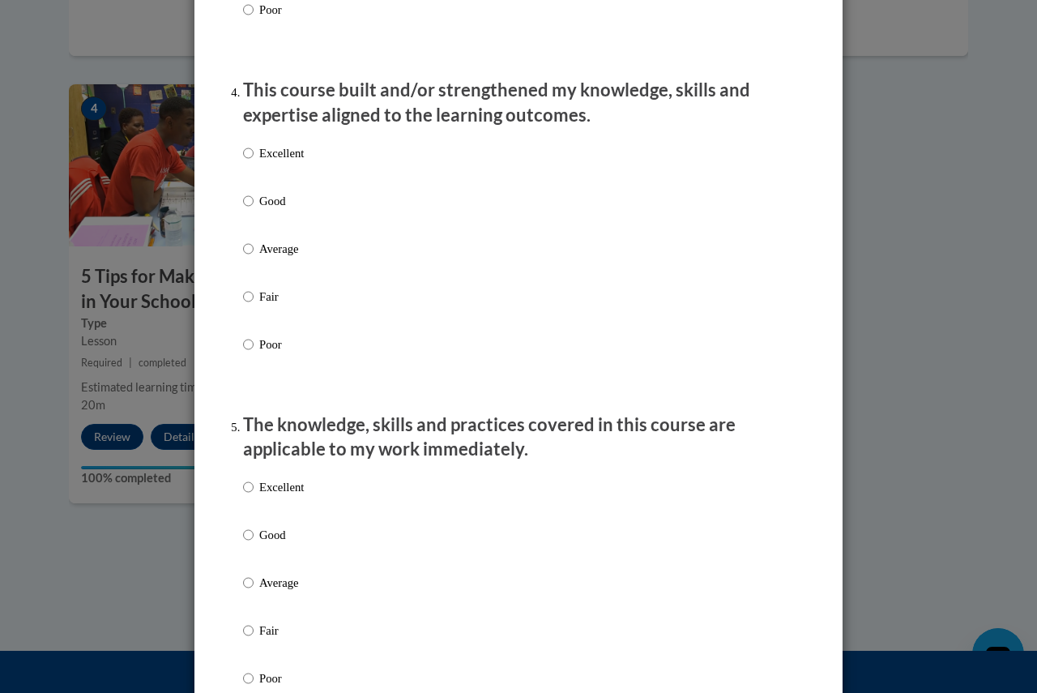
scroll to position [1135, 0]
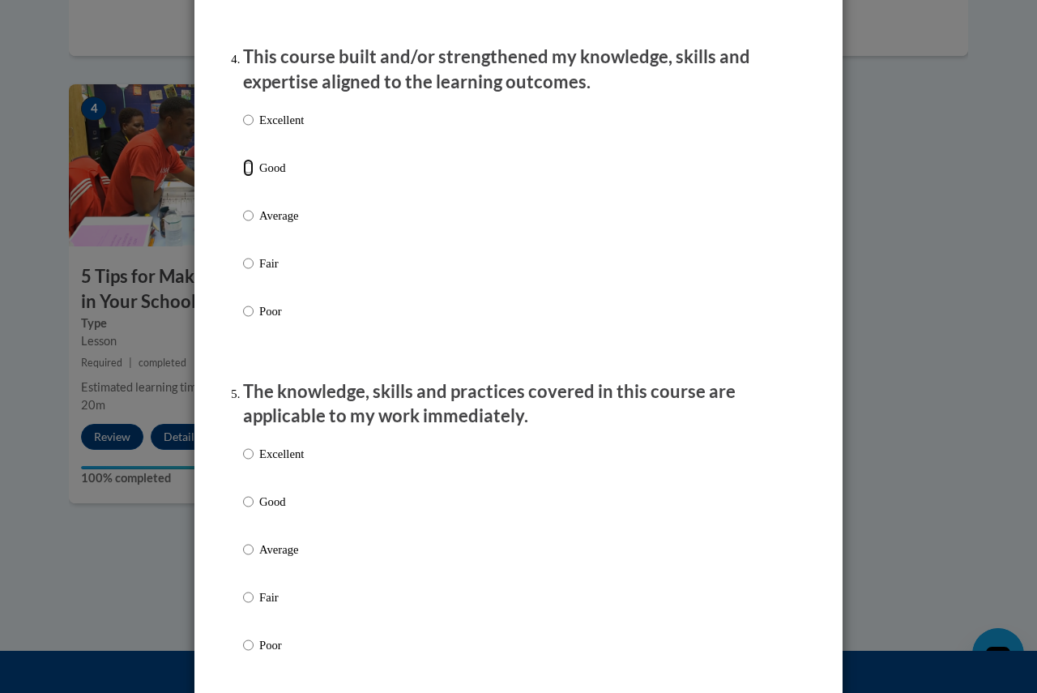
click at [246, 177] on input "Good" at bounding box center [248, 168] width 11 height 18
radio input "true"
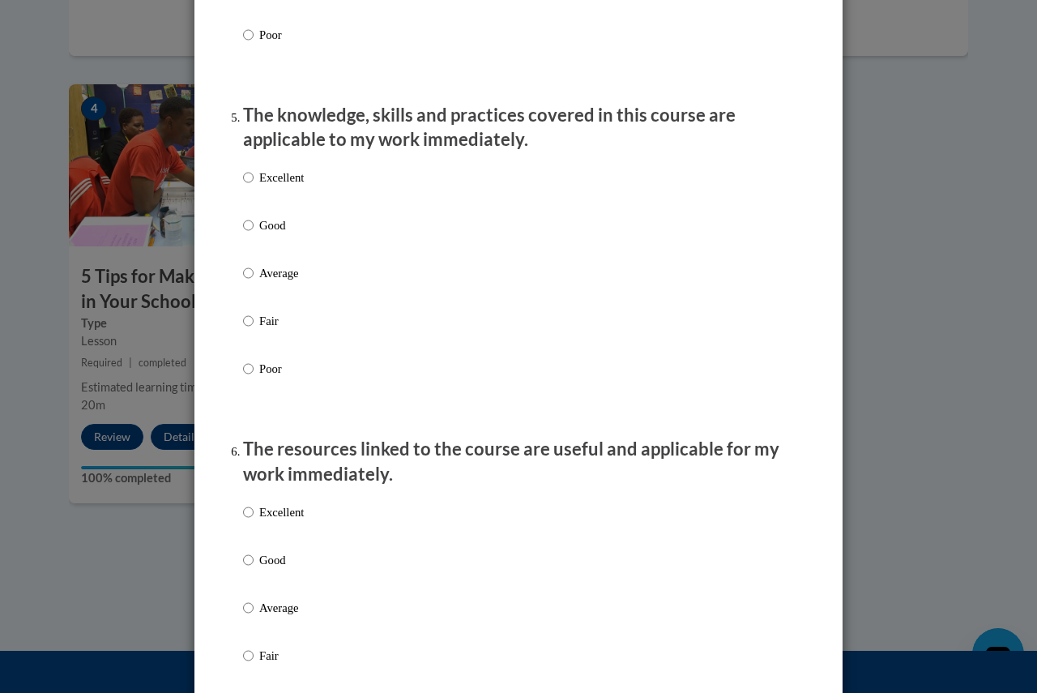
scroll to position [1459, 0]
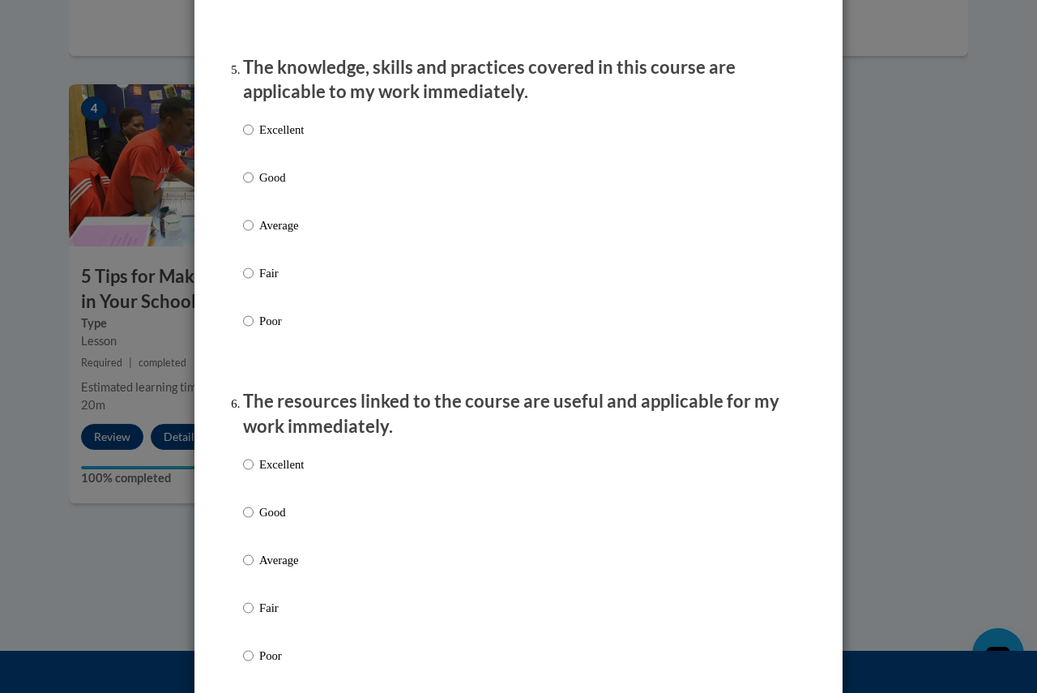
click at [248, 196] on label "Good" at bounding box center [273, 191] width 61 height 44
click at [248, 186] on input "Good" at bounding box center [248, 178] width 11 height 18
radio input "true"
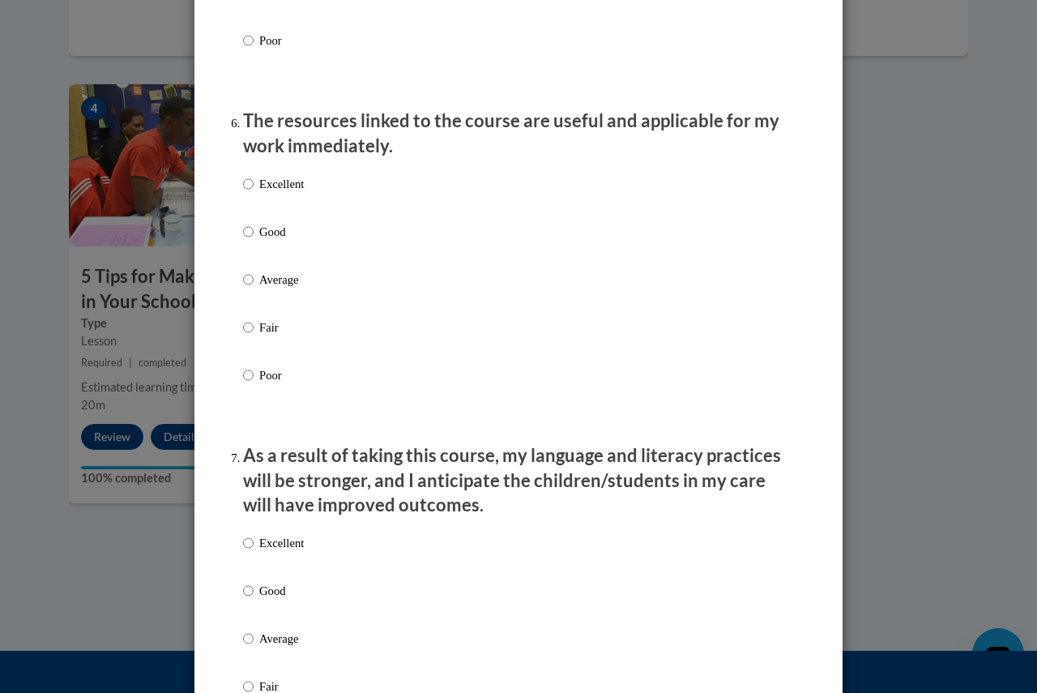
scroll to position [1783, 0]
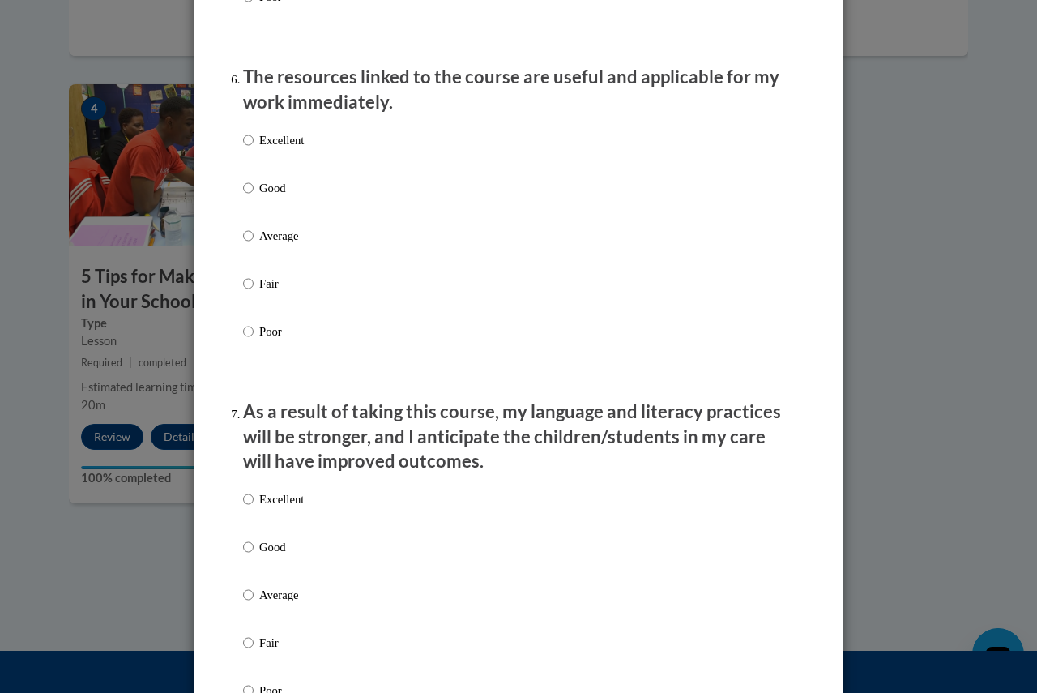
click at [251, 207] on label "Good" at bounding box center [273, 201] width 61 height 44
click at [251, 197] on input "Good" at bounding box center [248, 188] width 11 height 18
radio input "true"
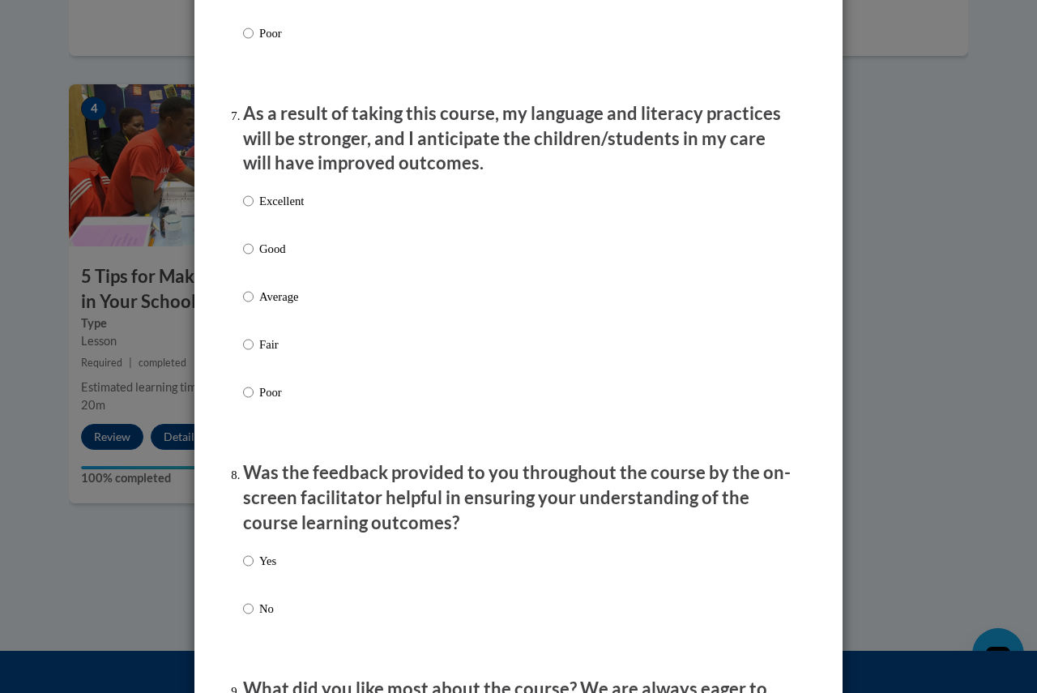
scroll to position [2188, 0]
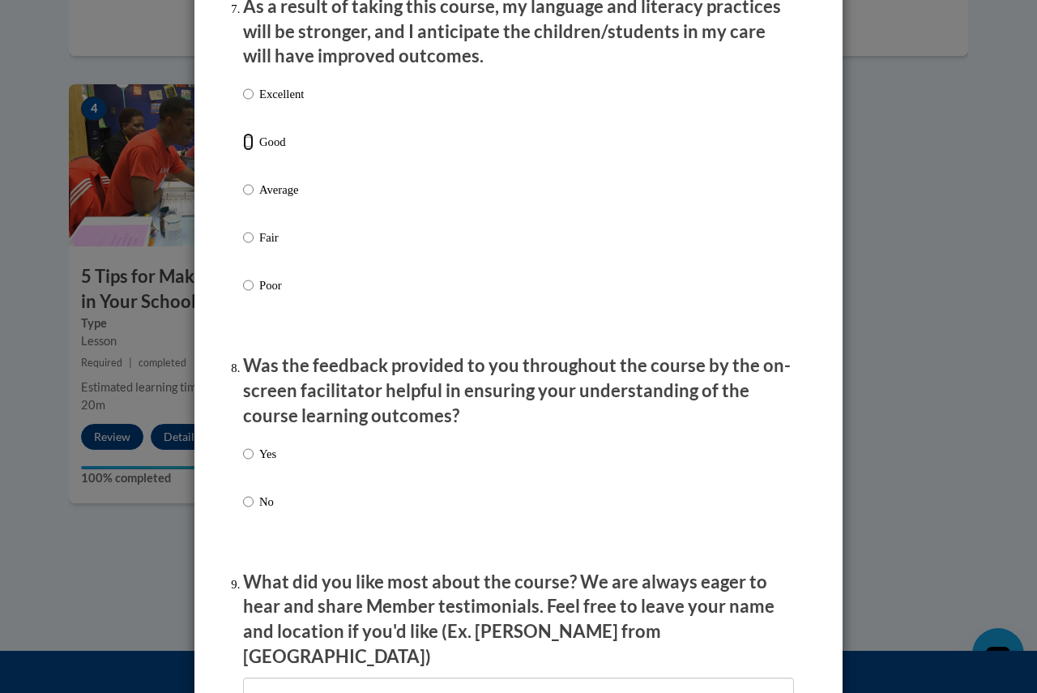
click at [243, 151] on input "Good" at bounding box center [248, 142] width 11 height 18
radio input "true"
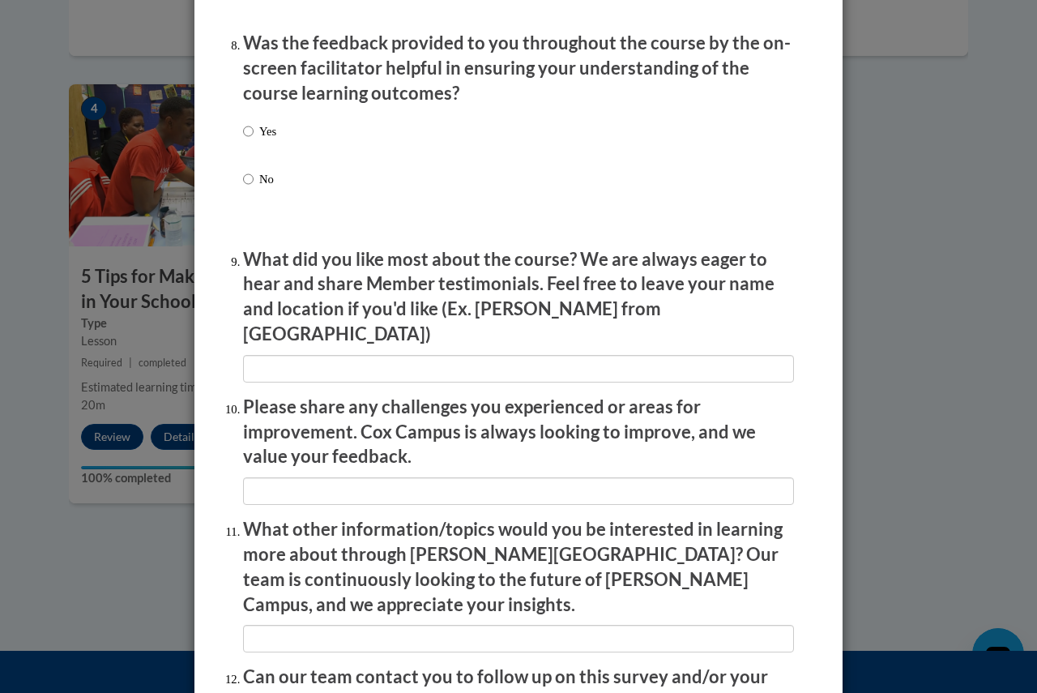
scroll to position [2512, 0]
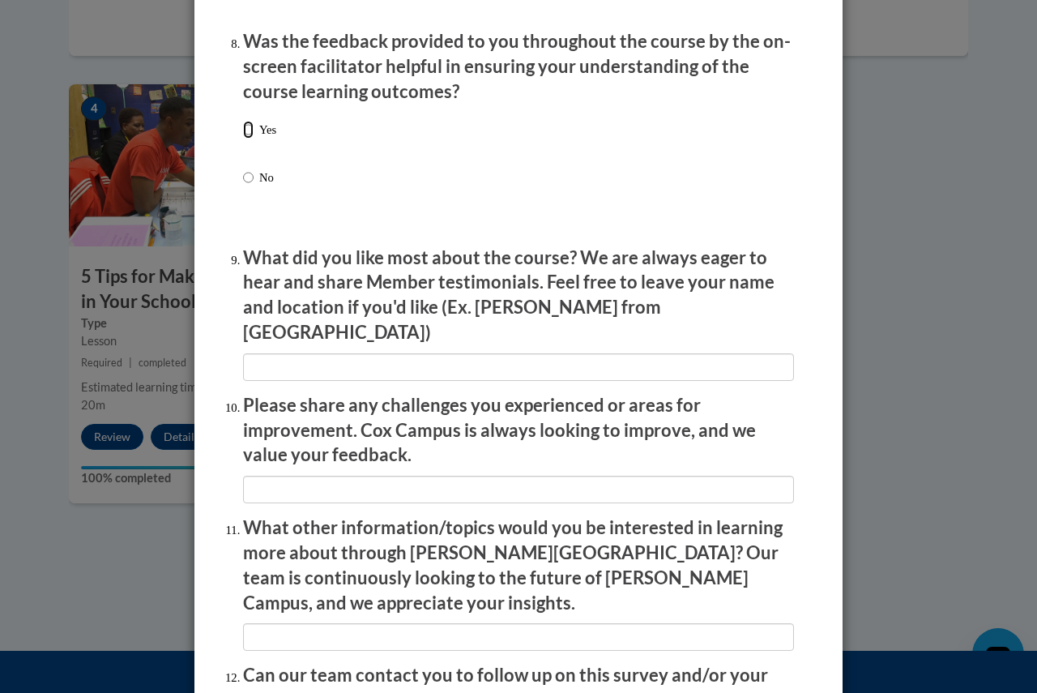
click at [244, 135] on input "Yes" at bounding box center [248, 130] width 11 height 18
radio input "true"
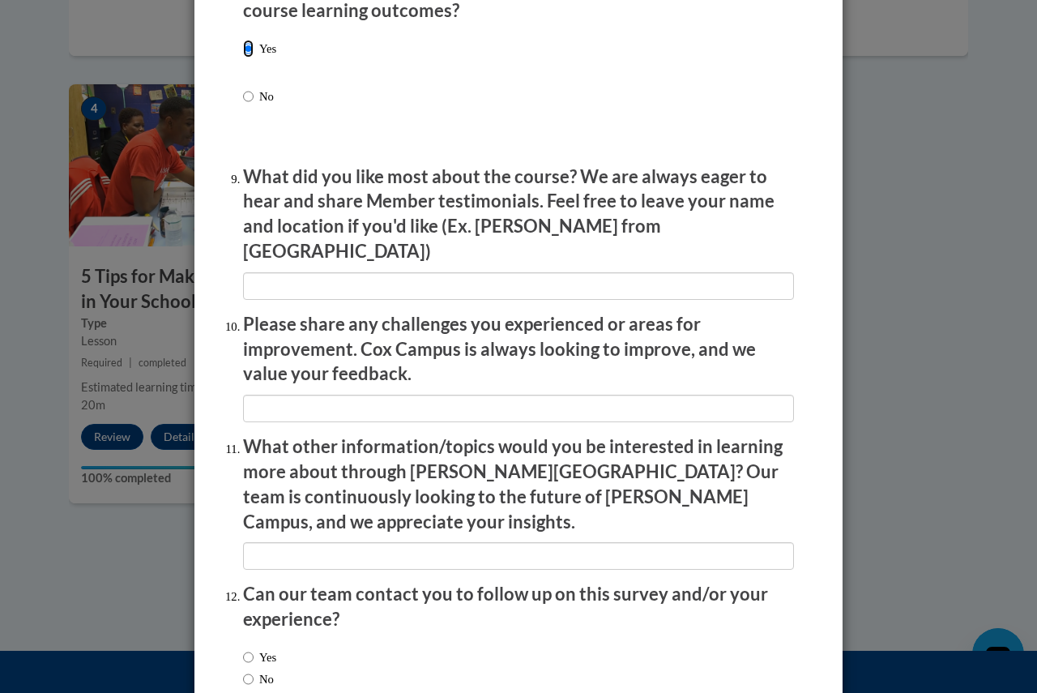
scroll to position [2674, 0]
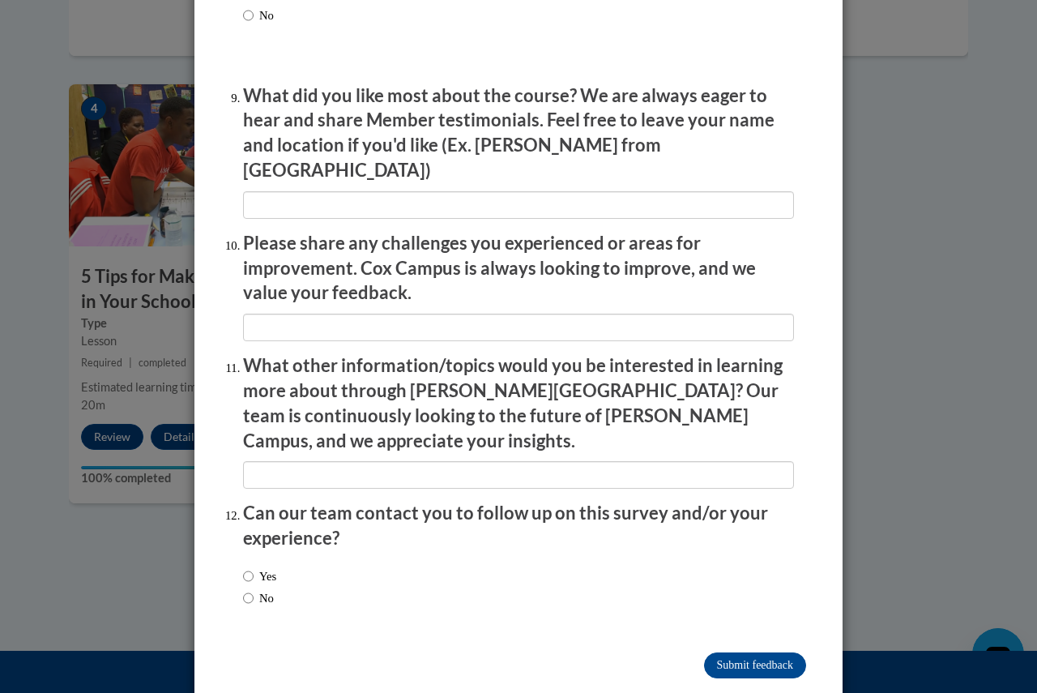
click at [283, 559] on div "Yes No" at bounding box center [518, 589] width 551 height 61
click at [255, 589] on label "No" at bounding box center [258, 598] width 31 height 18
click at [254, 589] on input "No" at bounding box center [248, 598] width 11 height 18
radio input "true"
click at [786, 652] on input "Submit feedback" at bounding box center [755, 665] width 102 height 26
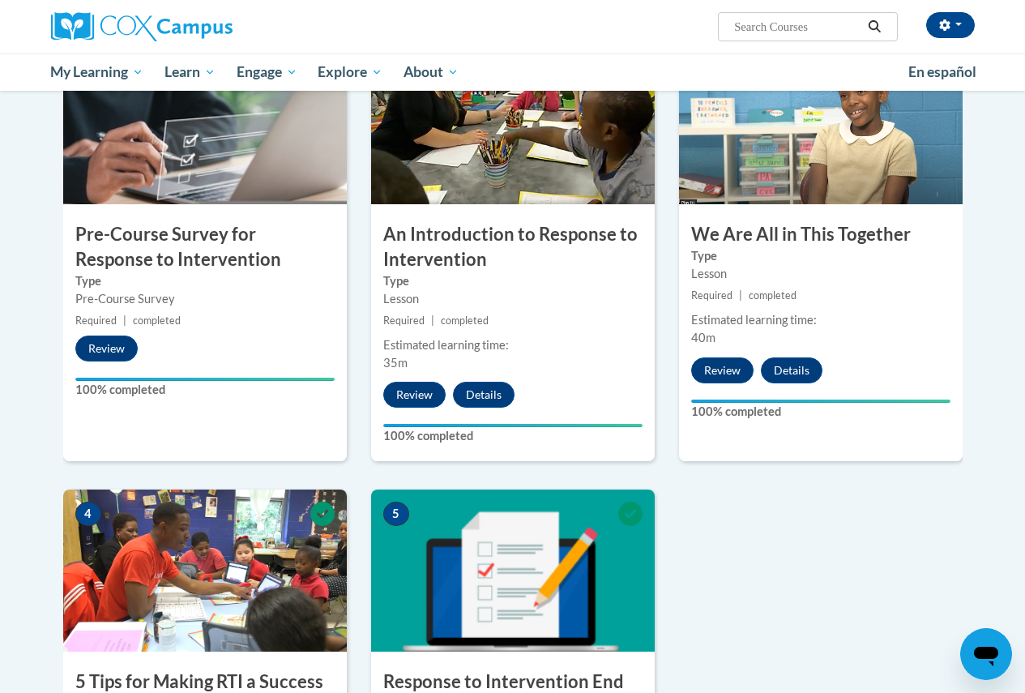
scroll to position [0, 0]
